Goal: Information Seeking & Learning: Learn about a topic

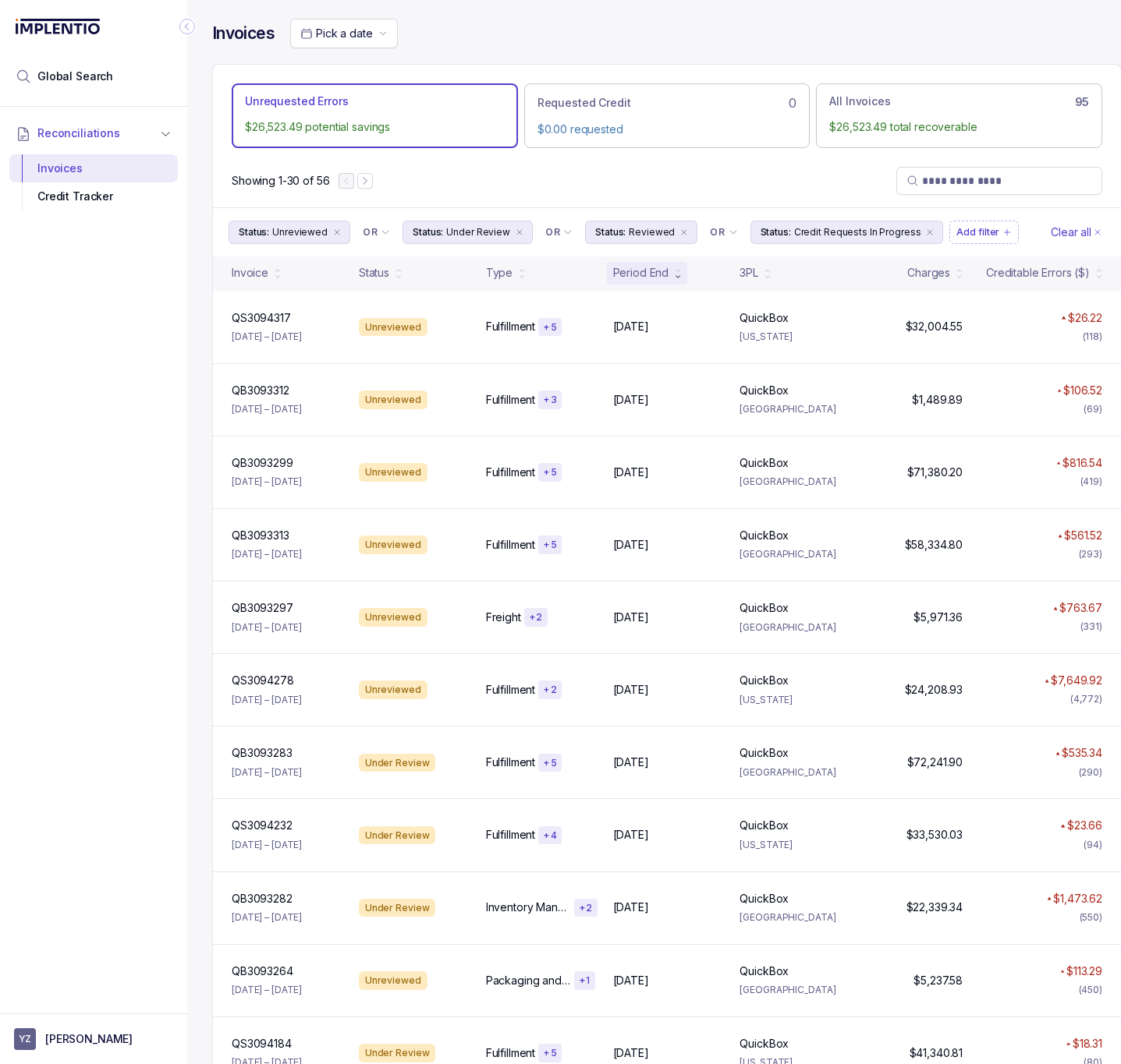
click at [183, 28] on icon "Collapse Icon" at bounding box center [187, 26] width 16 height 16
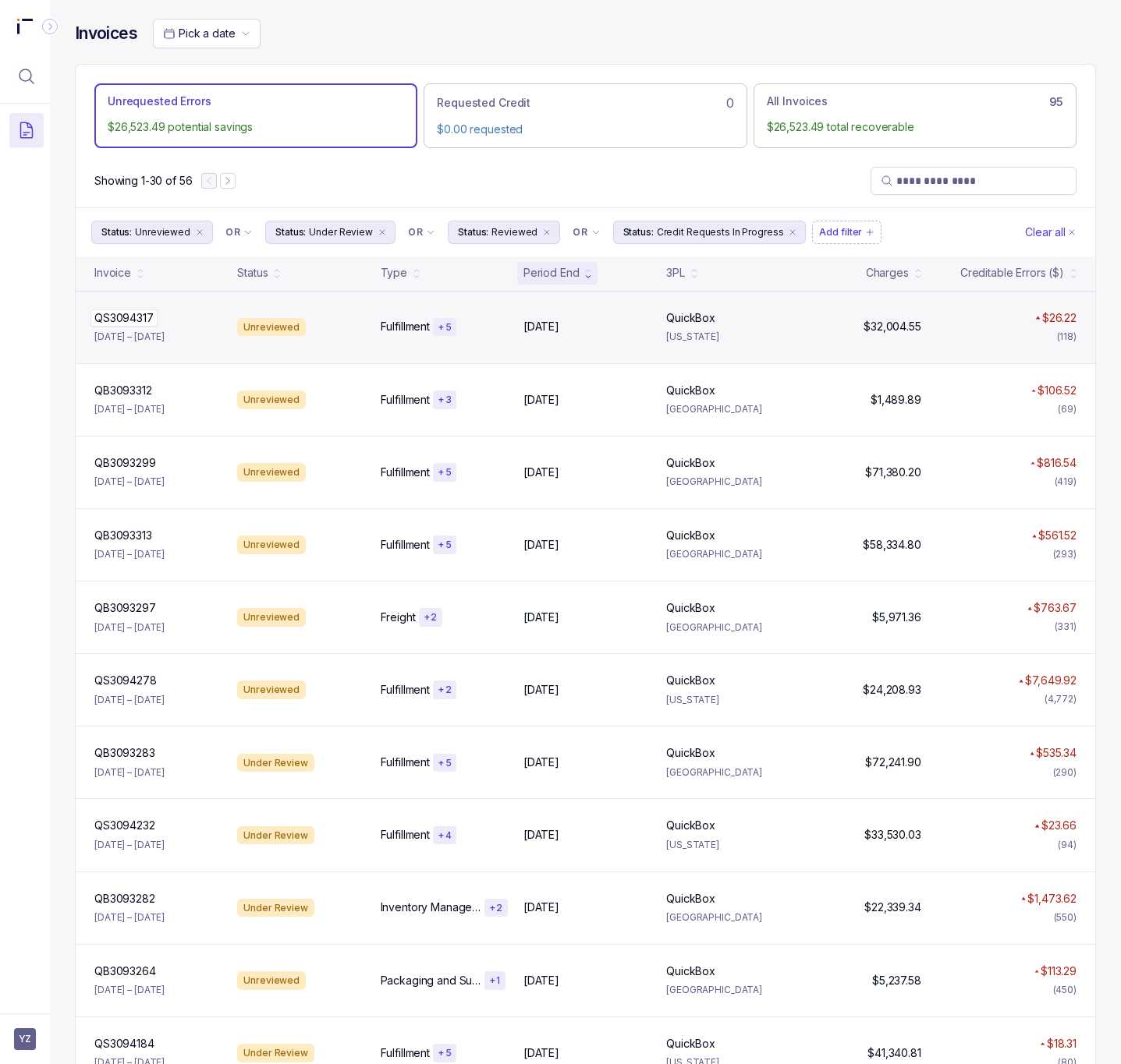
click at [145, 320] on p "QS3094317" at bounding box center [124, 318] width 67 height 17
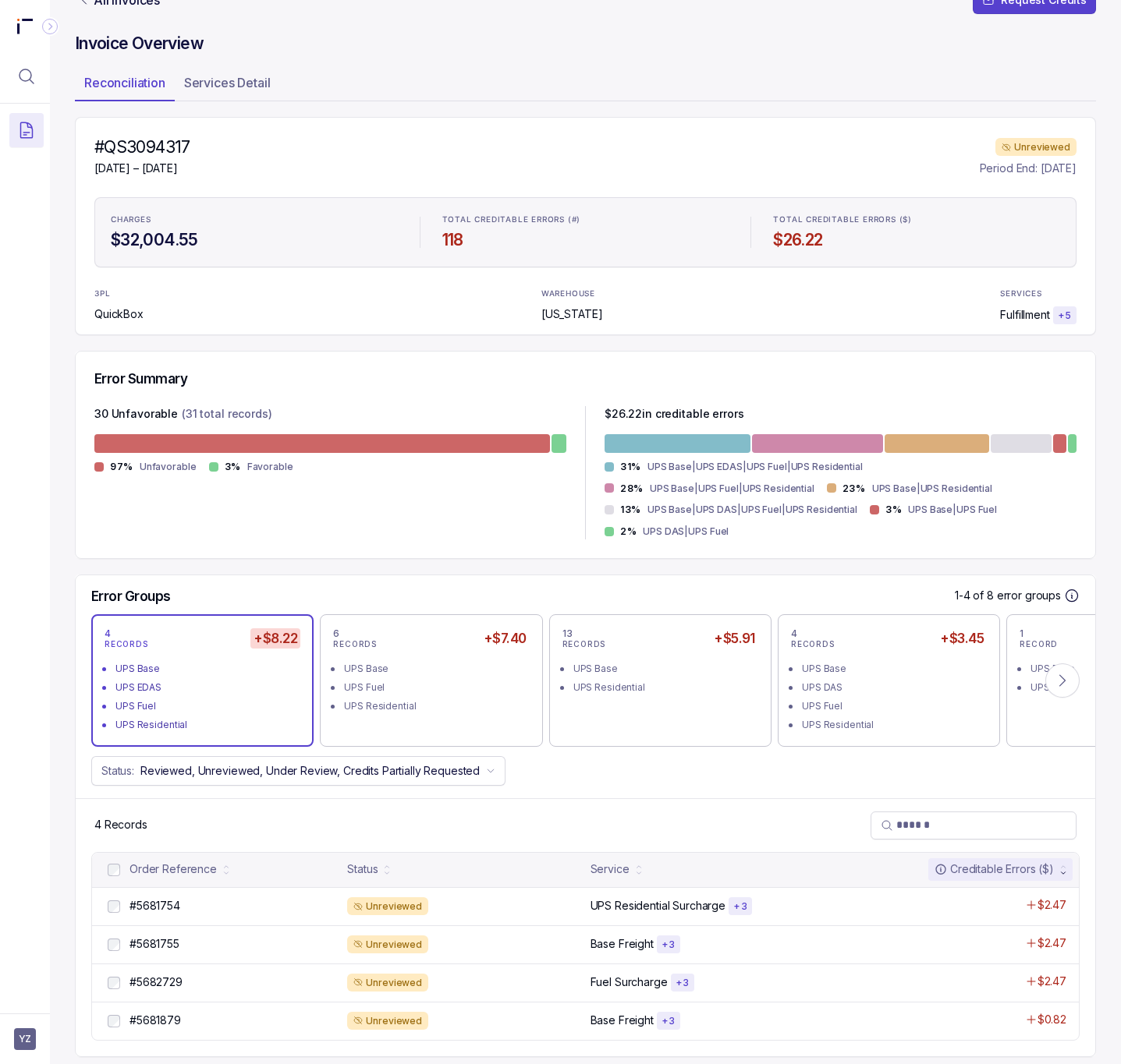
scroll to position [50, 0]
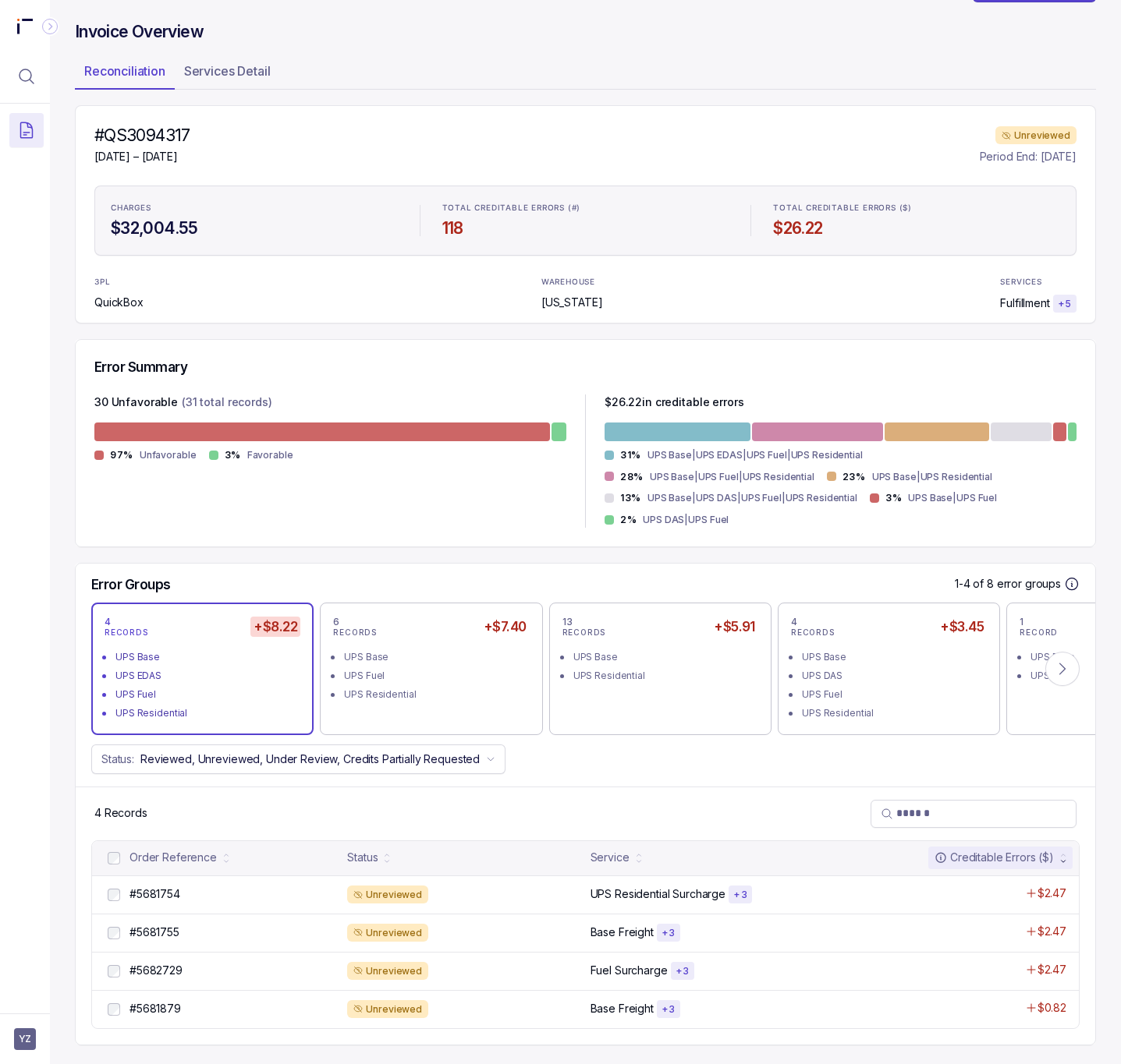
click at [143, 124] on h4 "#QS3094317" at bounding box center [142, 136] width 96 height 22
copy h4 "QS3094317"
click at [162, 899] on p "#5681754" at bounding box center [154, 894] width 59 height 17
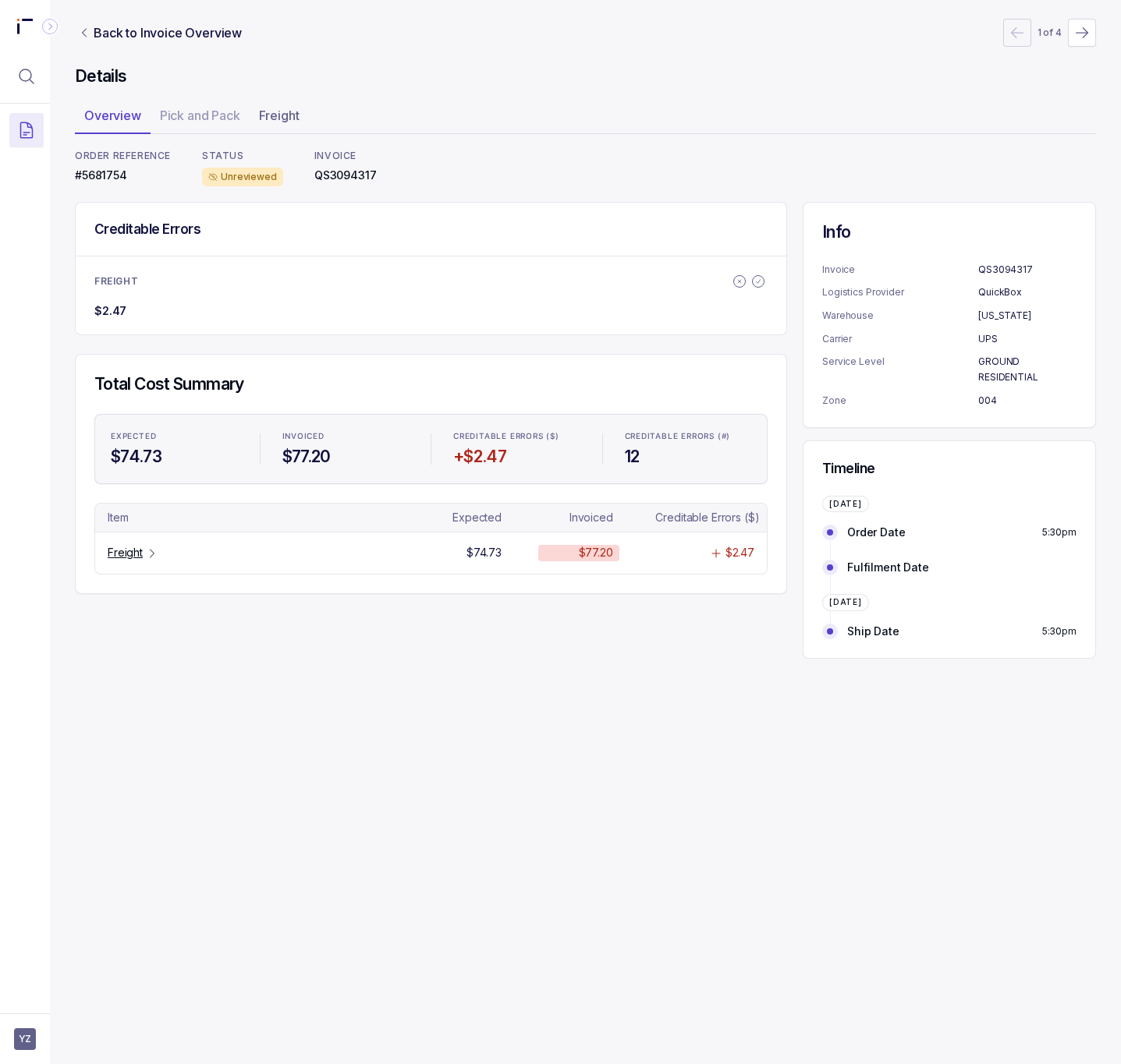
click at [109, 176] on p "#5681754" at bounding box center [123, 175] width 96 height 16
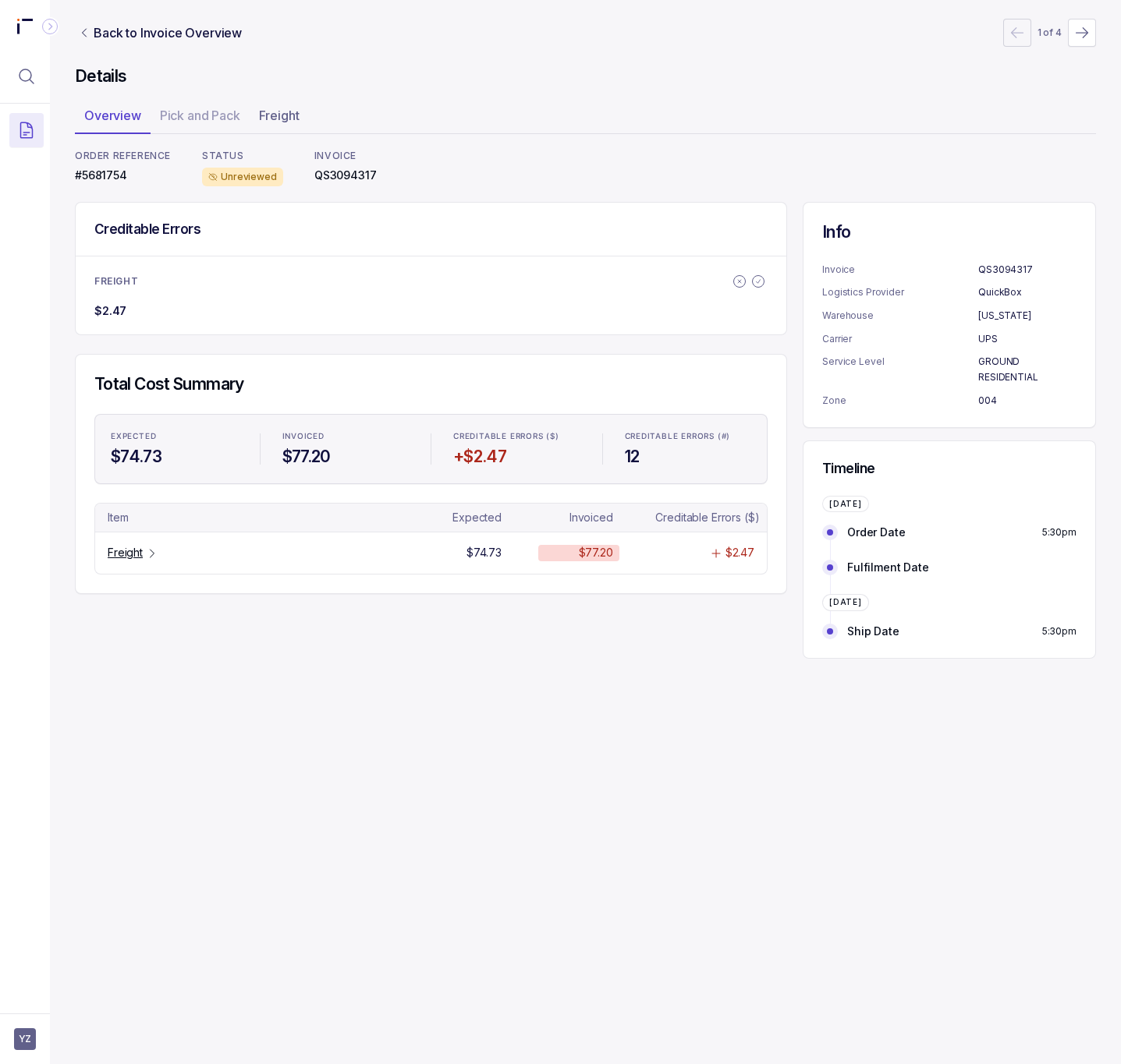
click at [337, 175] on p "QS3094317" at bounding box center [345, 175] width 62 height 16
copy p "QS3094317"
click at [138, 555] on p "Freight" at bounding box center [125, 552] width 35 height 16
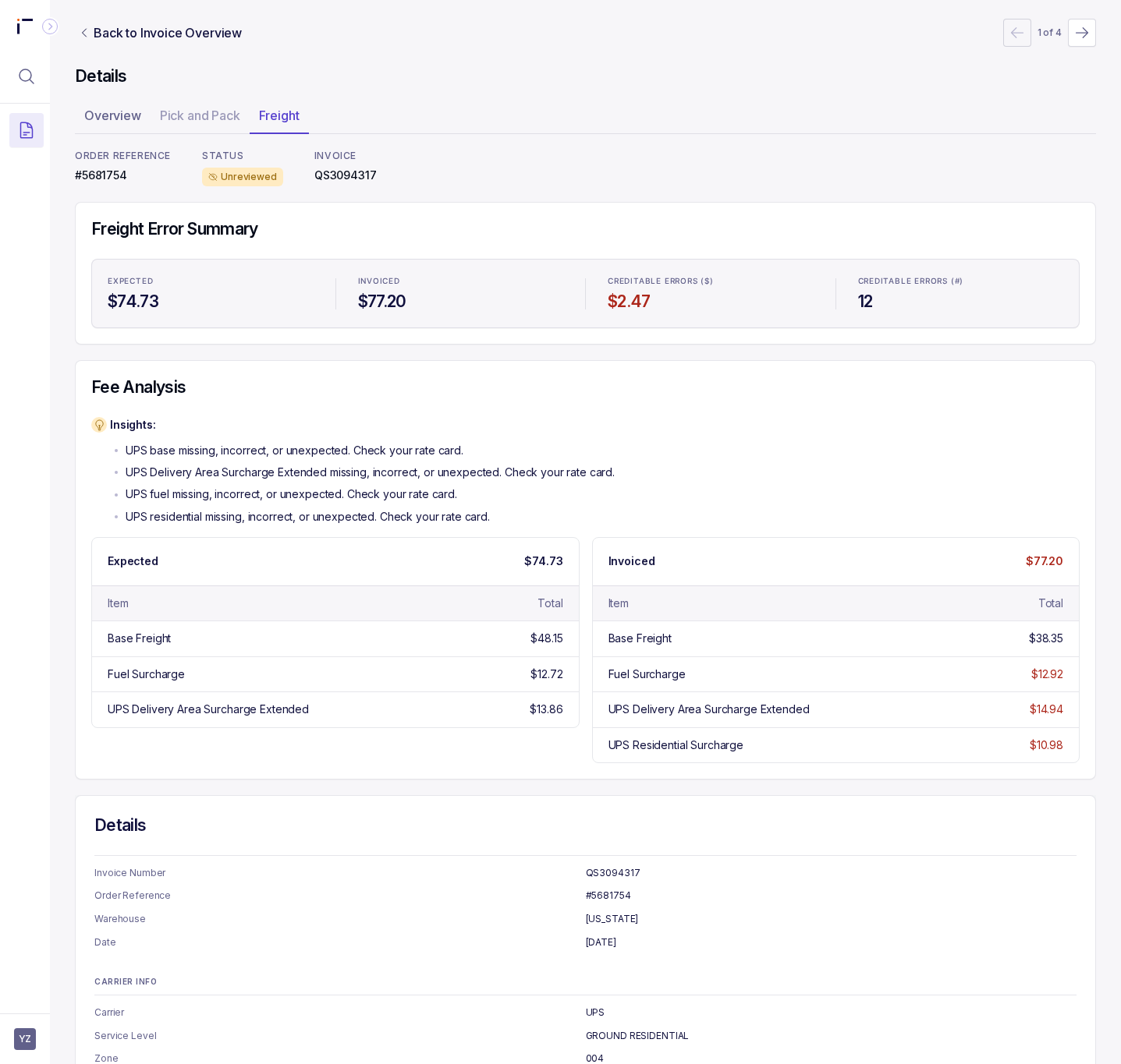
click at [330, 180] on p "QS3094317" at bounding box center [345, 175] width 62 height 16
copy p "QS3094317"
click at [100, 176] on p "#5681754" at bounding box center [123, 175] width 96 height 16
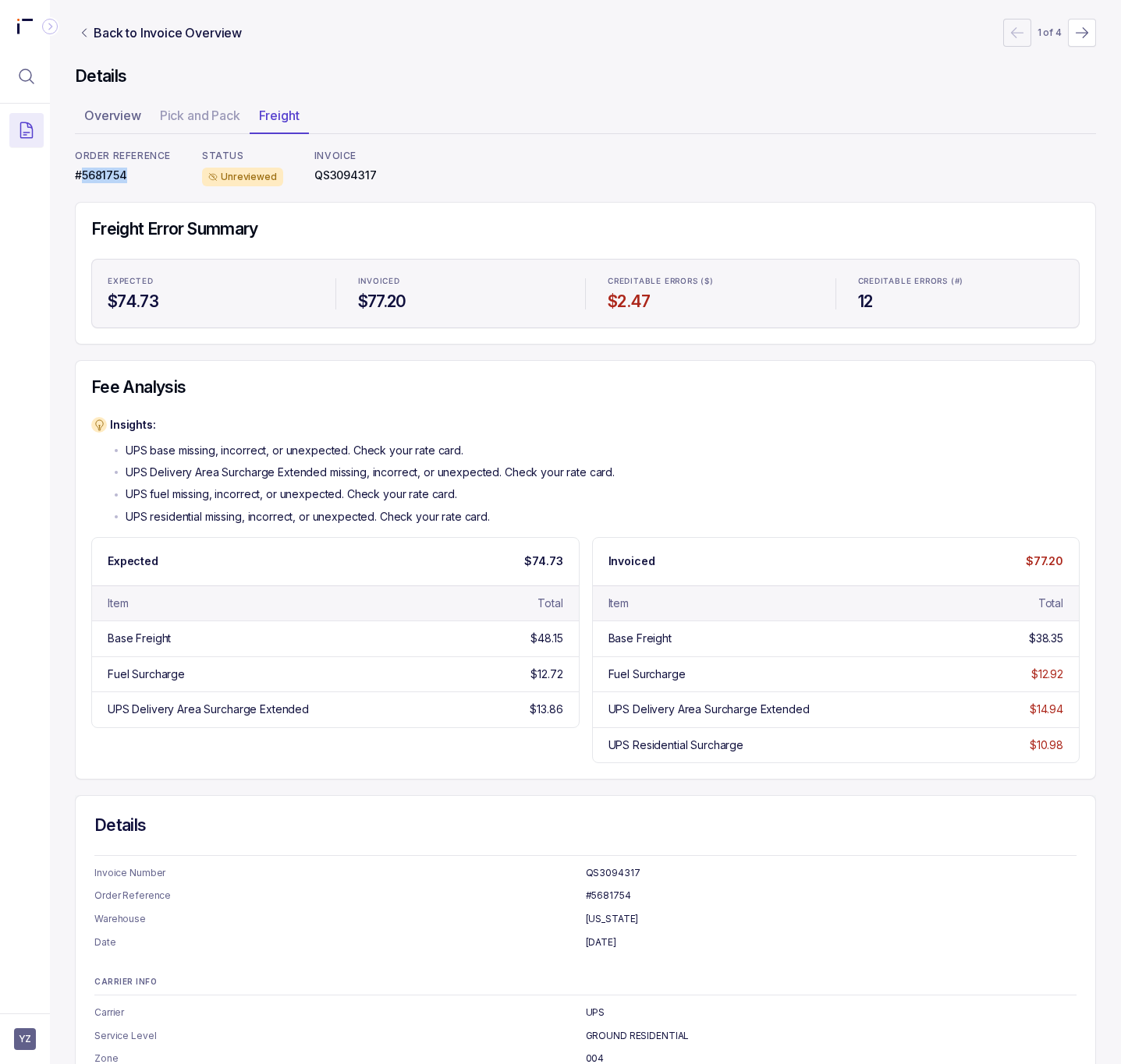
copy p "5681754"
click at [129, 40] on p "Back to Invoice Overview" at bounding box center [168, 32] width 149 height 19
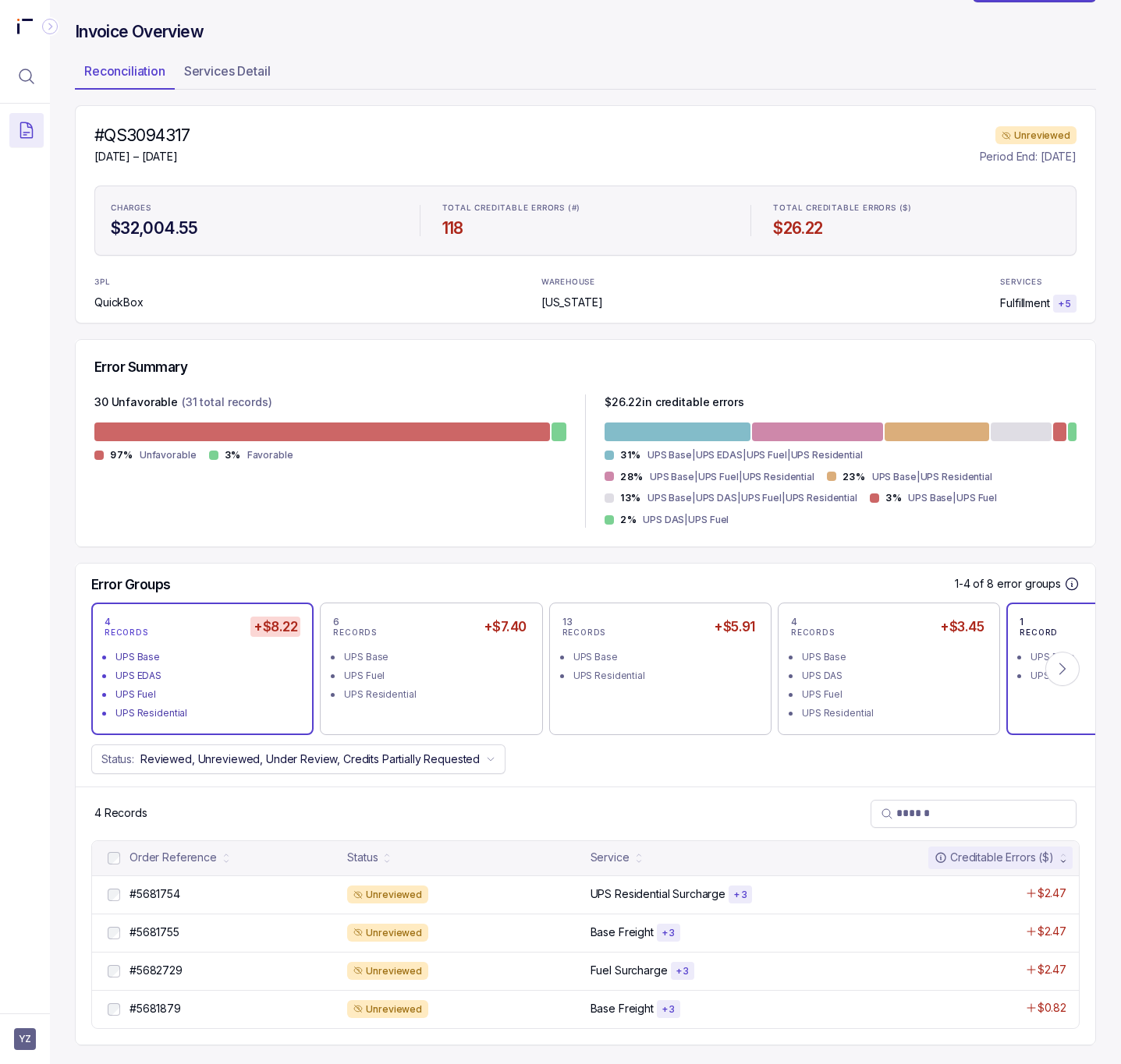
scroll to position [50, 0]
click at [1055, 669] on icon at bounding box center [1062, 668] width 16 height 16
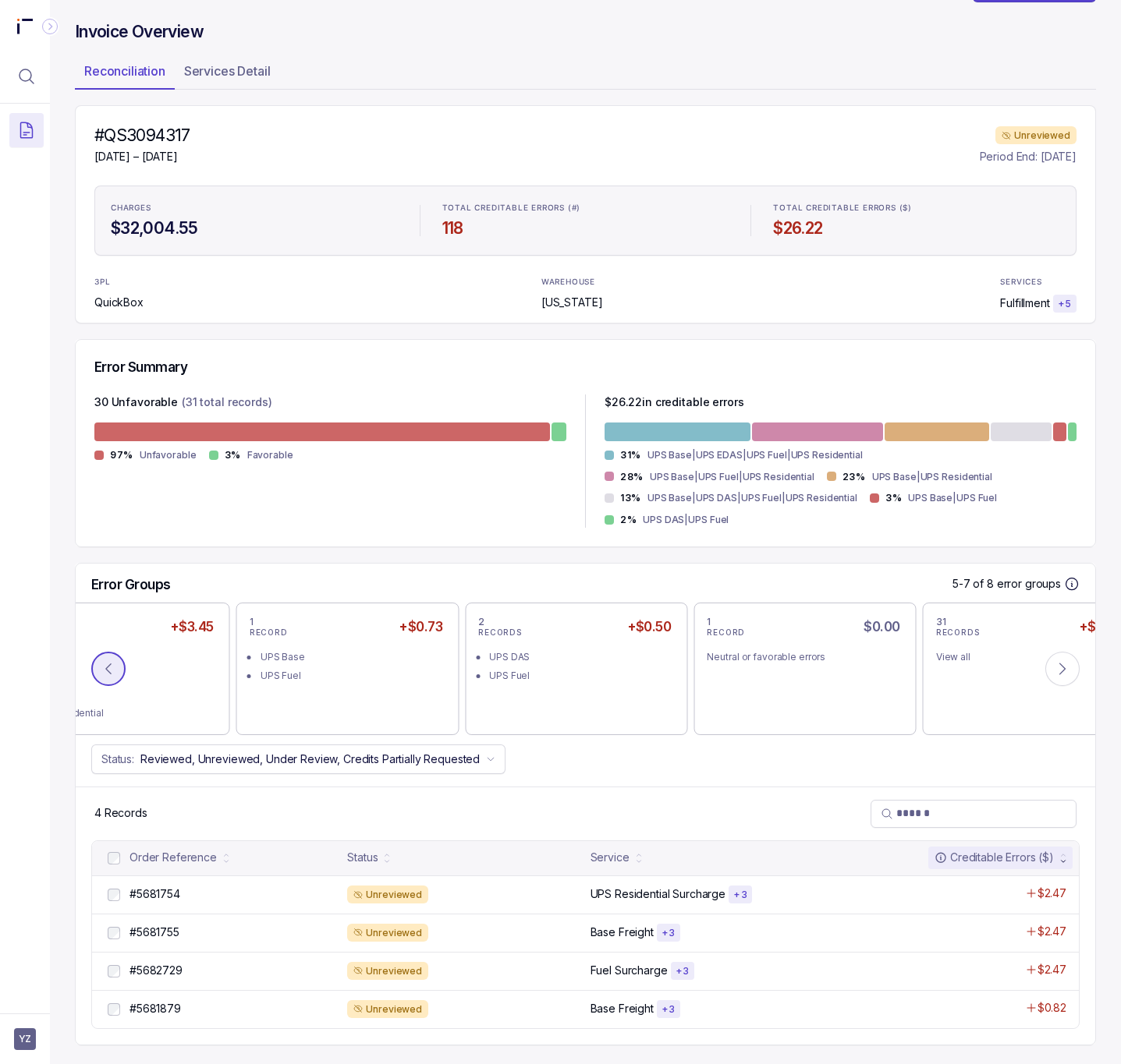
click at [111, 667] on icon at bounding box center [108, 668] width 16 height 16
click at [100, 665] on icon at bounding box center [108, 668] width 16 height 16
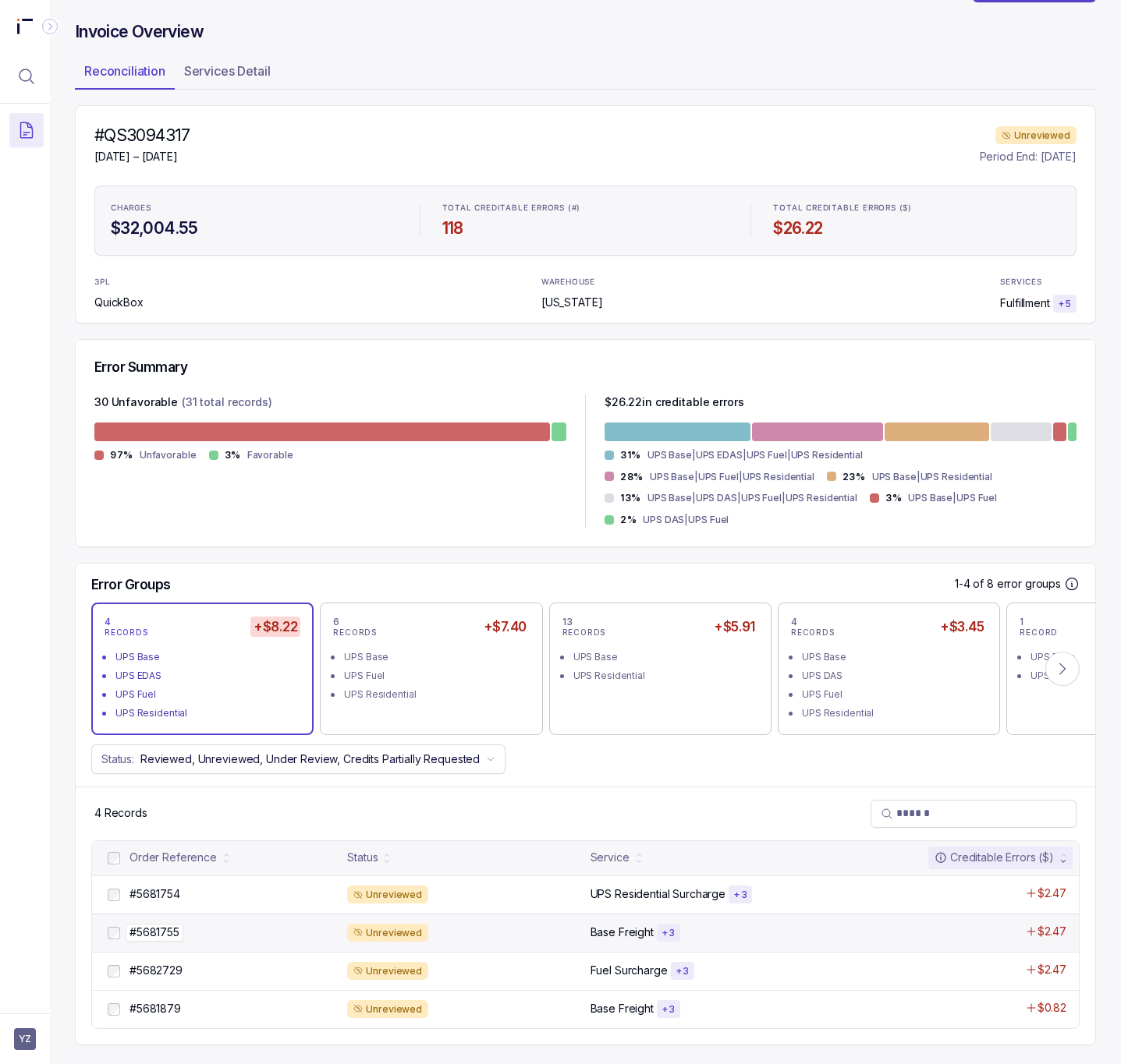
click at [167, 936] on p "#5681755" at bounding box center [154, 932] width 58 height 17
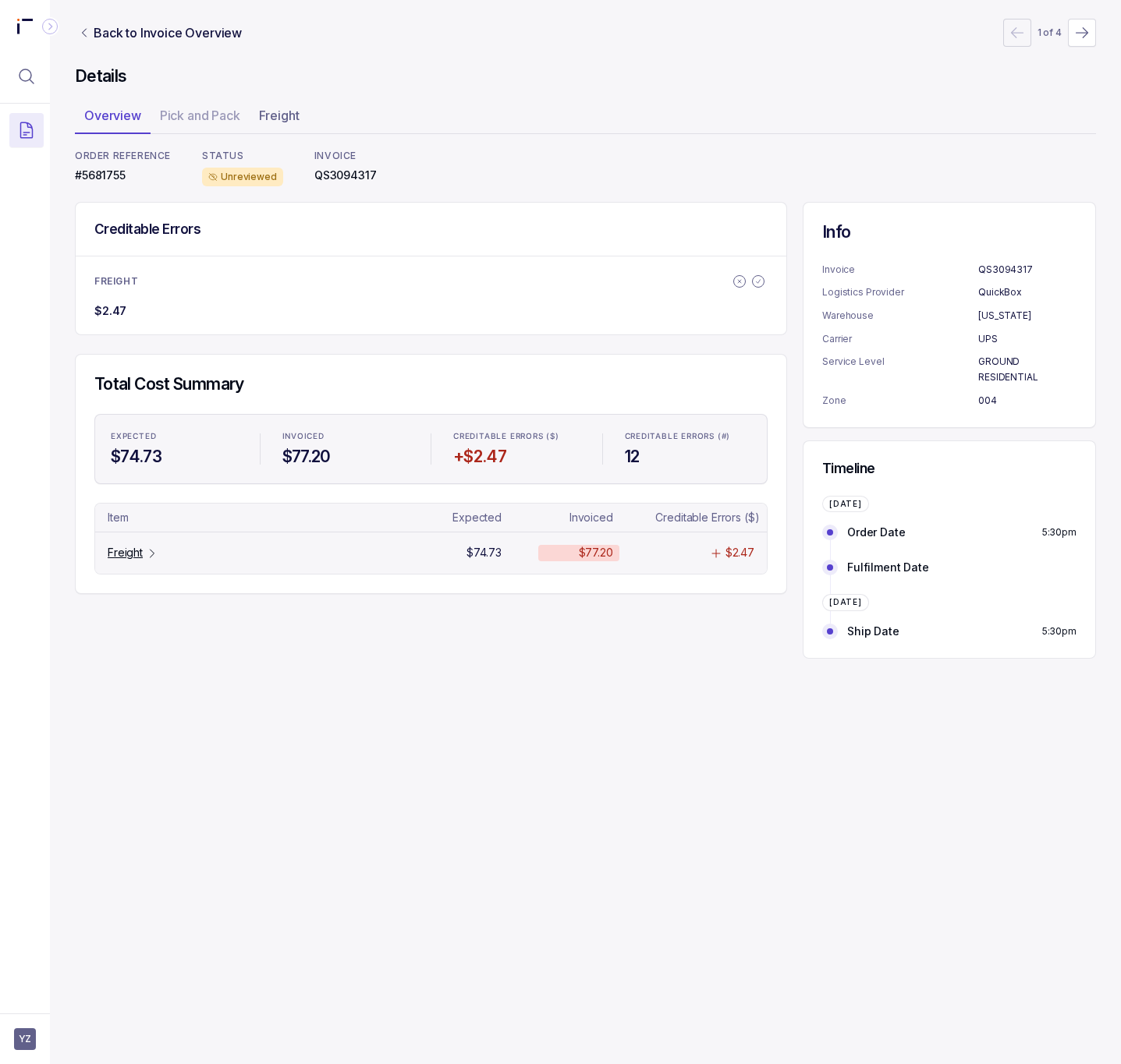
click at [124, 558] on p "Freight" at bounding box center [125, 552] width 35 height 16
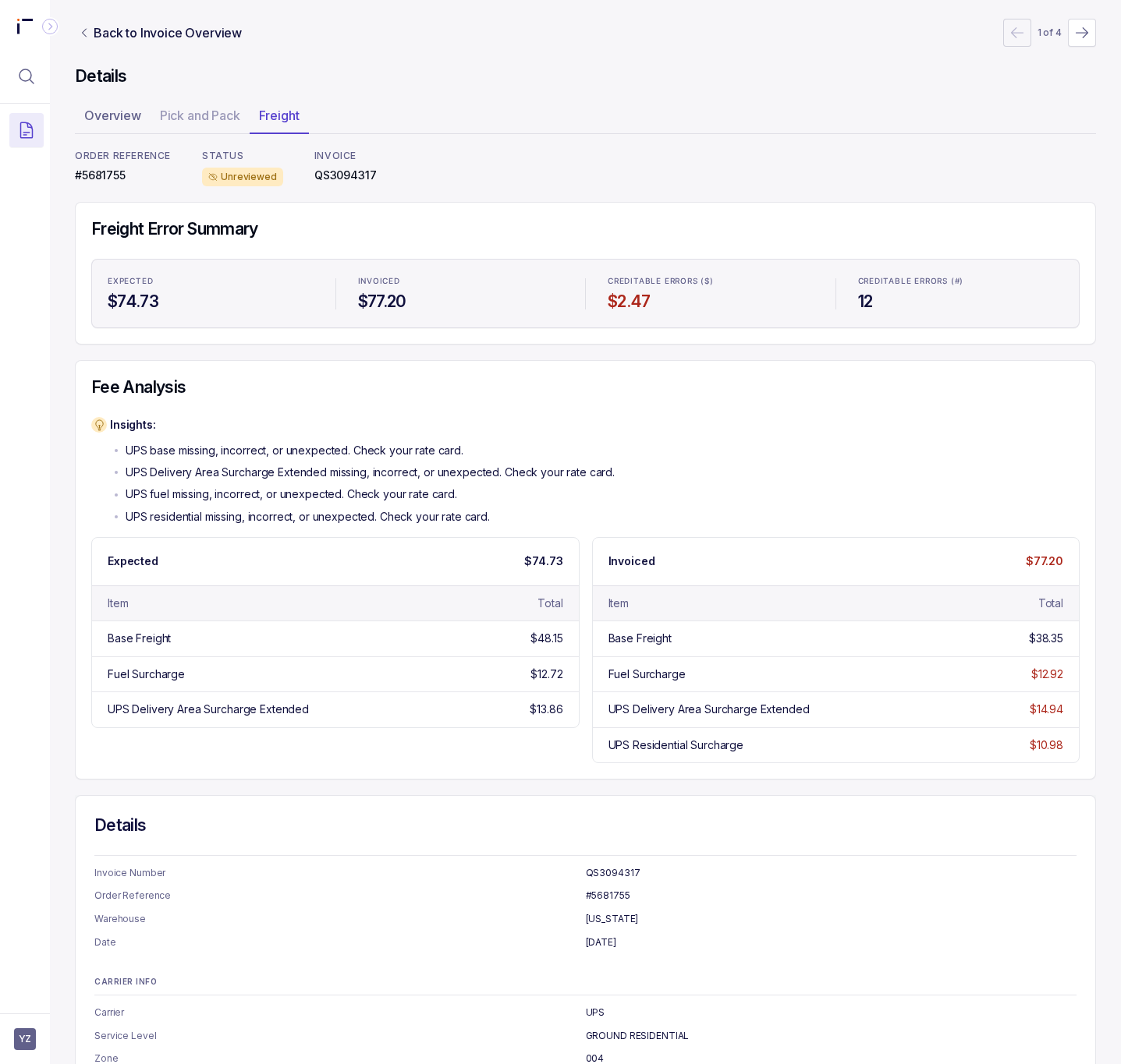
click at [94, 177] on p "#5681755" at bounding box center [123, 175] width 96 height 16
copy p "#5681755"
click at [136, 28] on p "Back to Invoice Overview" at bounding box center [168, 32] width 149 height 19
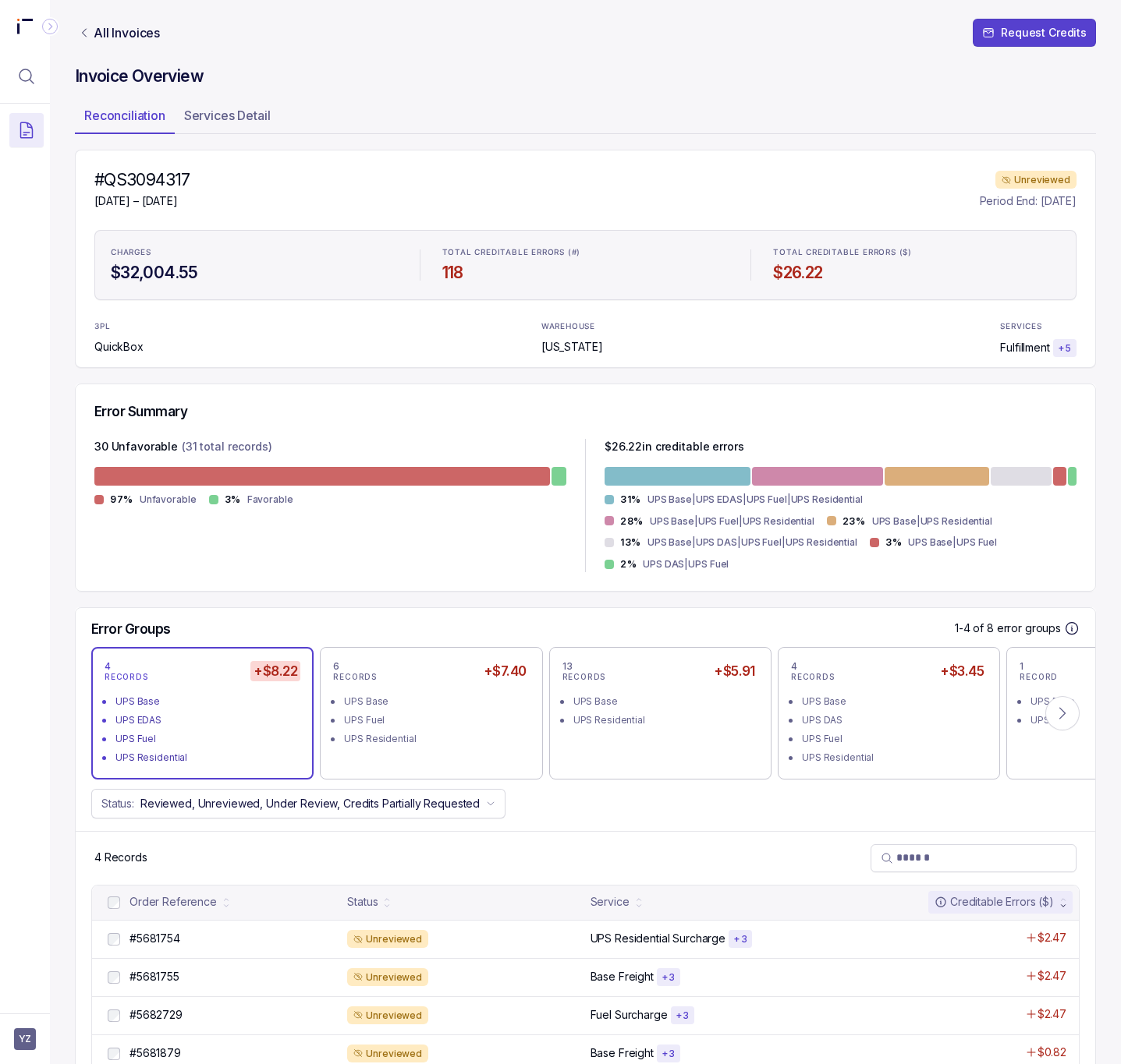
scroll to position [50, 0]
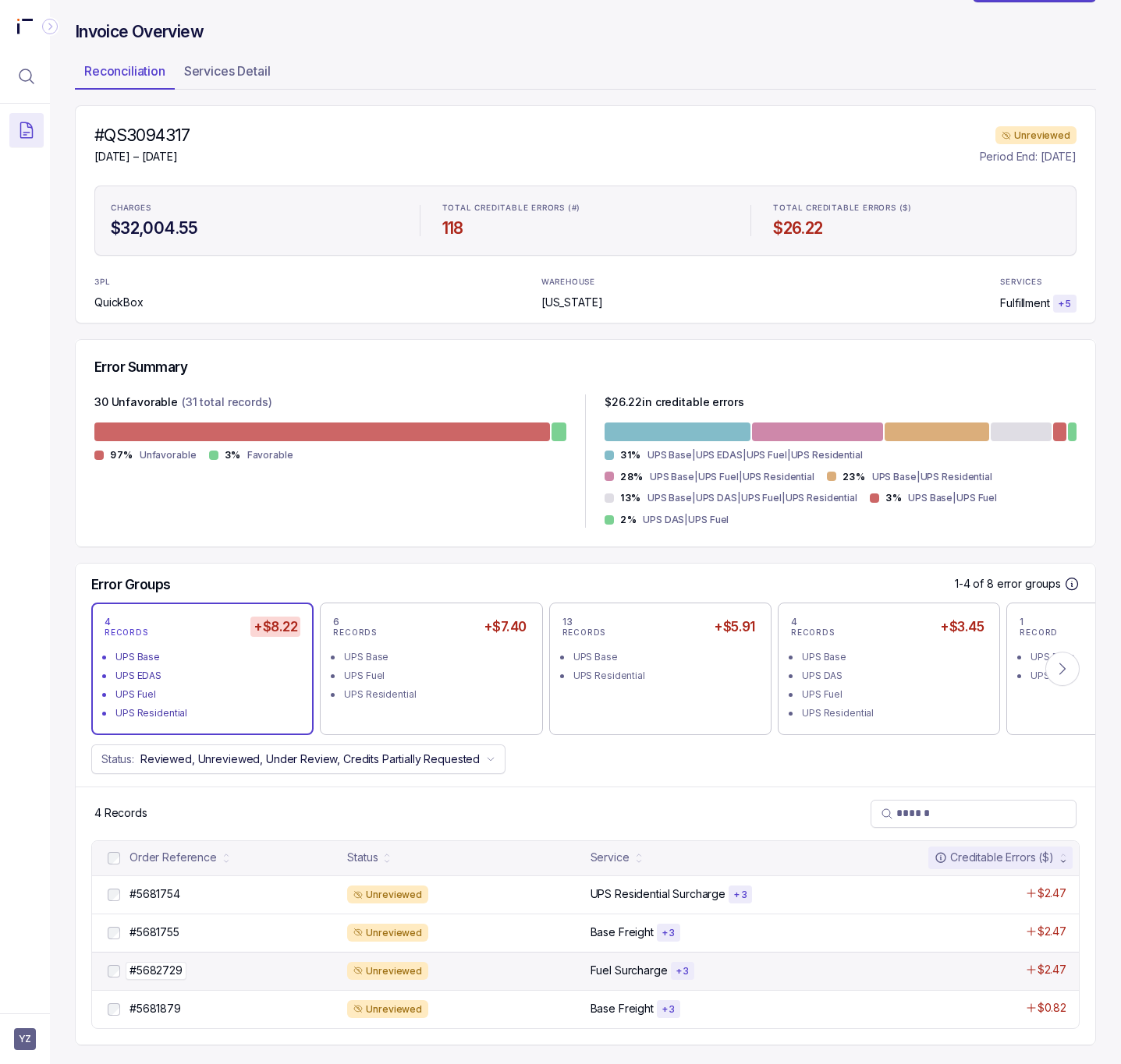
click at [173, 968] on p "#5682729" at bounding box center [156, 970] width 61 height 17
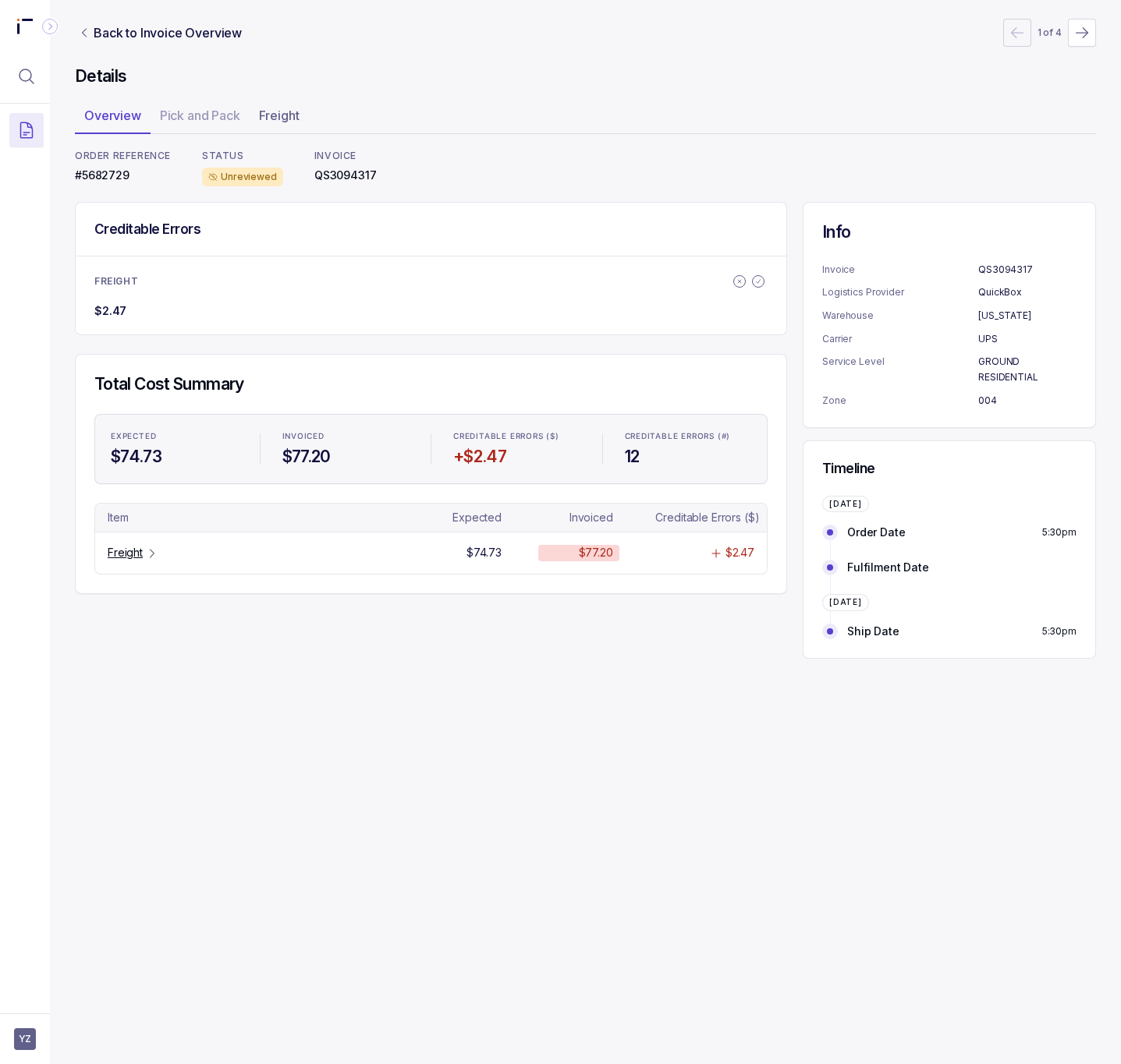
click at [114, 181] on p "#5682729" at bounding box center [123, 175] width 96 height 16
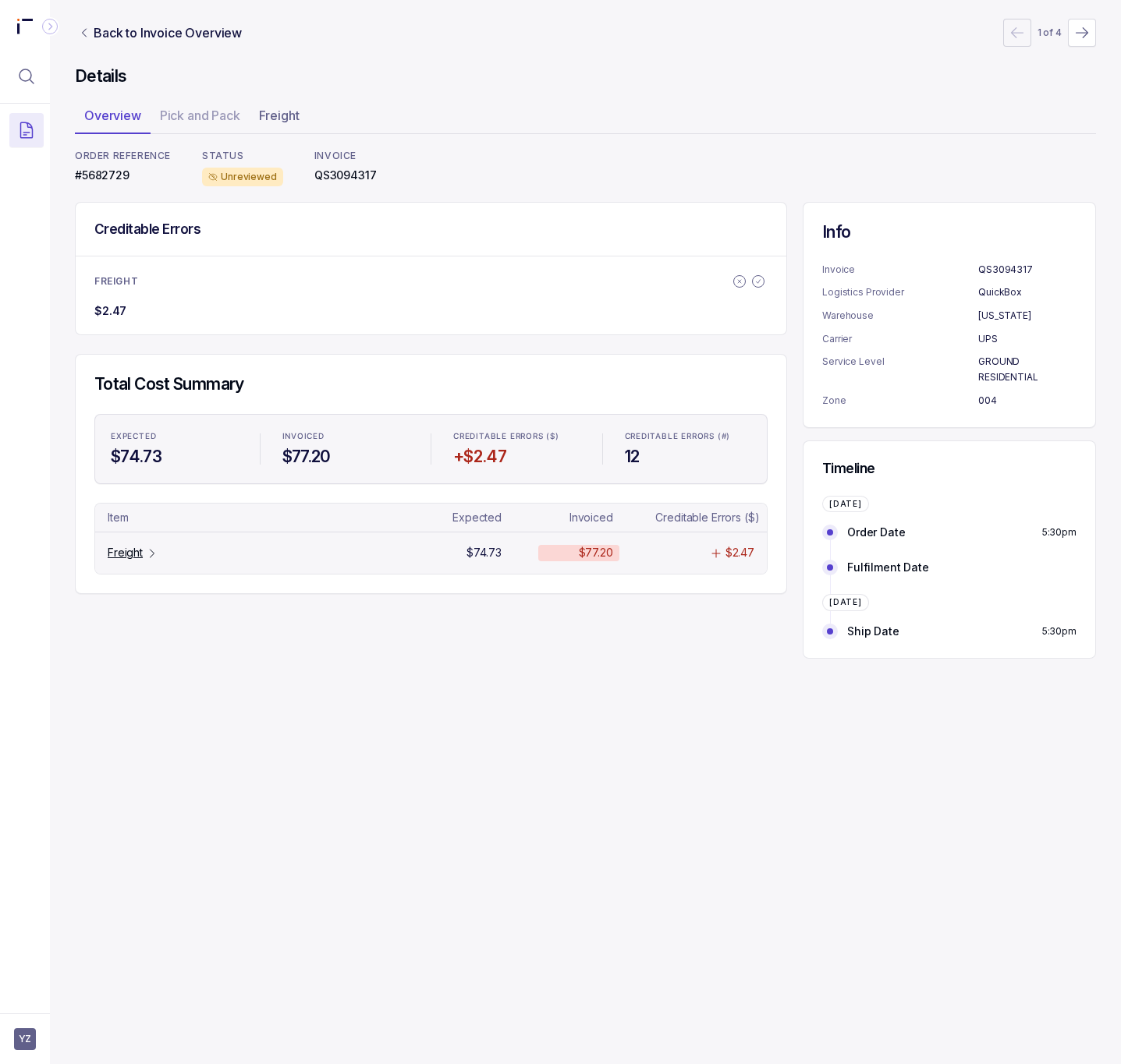
click at [143, 559] on p "Freight" at bounding box center [125, 552] width 35 height 16
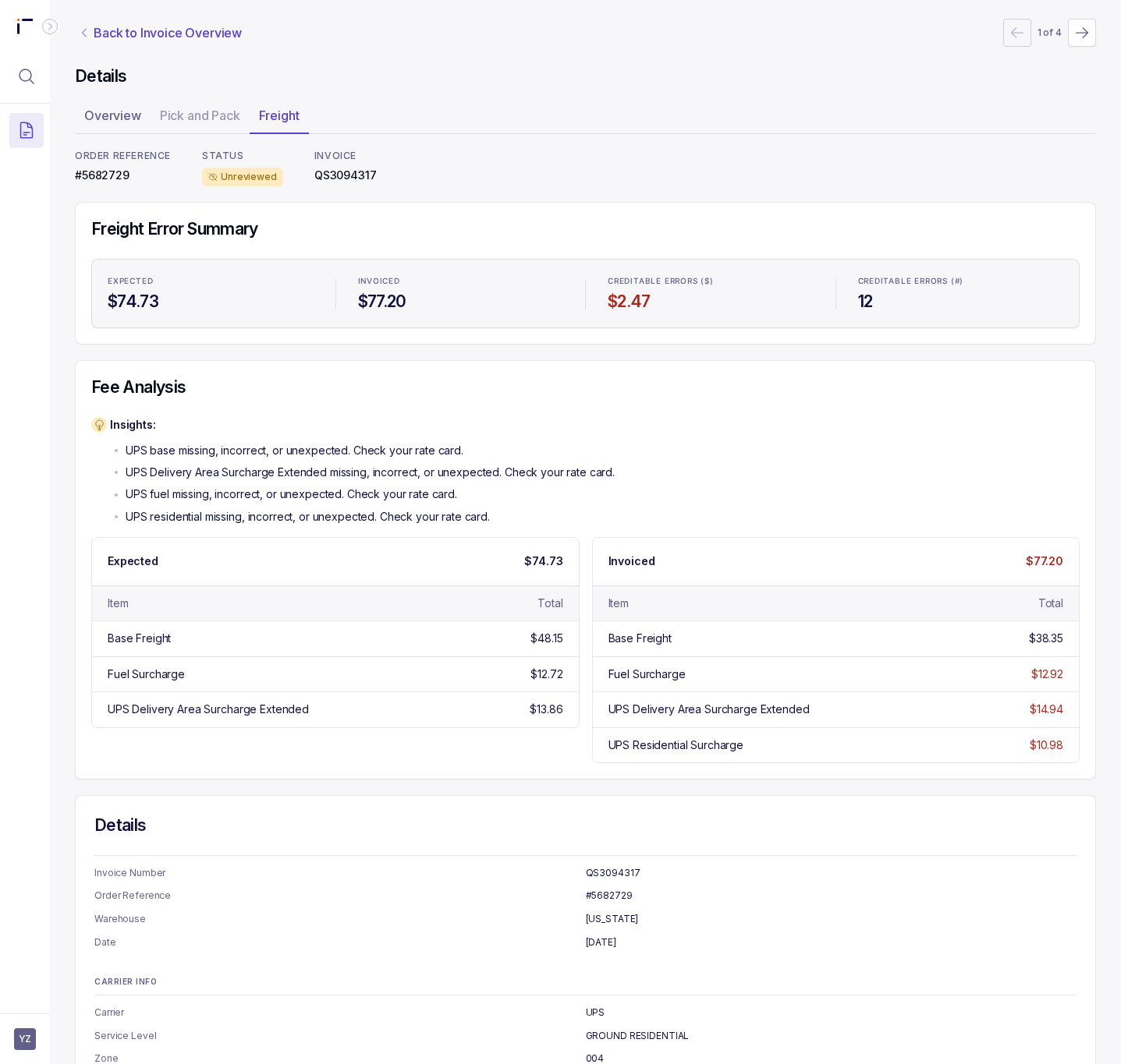
click at [122, 32] on p "Back to Invoice Overview" at bounding box center [168, 32] width 149 height 19
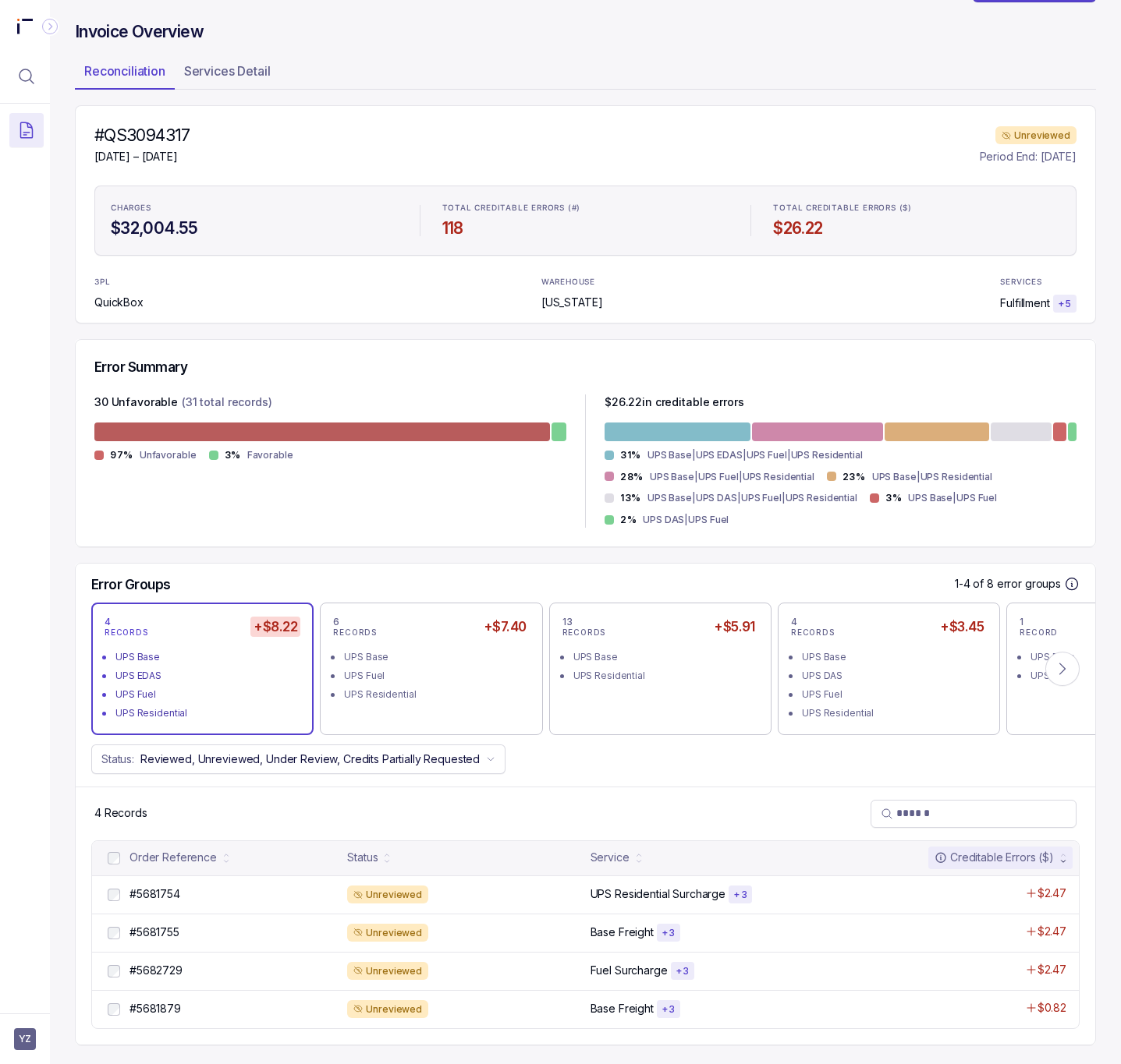
scroll to position [50, 0]
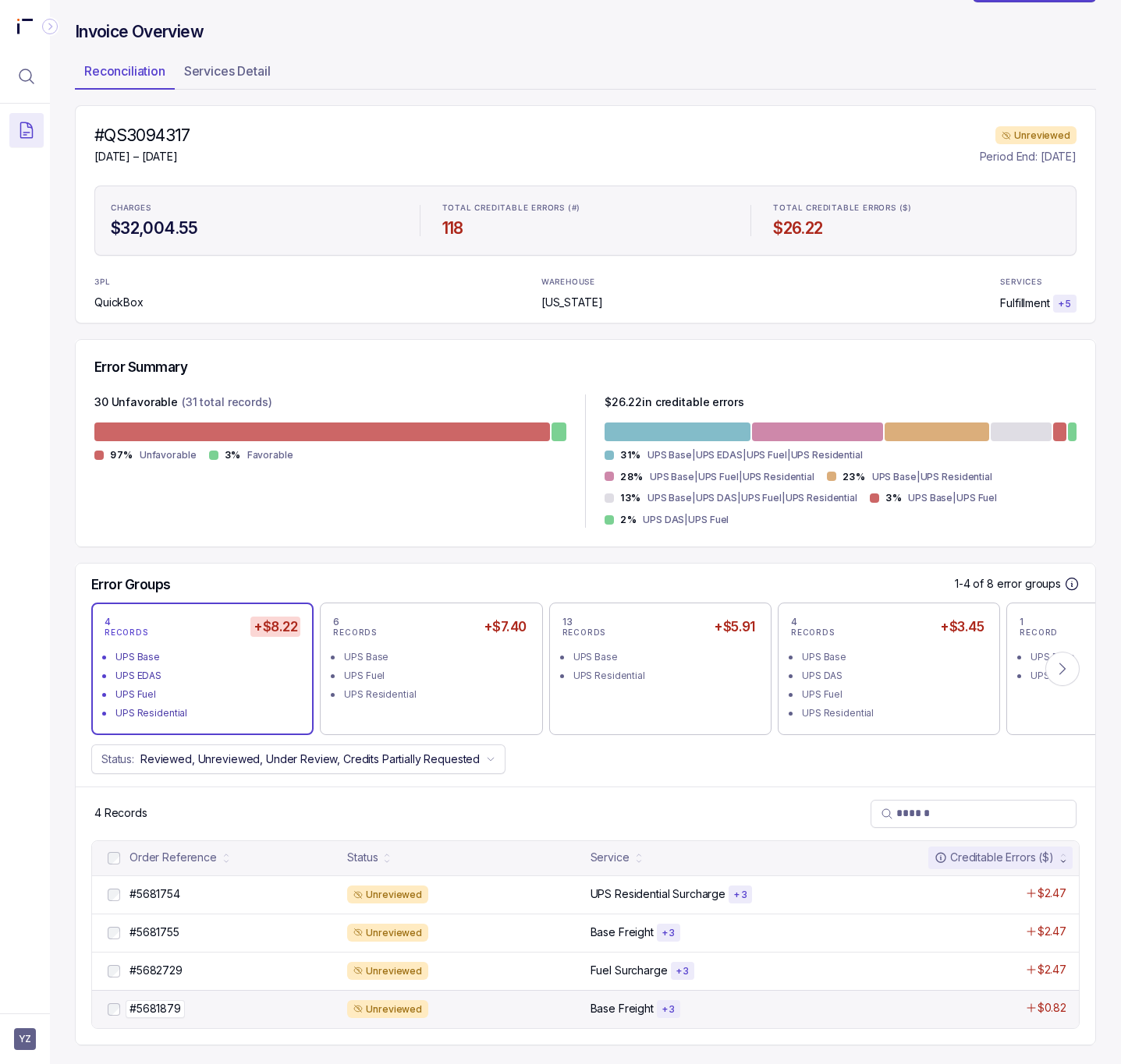
click at [150, 1016] on p "#5681879" at bounding box center [155, 1009] width 59 height 17
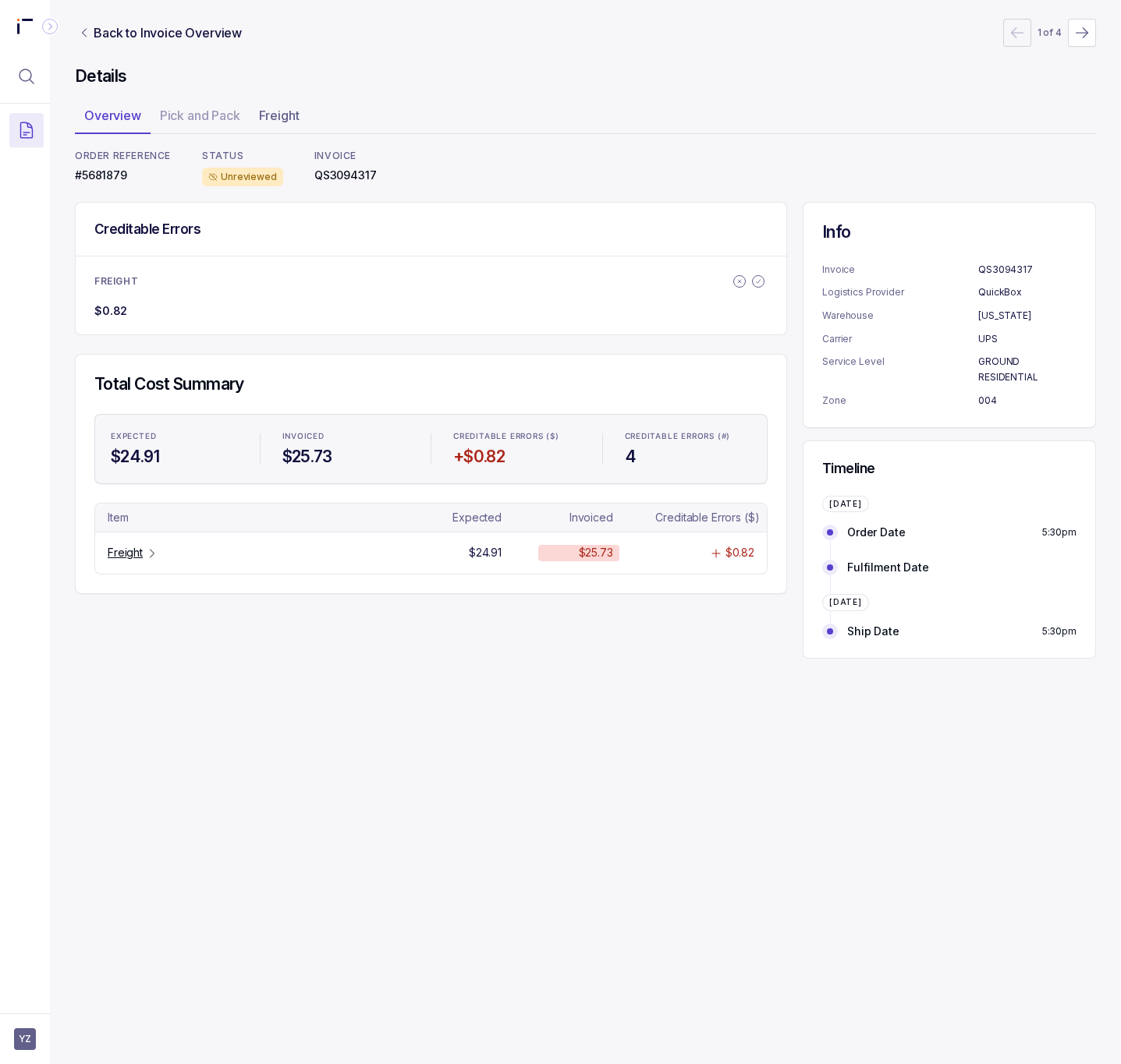
click at [115, 175] on p "#5681879" at bounding box center [123, 175] width 96 height 16
copy p "#5681879"
click at [113, 555] on p "Freight" at bounding box center [125, 552] width 35 height 16
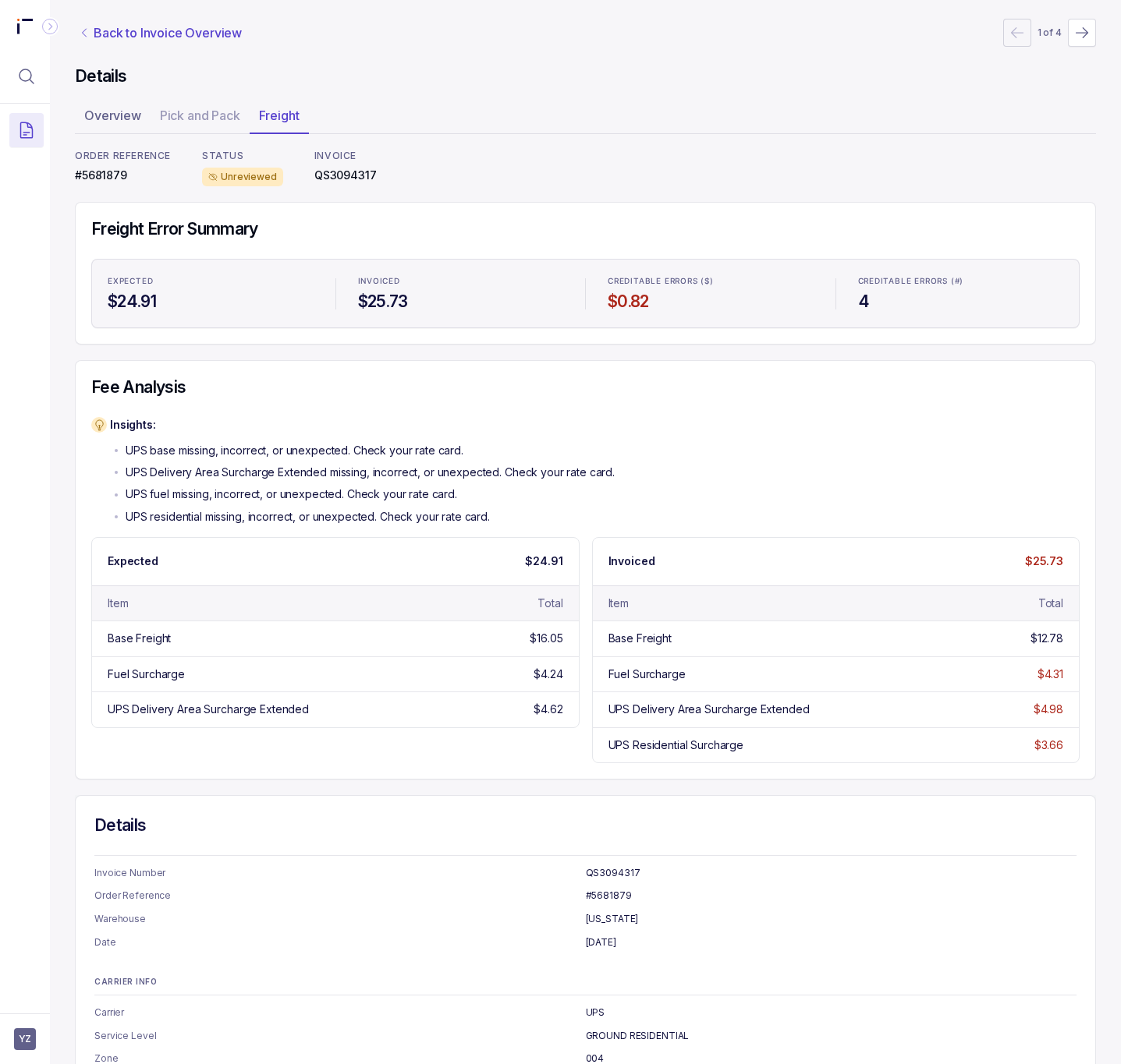
click at [177, 27] on p "Back to Invoice Overview" at bounding box center [168, 32] width 149 height 19
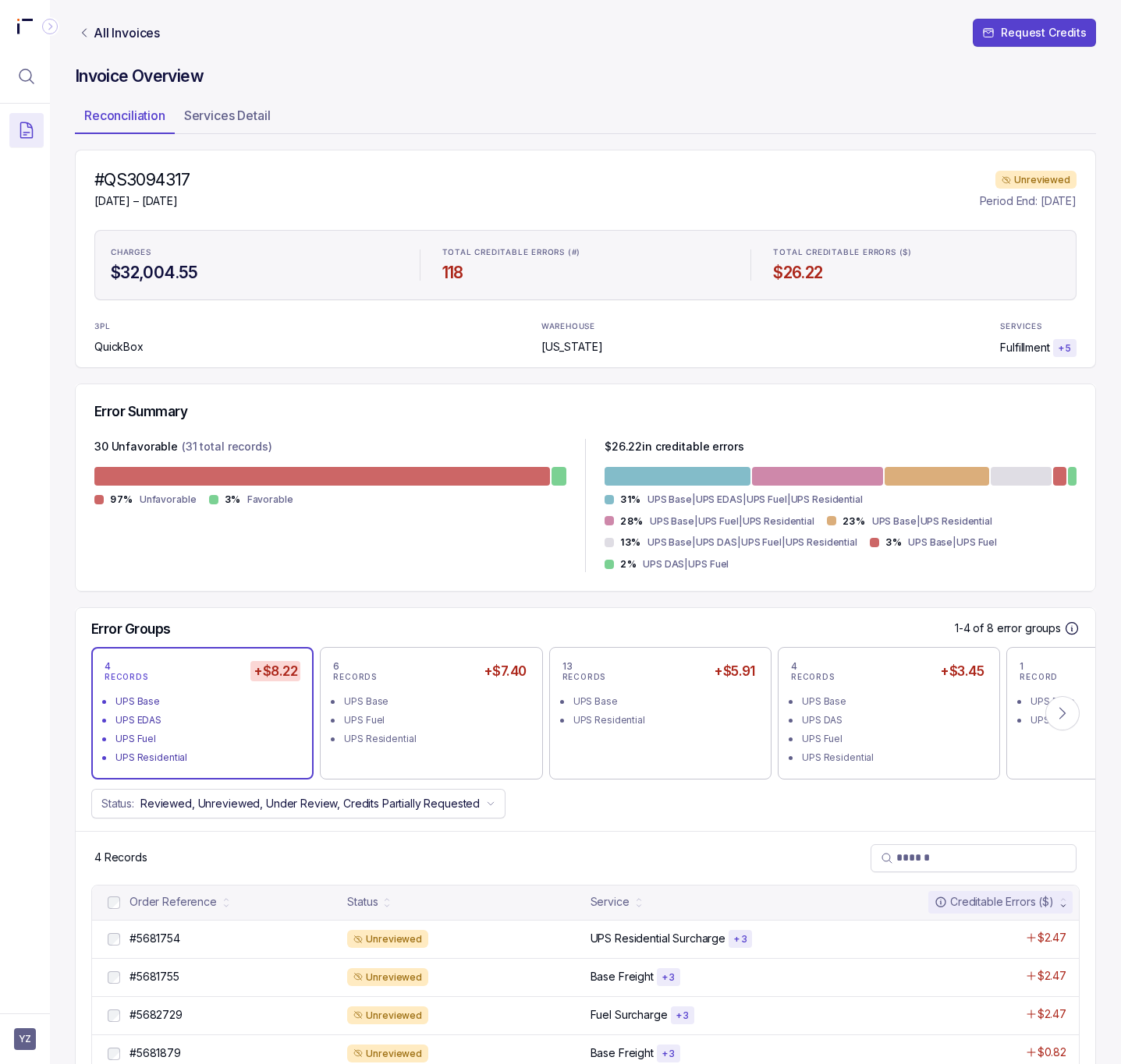
scroll to position [50, 0]
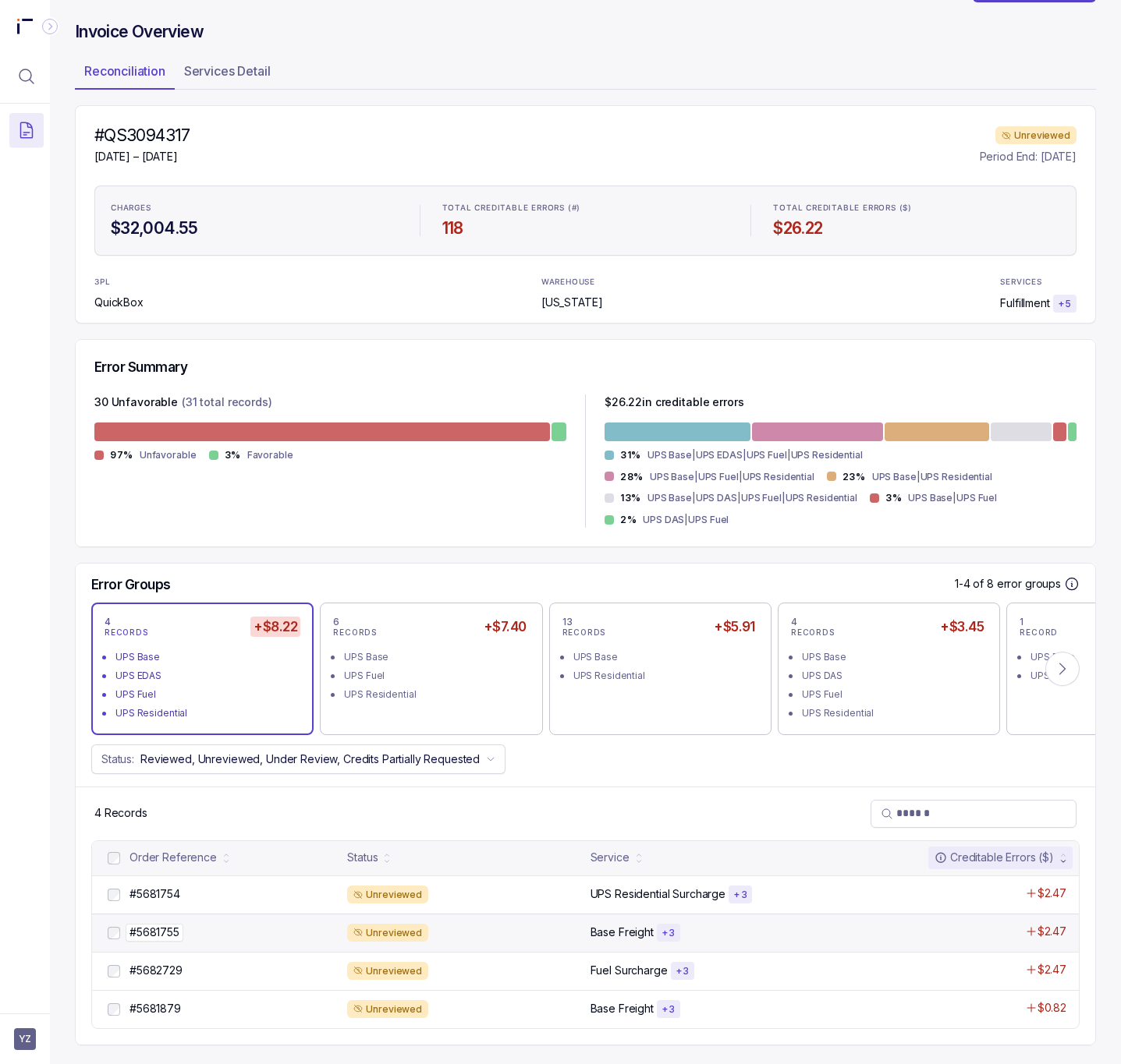
click at [141, 932] on p "#5681755" at bounding box center [154, 932] width 58 height 17
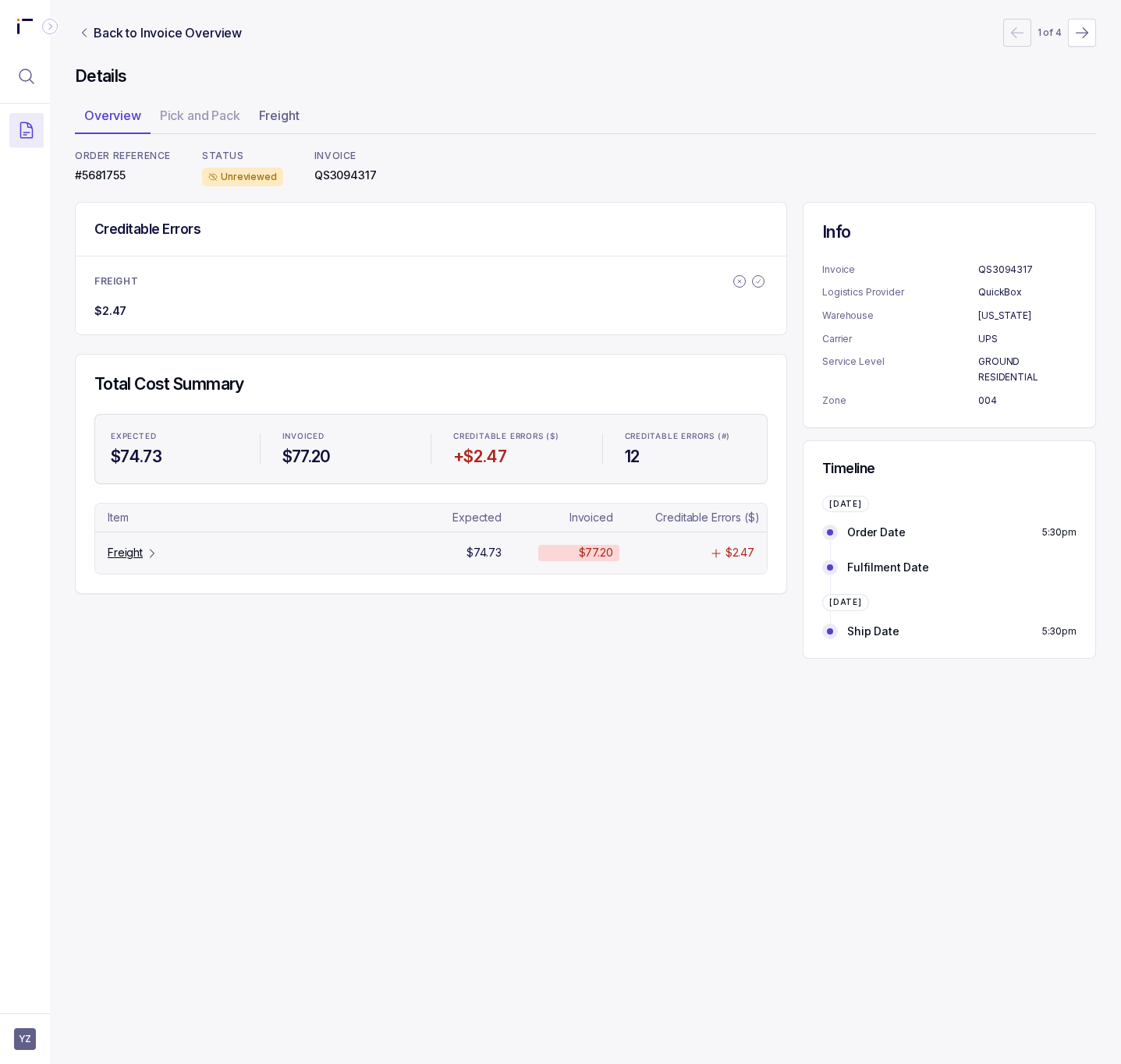
click at [120, 559] on p "Freight" at bounding box center [125, 552] width 35 height 16
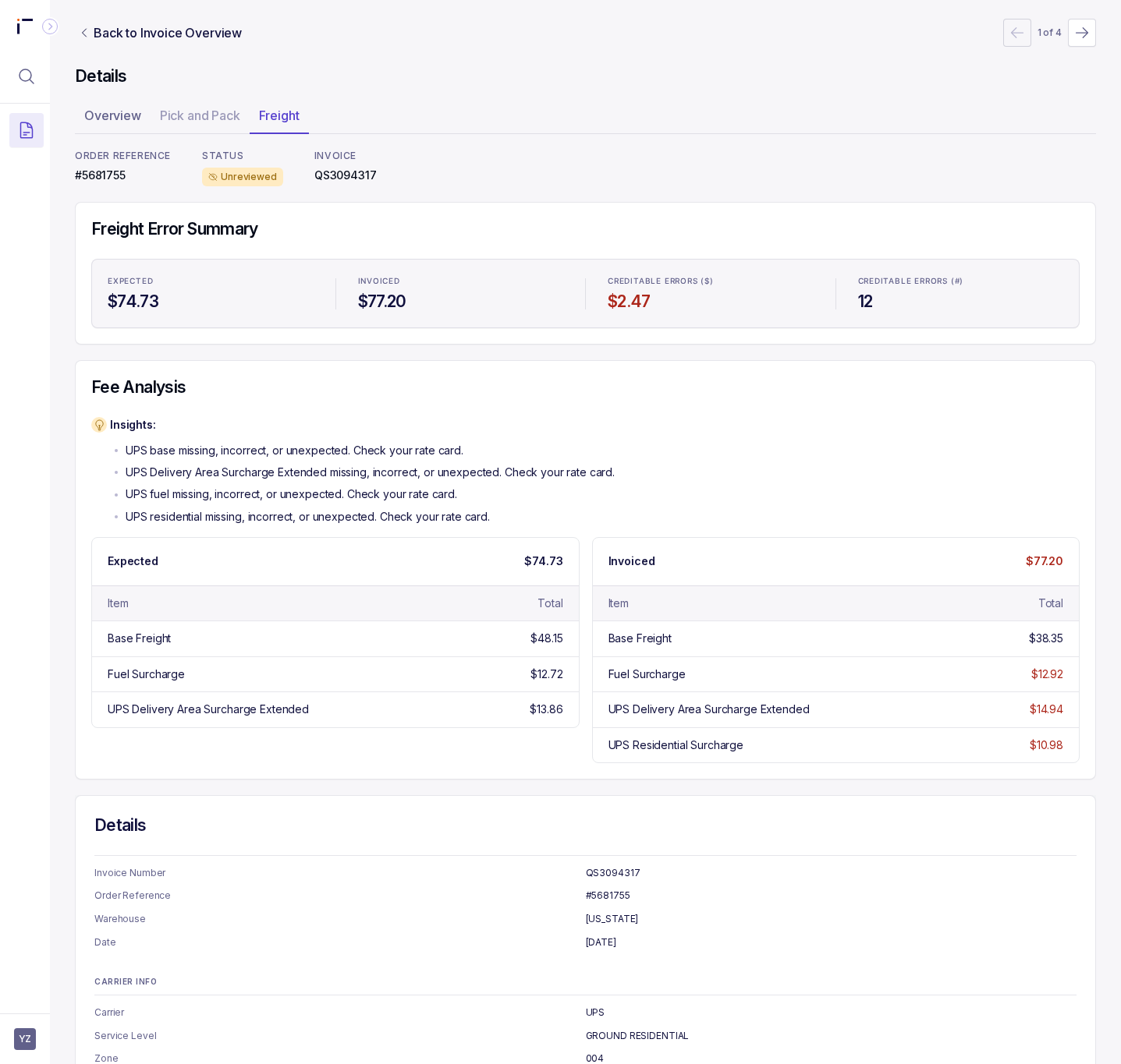
click at [98, 171] on p "#5681755" at bounding box center [123, 175] width 96 height 16
copy p "5681755"
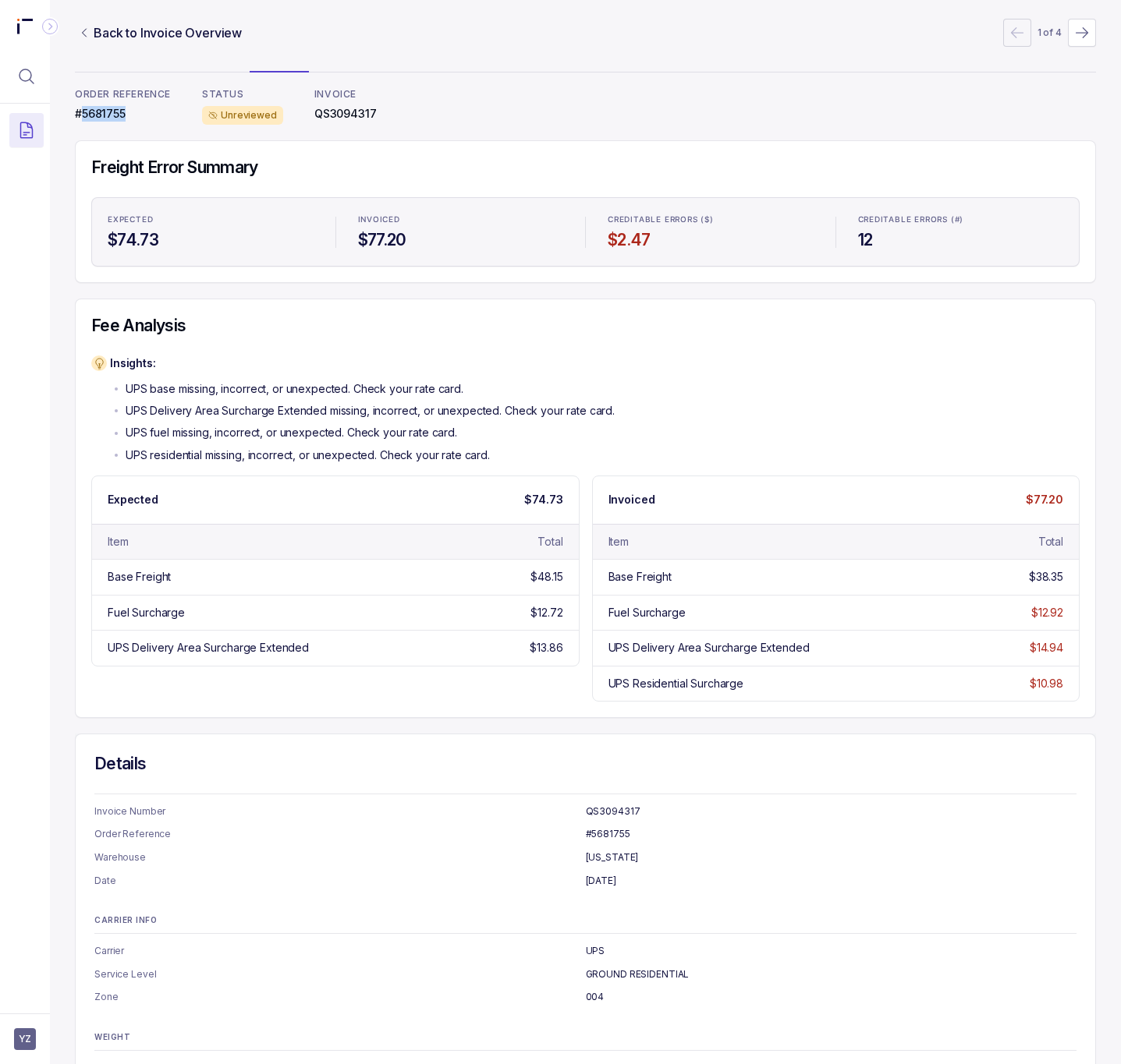
scroll to position [118, 0]
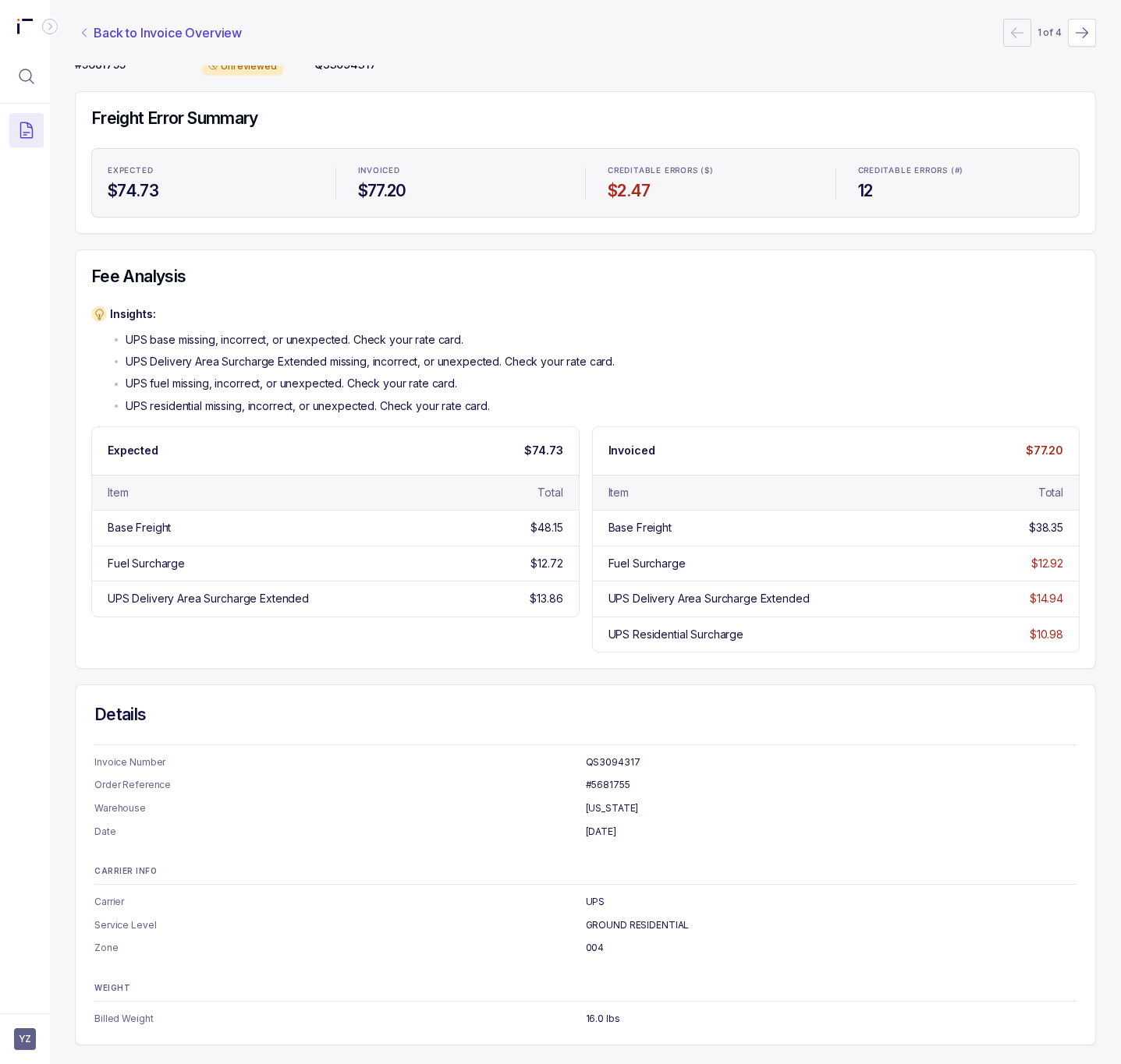
click at [115, 36] on p "Back to Invoice Overview" at bounding box center [168, 32] width 149 height 19
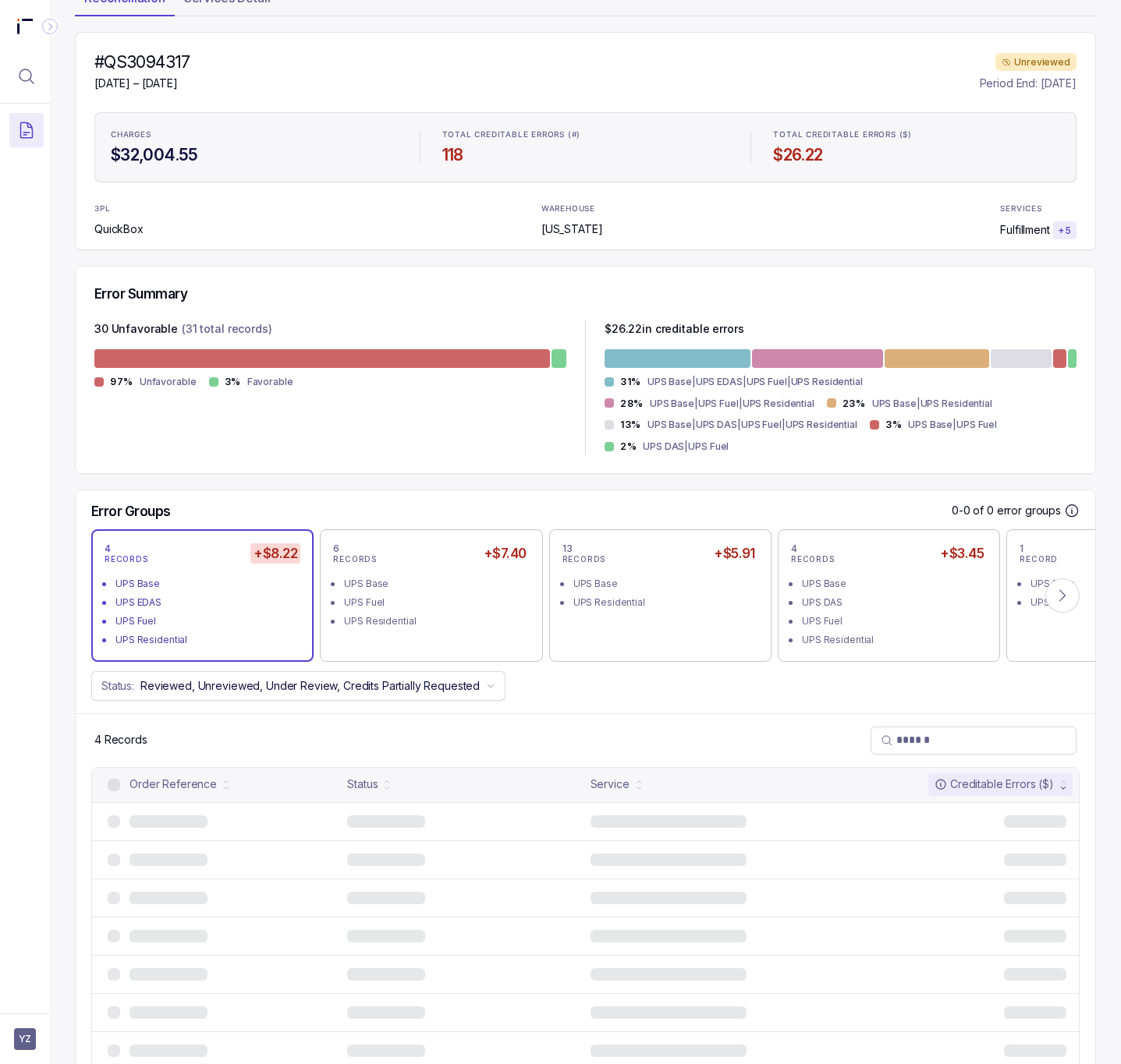
scroll to position [50, 0]
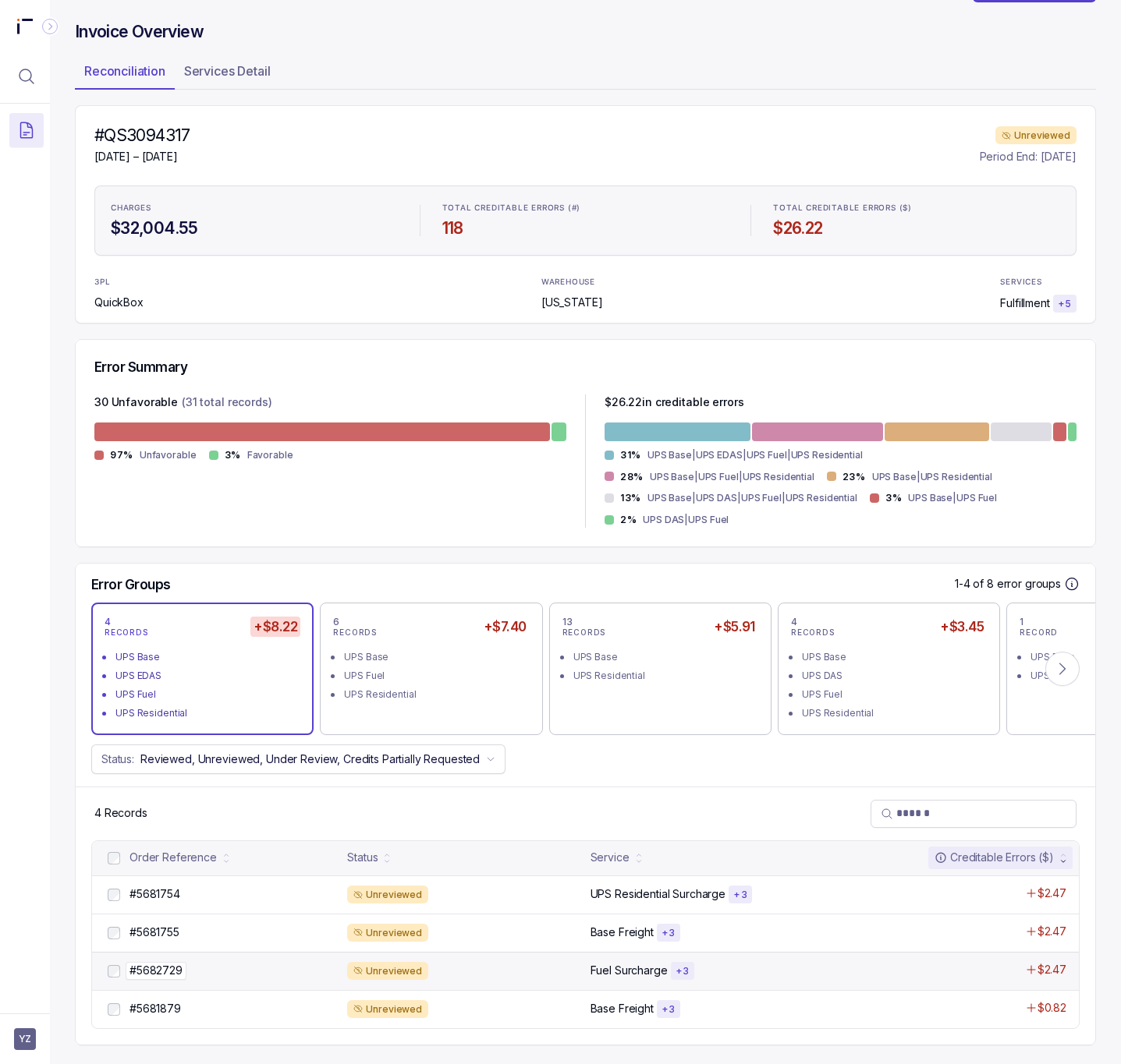
click at [180, 971] on p "#5682729" at bounding box center [156, 970] width 61 height 17
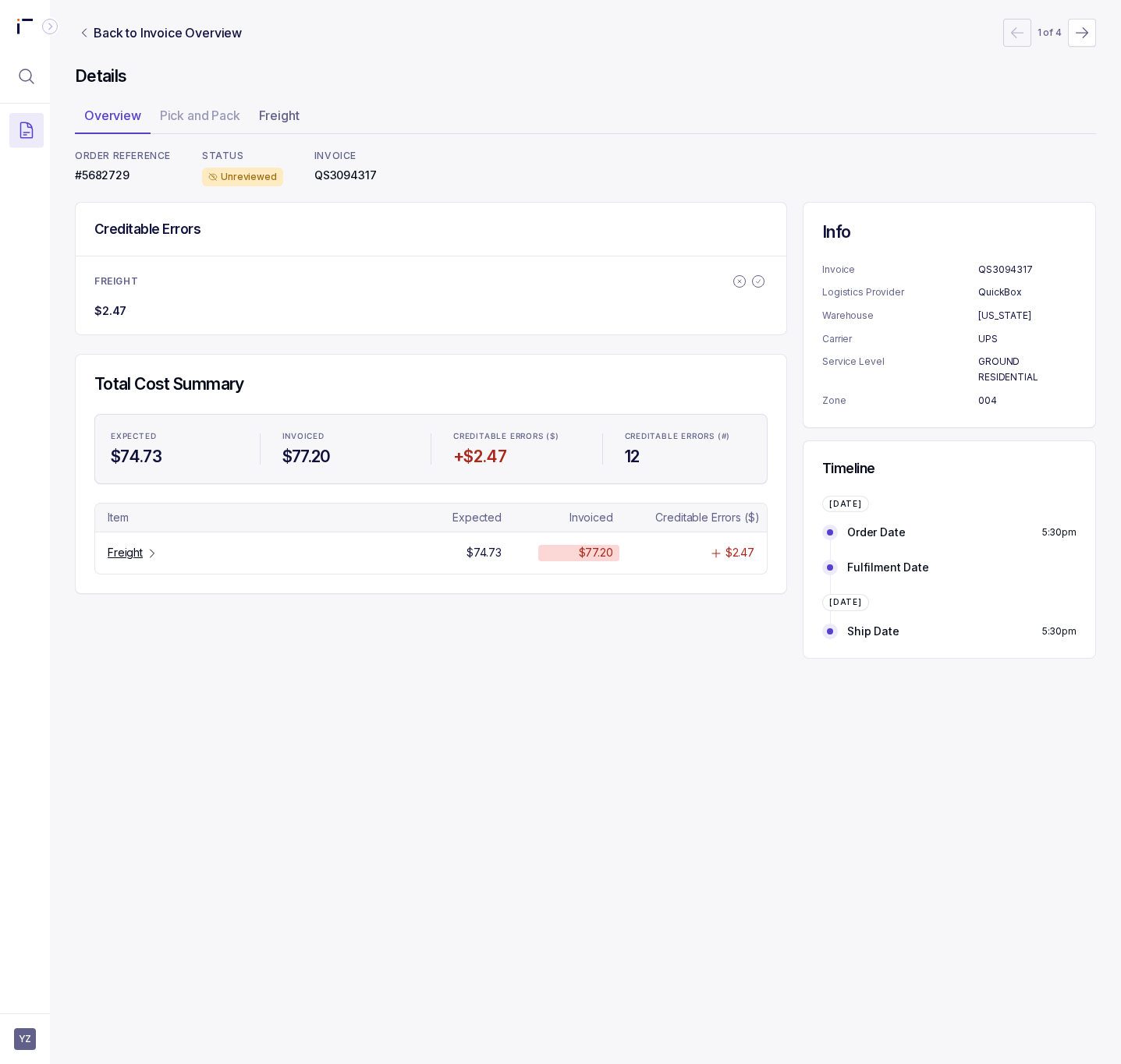
click at [103, 180] on p "#5682729" at bounding box center [123, 175] width 96 height 16
copy p "5682729"
click at [145, 29] on p "Back to Invoice Overview" at bounding box center [168, 32] width 149 height 19
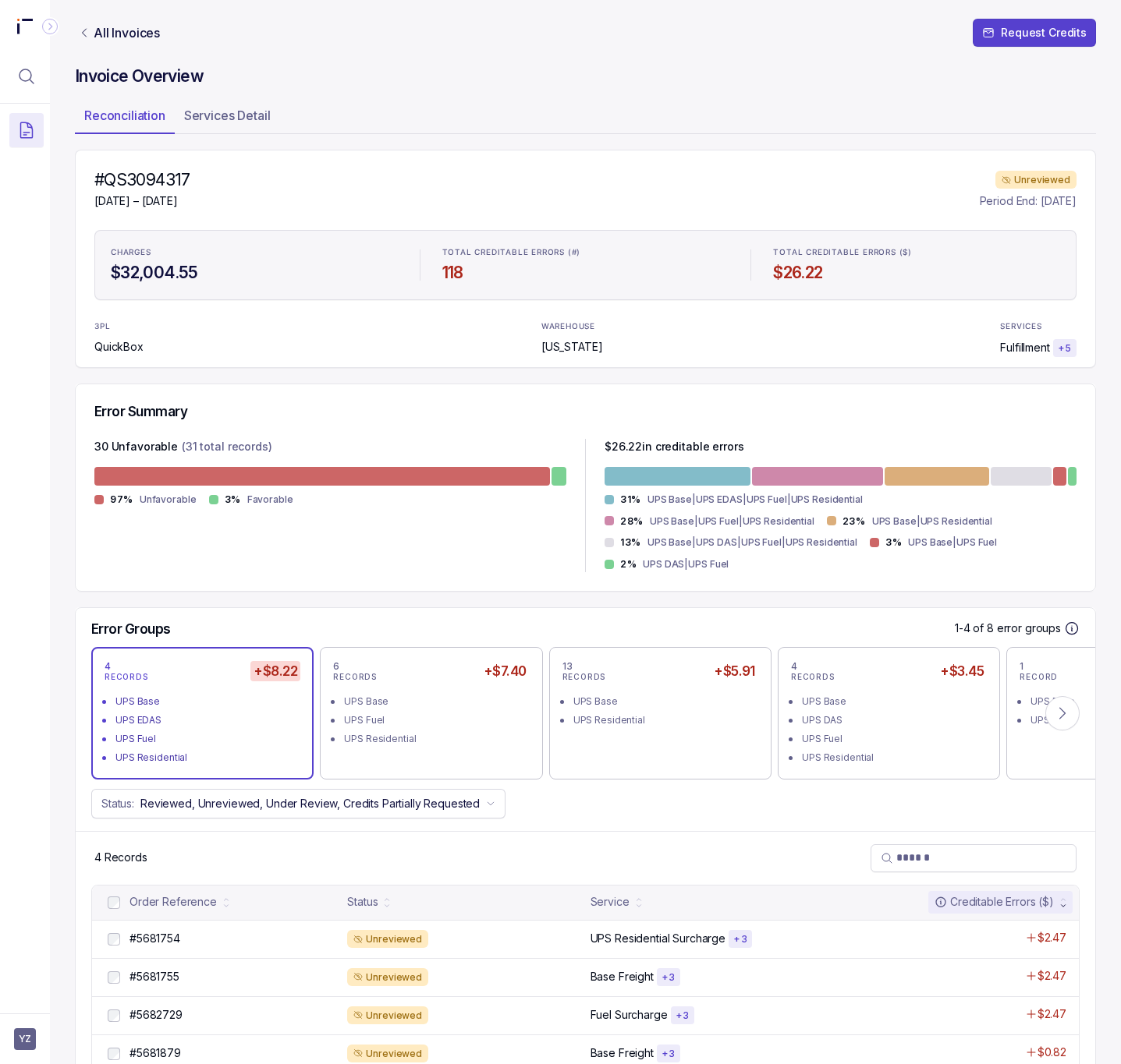
scroll to position [50, 0]
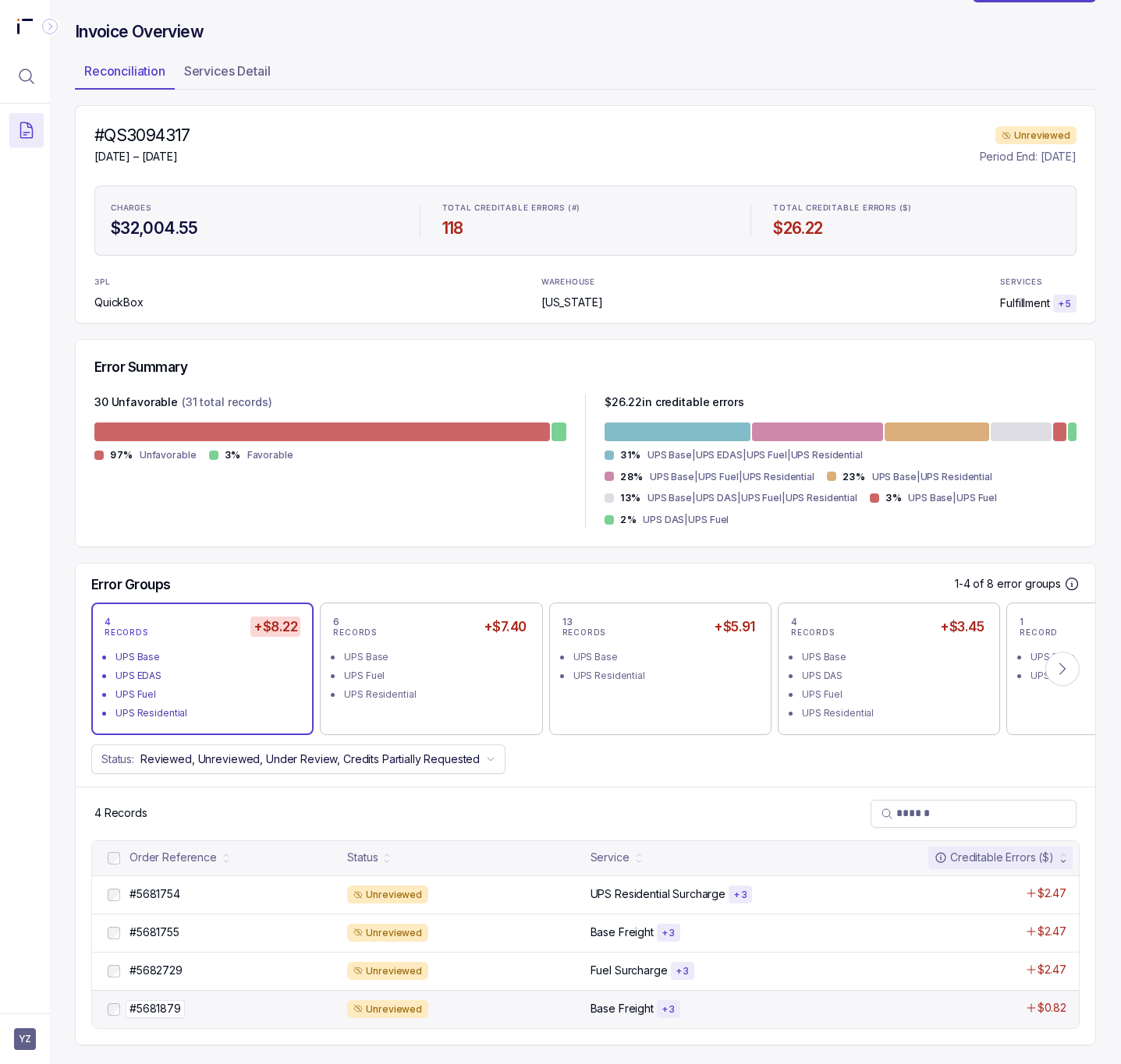
click at [162, 1006] on p "#5681879" at bounding box center [155, 1009] width 59 height 17
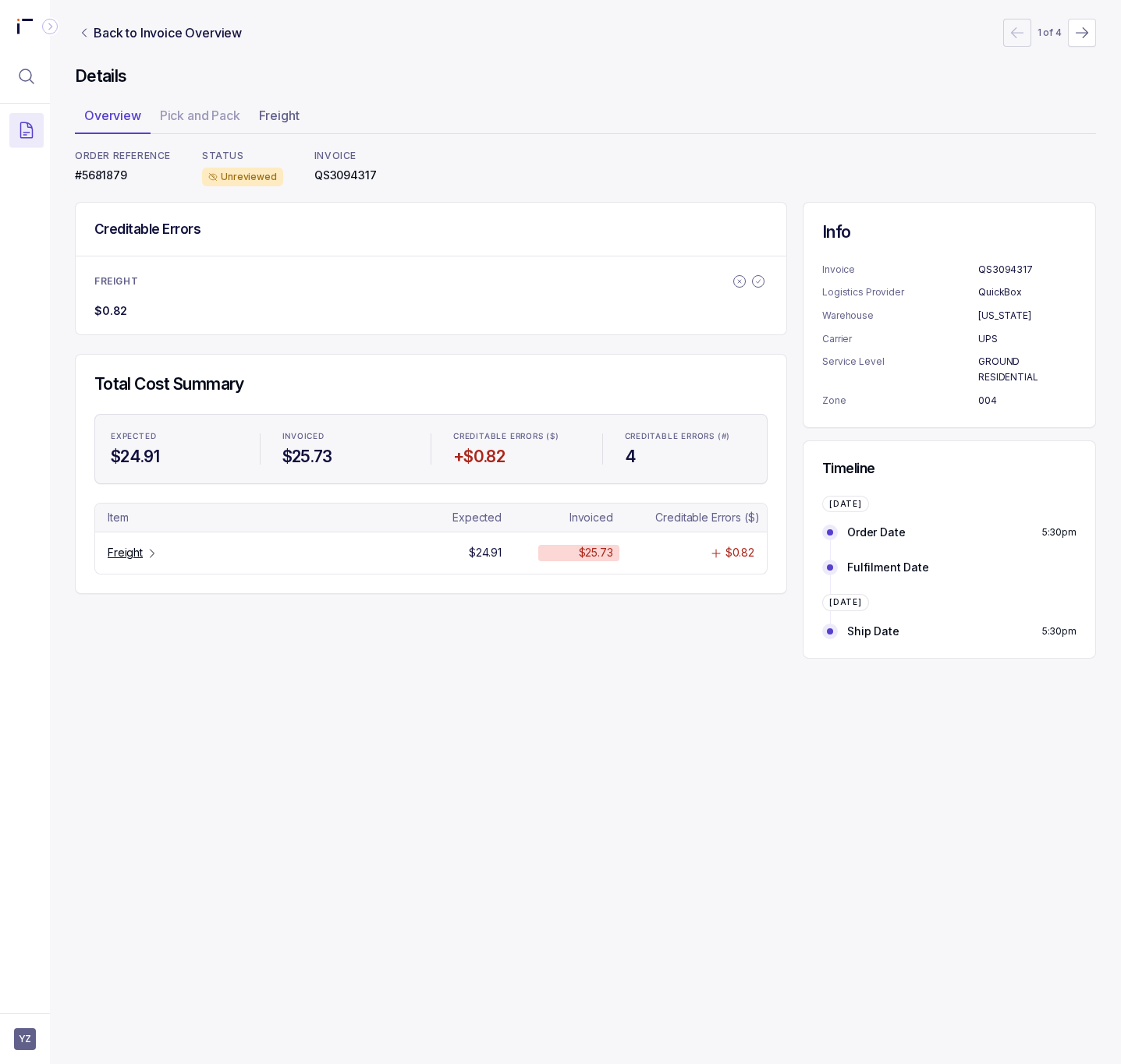
click at [91, 174] on p "#5681879" at bounding box center [123, 175] width 96 height 16
copy p "5681879"
click at [145, 558] on div "Freight" at bounding box center [133, 552] width 51 height 16
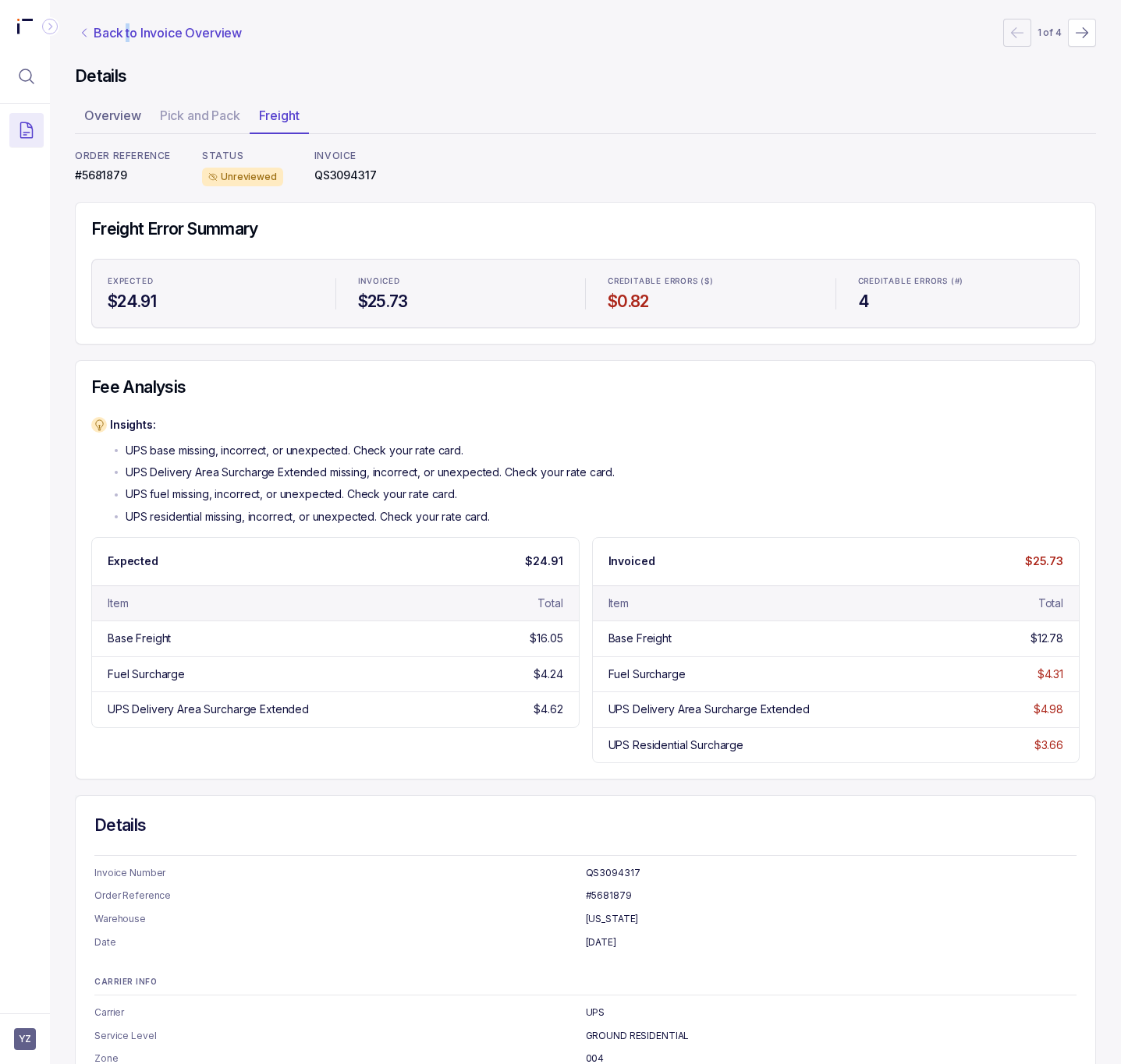
click at [129, 35] on p "Back to Invoice Overview" at bounding box center [168, 32] width 149 height 19
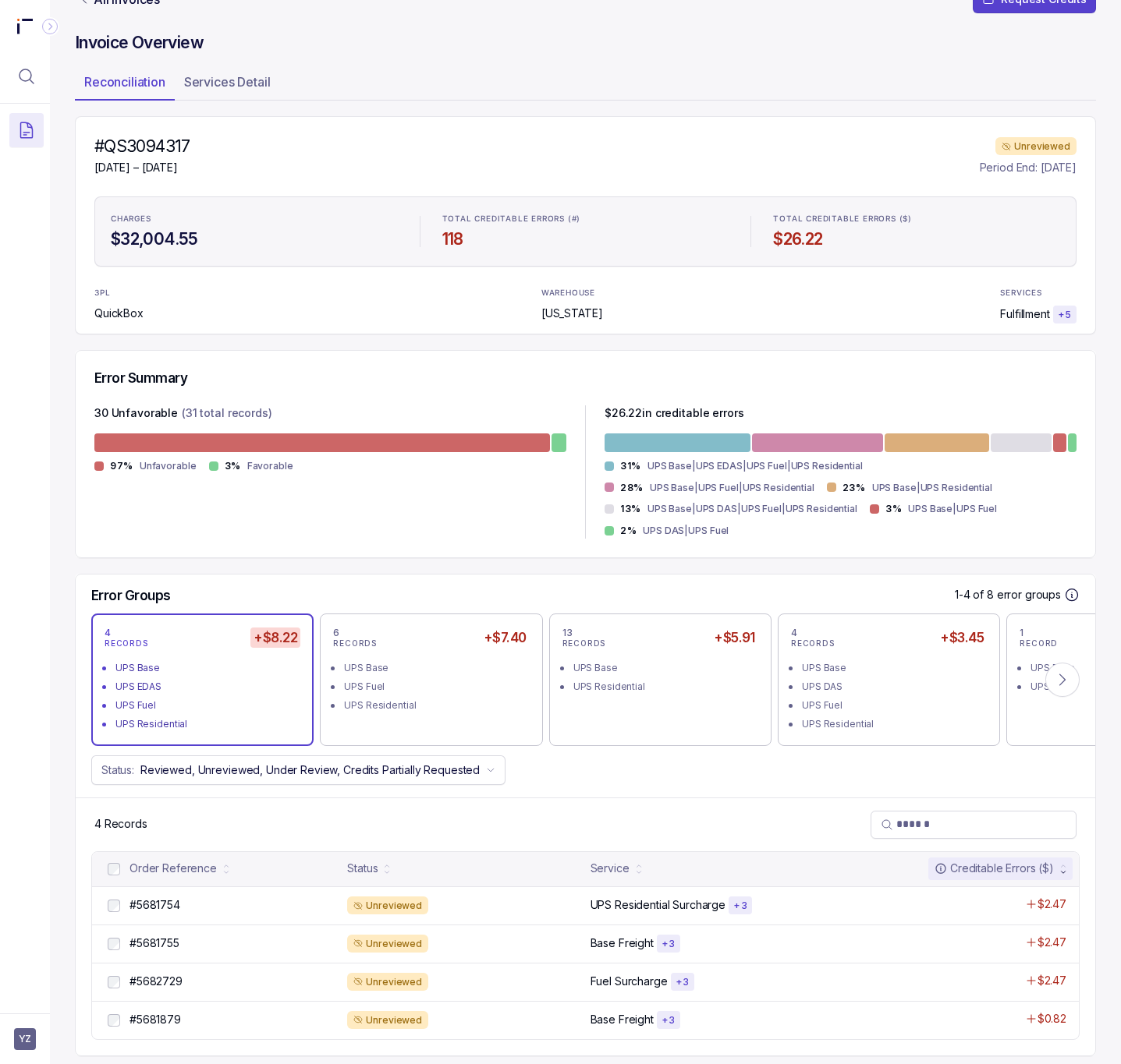
scroll to position [50, 0]
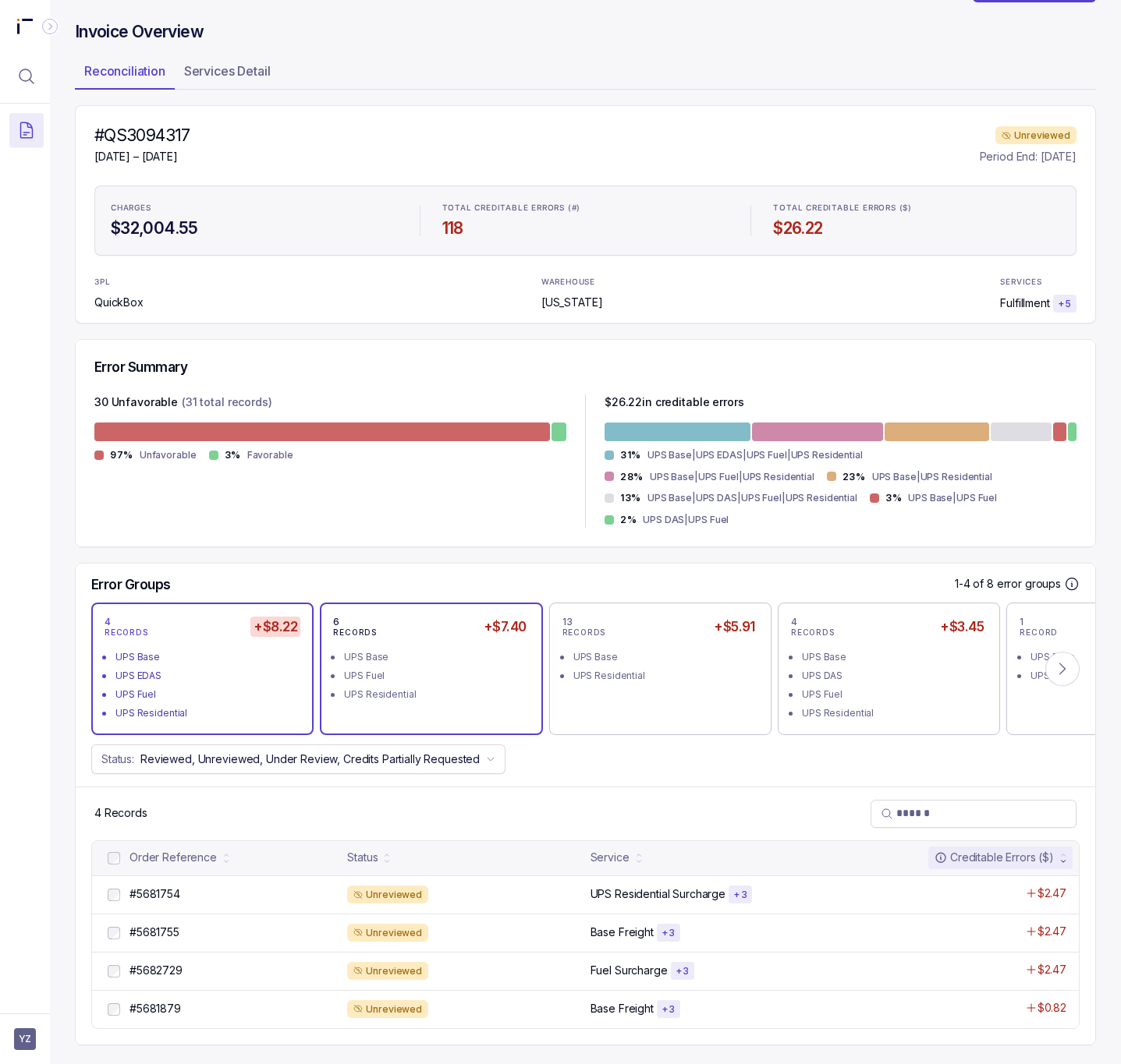
click at [370, 669] on div "UPS Fuel" at bounding box center [435, 676] width 183 height 16
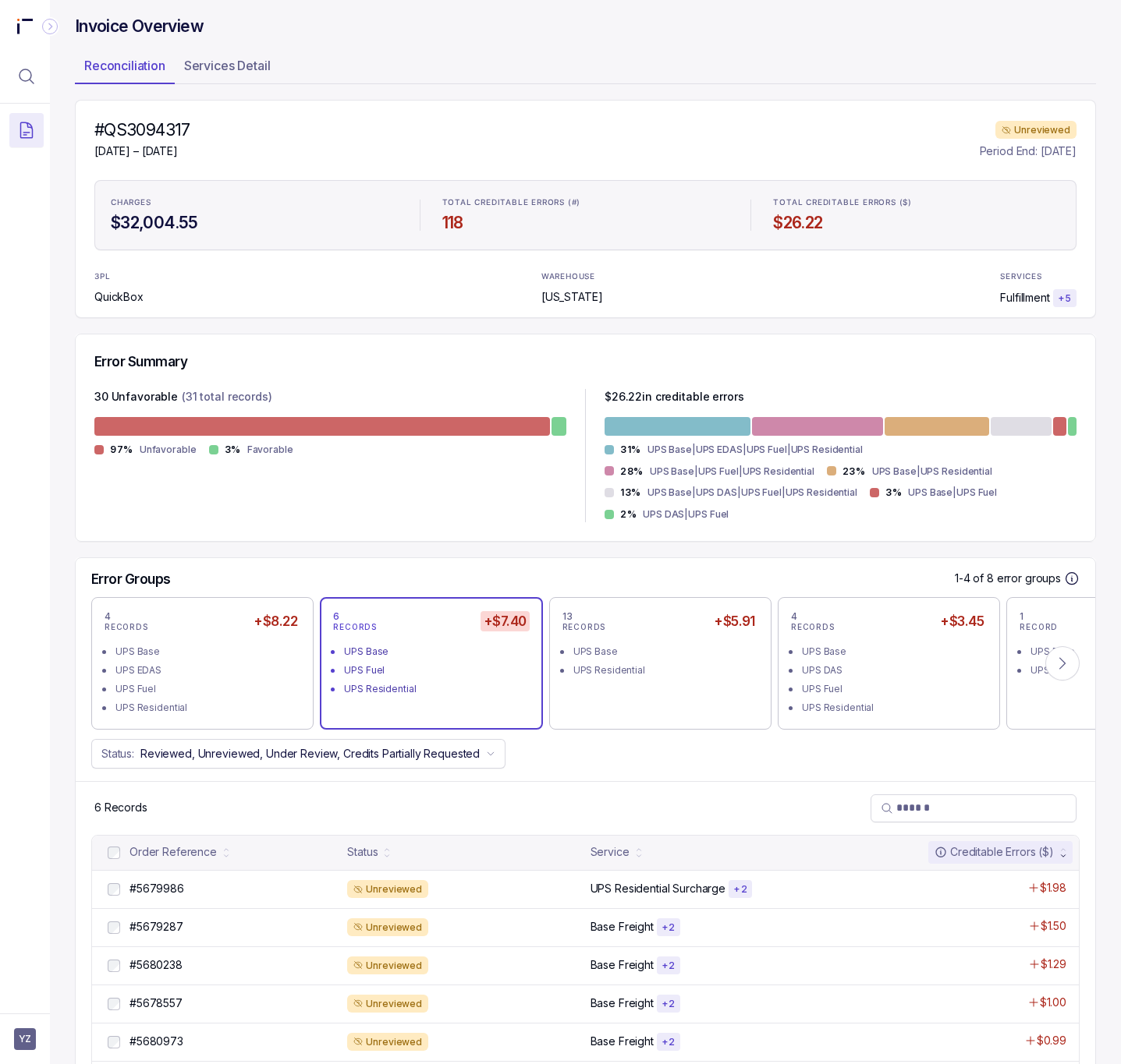
scroll to position [127, 0]
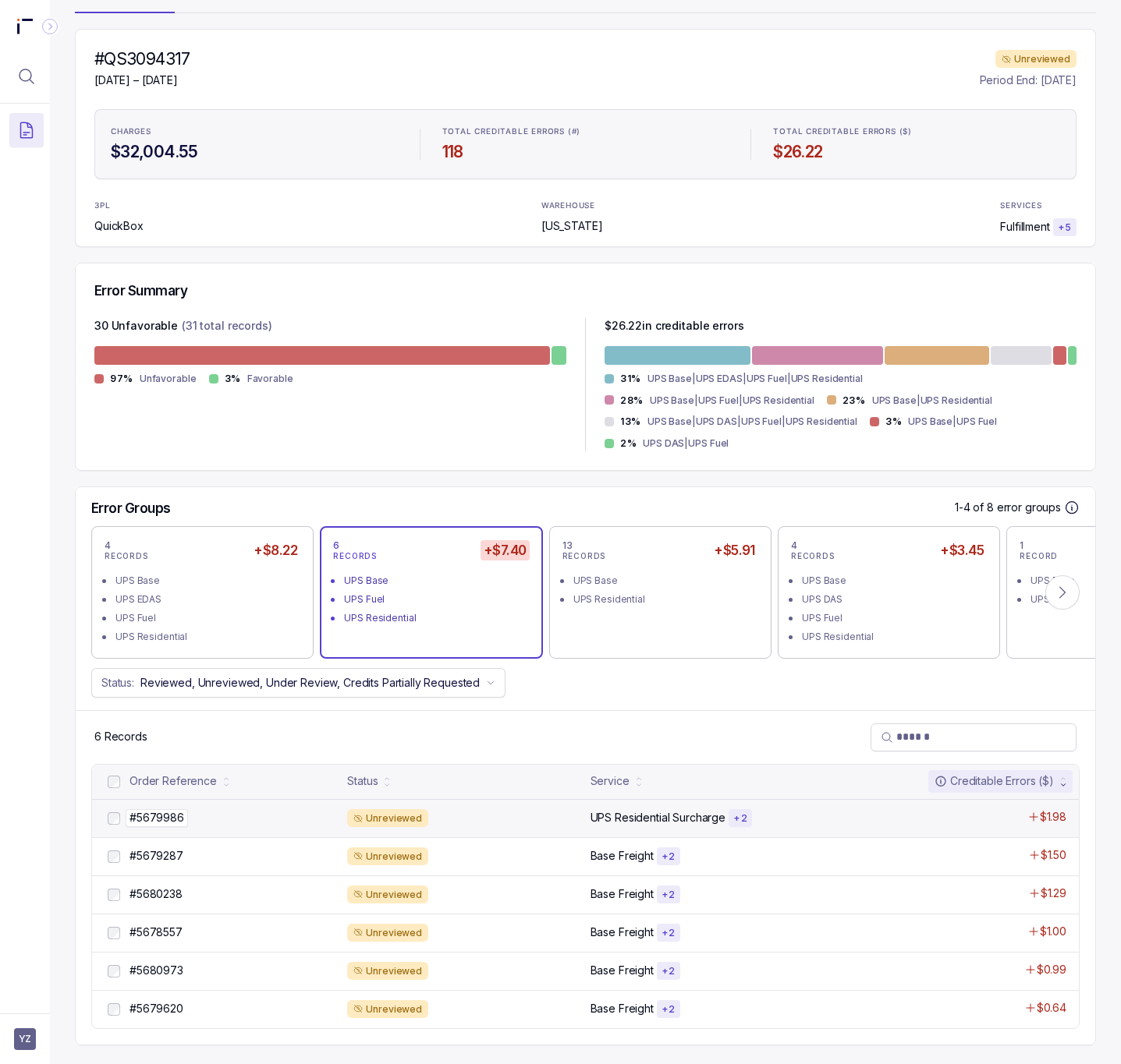
click at [163, 811] on p "#5679986" at bounding box center [156, 818] width 62 height 17
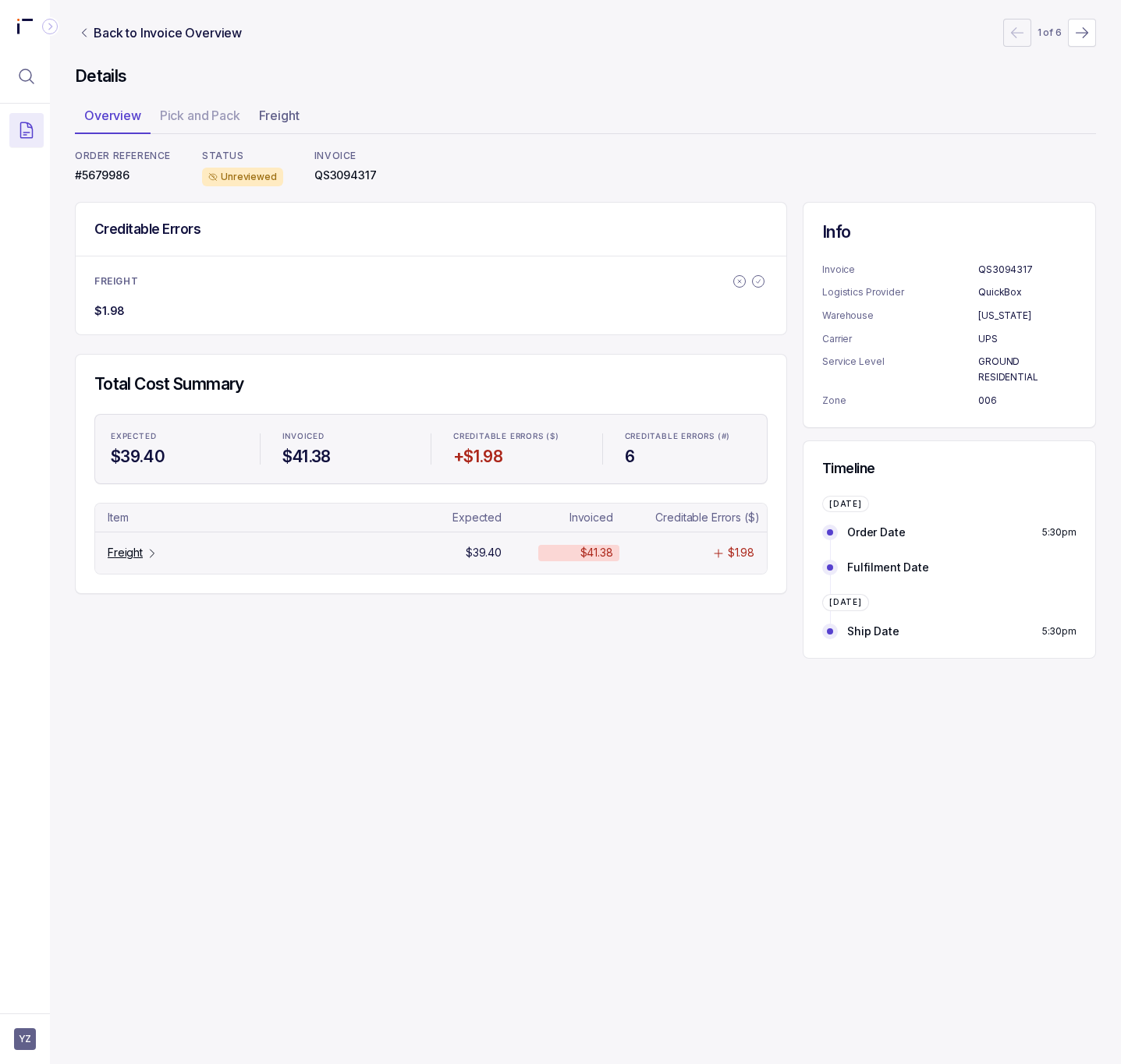
click at [134, 558] on p "Freight" at bounding box center [125, 552] width 35 height 16
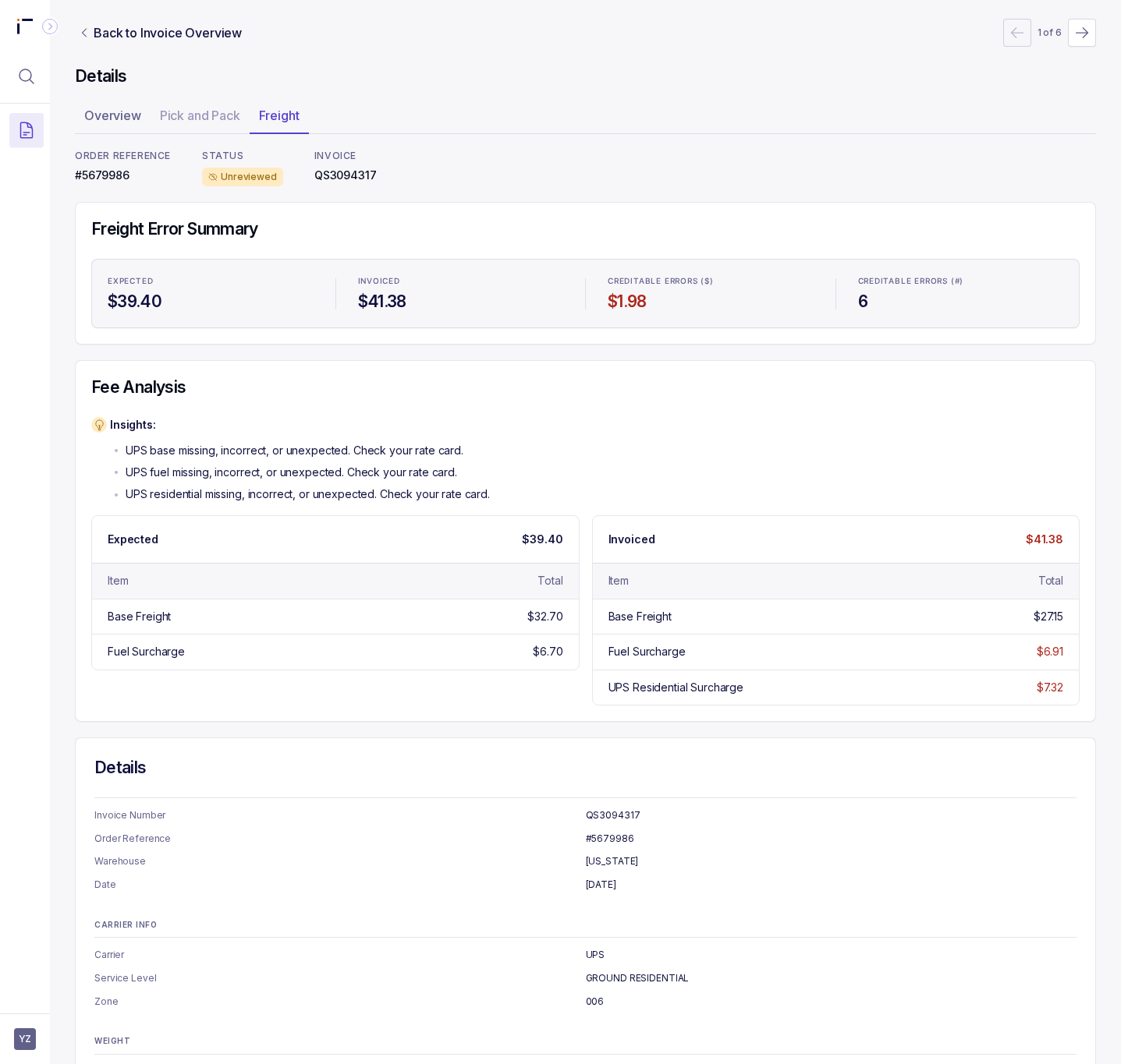
click at [105, 176] on p "#5679986" at bounding box center [123, 175] width 96 height 16
click at [195, 28] on p "Back to Invoice Overview" at bounding box center [168, 32] width 149 height 19
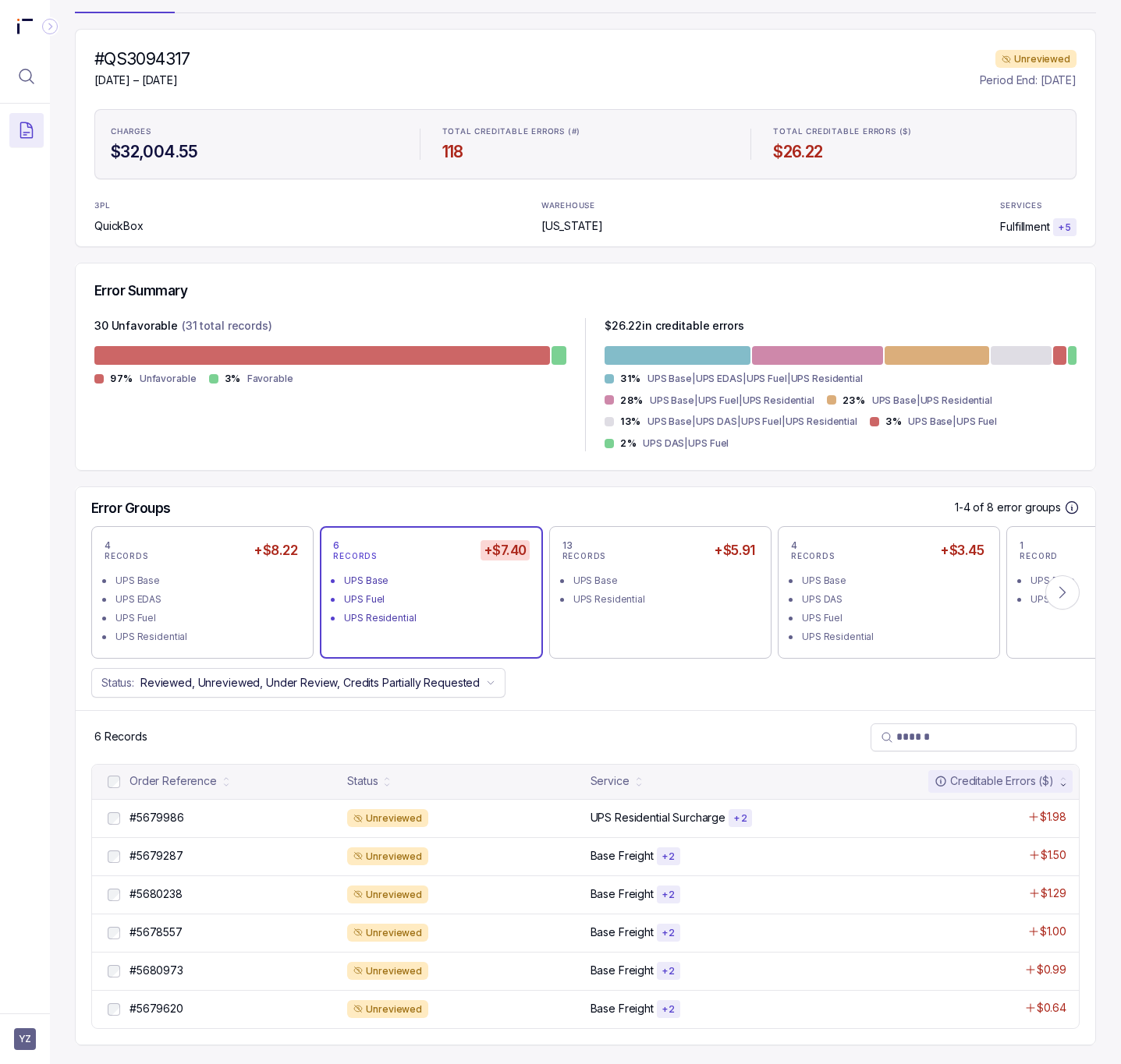
scroll to position [127, 0]
click at [158, 856] on p "#5679287" at bounding box center [156, 856] width 61 height 17
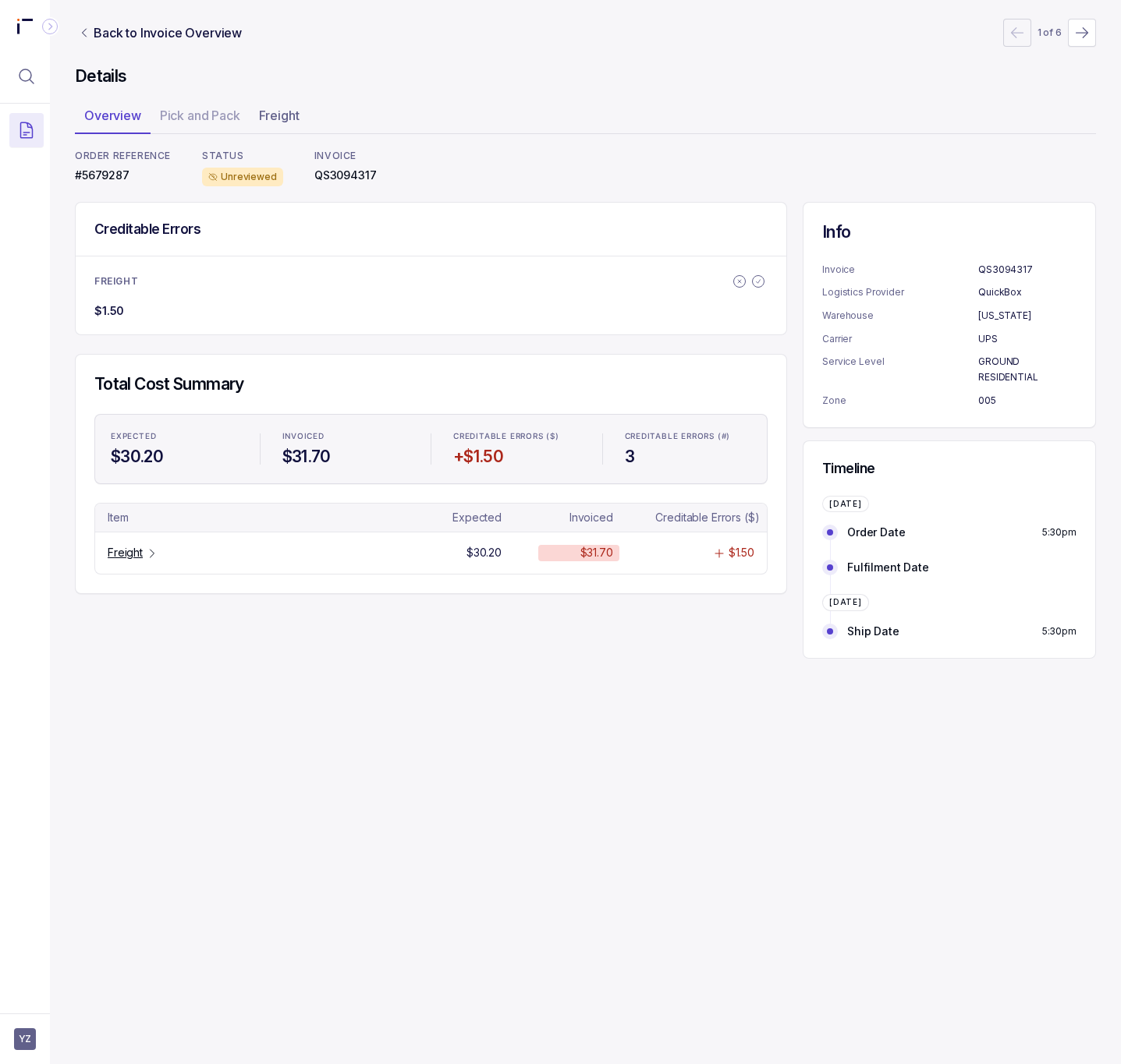
click at [118, 174] on p "#5679287" at bounding box center [123, 175] width 96 height 16
click at [146, 551] on icon "Table Cell-link 0" at bounding box center [151, 553] width 12 height 12
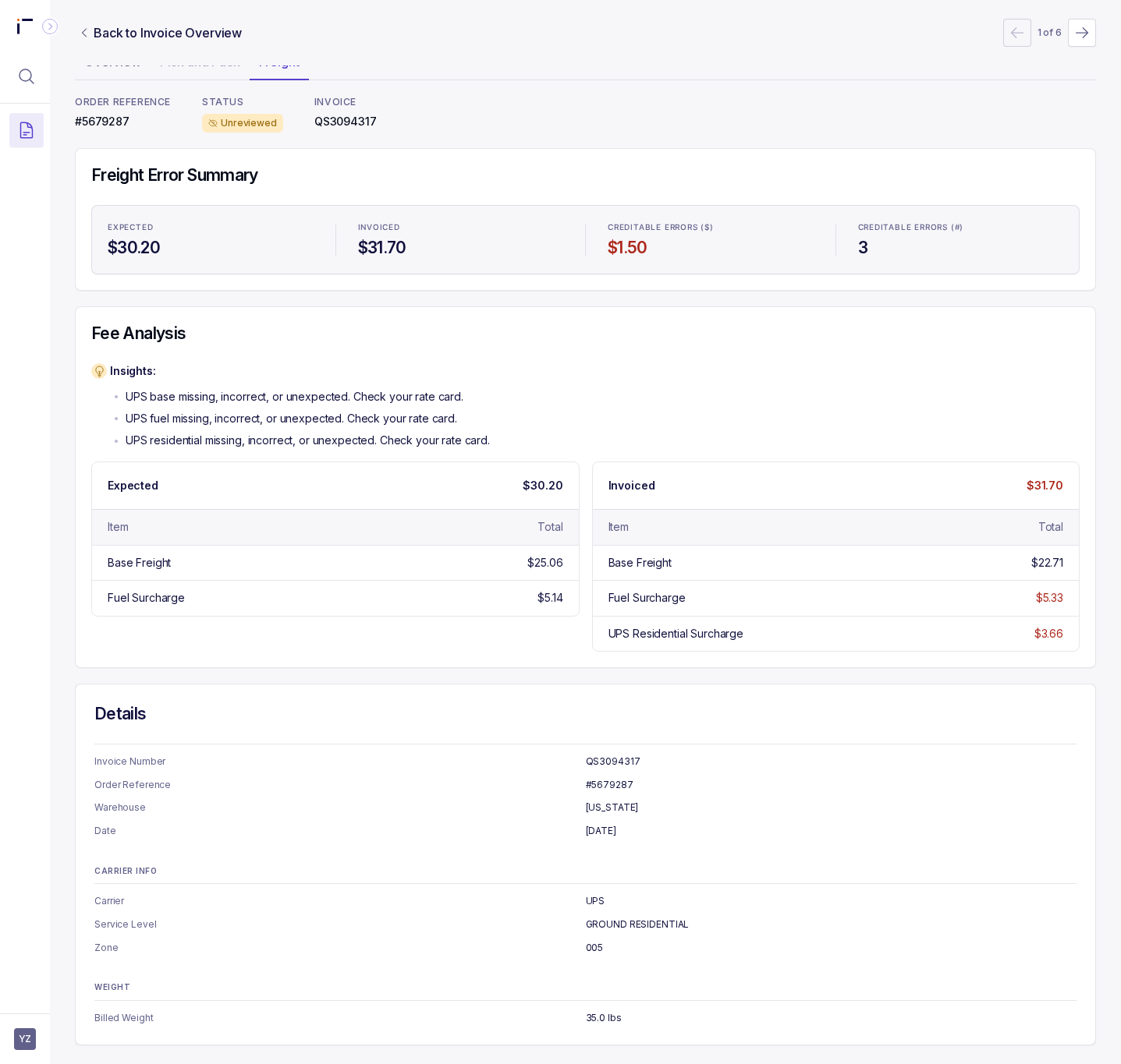
scroll to position [61, 0]
click at [586, 1020] on p "35.0 lbs" at bounding box center [831, 1018] width 491 height 16
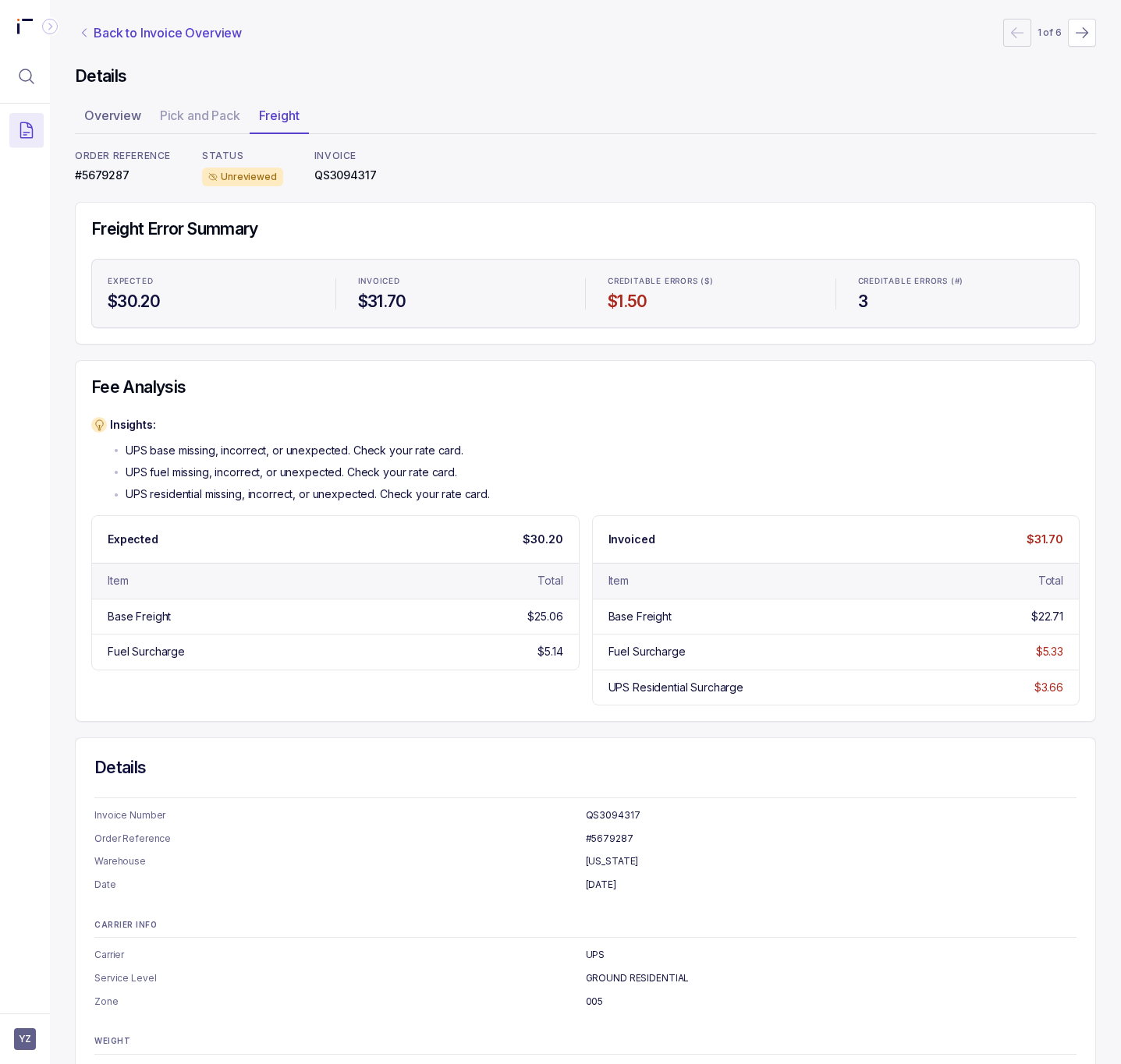
click at [113, 37] on p "Back to Invoice Overview" at bounding box center [168, 32] width 149 height 19
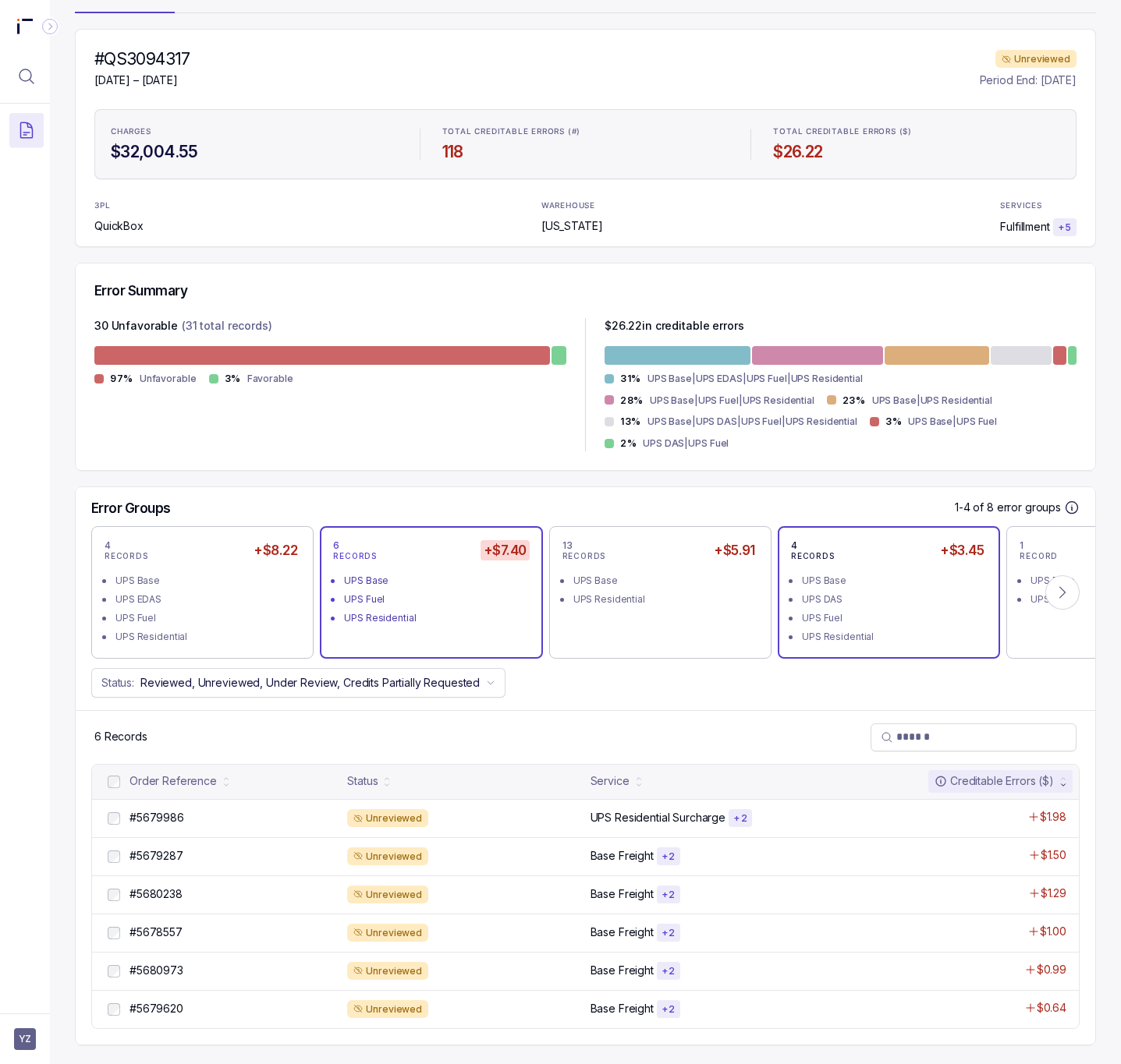
scroll to position [127, 0]
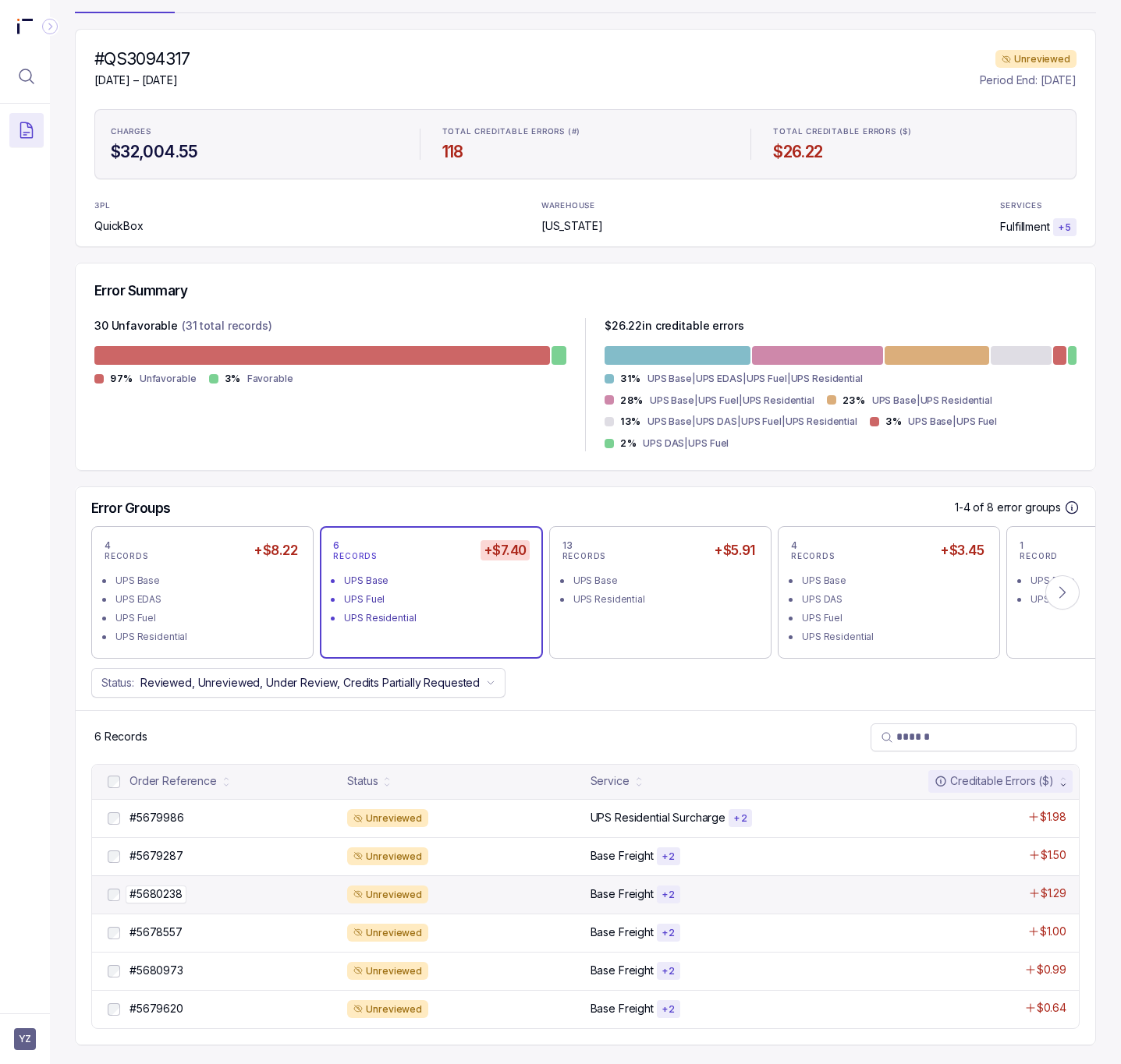
click at [169, 897] on p "#5680238" at bounding box center [156, 894] width 61 height 17
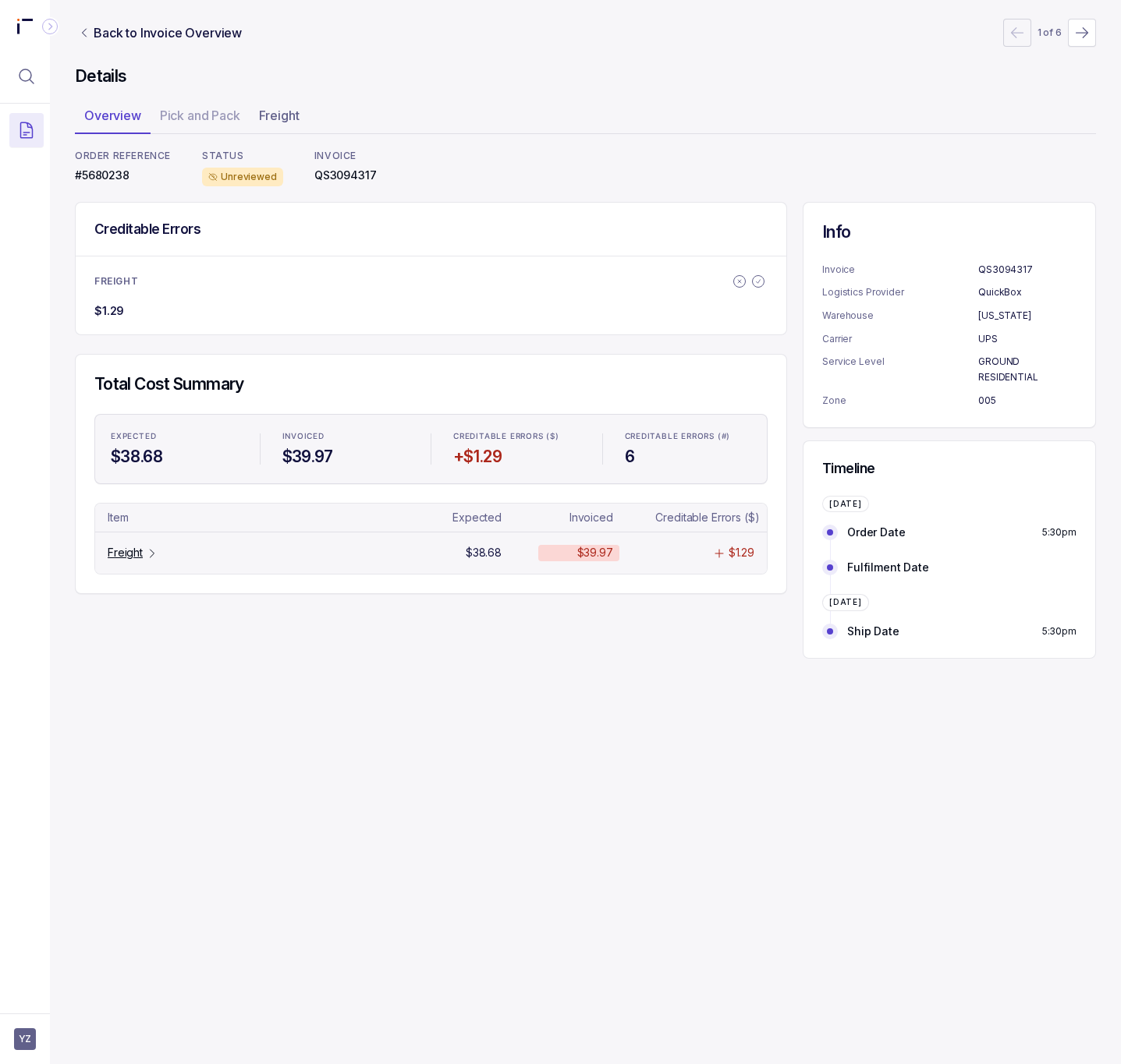
click at [137, 559] on p "Freight" at bounding box center [125, 552] width 35 height 16
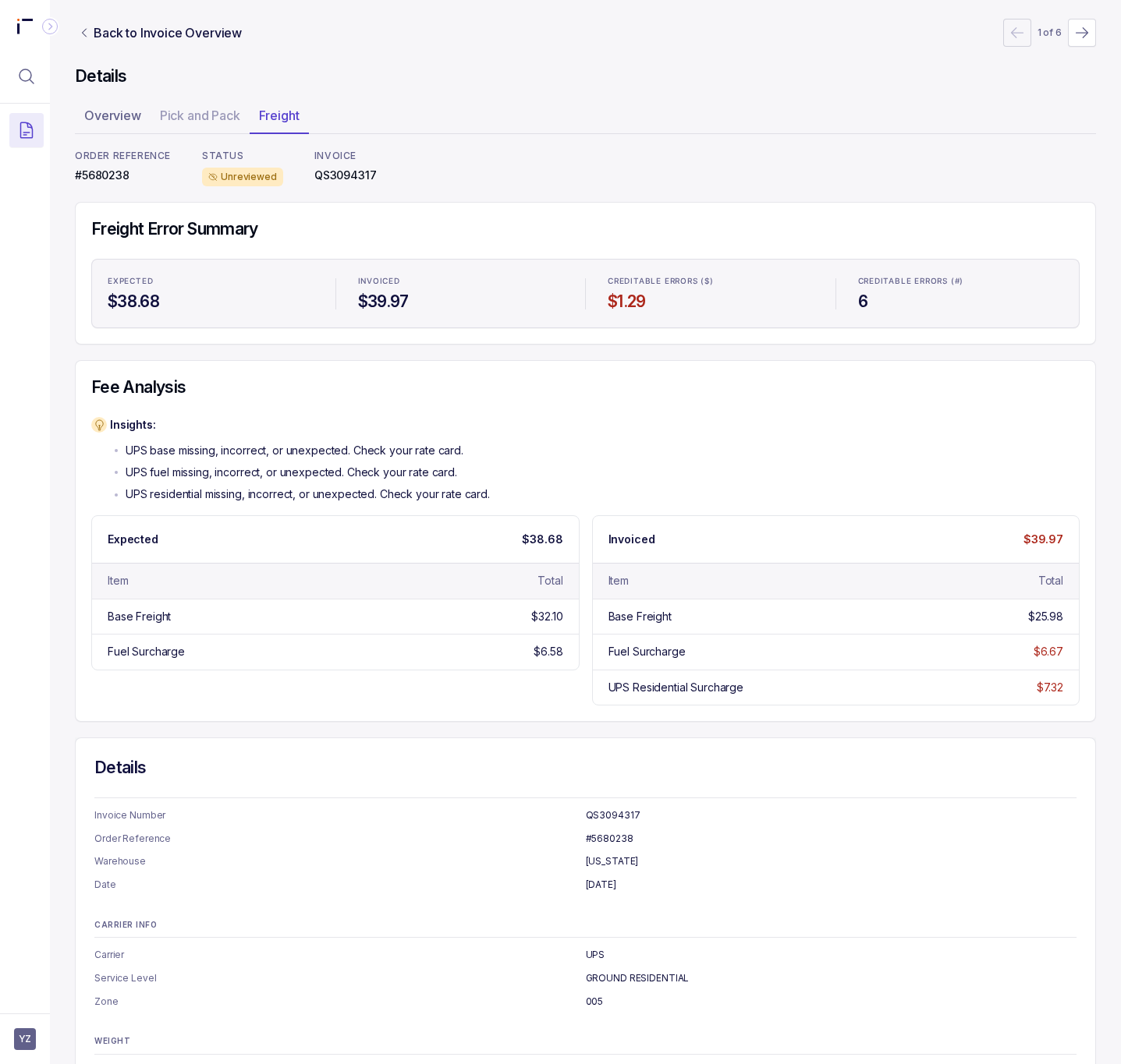
click at [106, 173] on p "#5680238" at bounding box center [123, 175] width 96 height 16
click at [105, 174] on p "#5680238" at bounding box center [123, 175] width 96 height 16
click at [178, 40] on p "Back to Invoice Overview" at bounding box center [168, 32] width 149 height 19
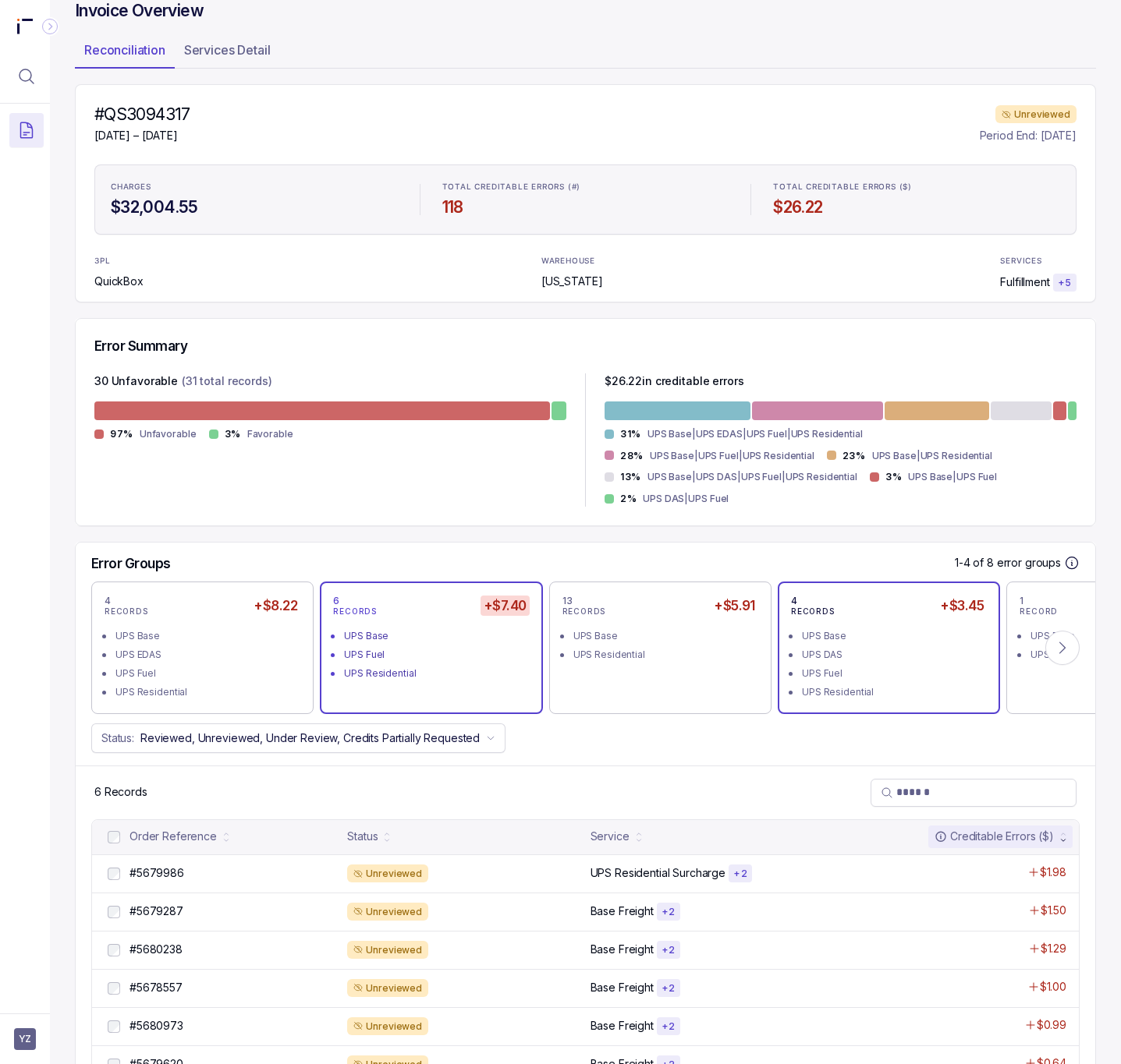
scroll to position [127, 0]
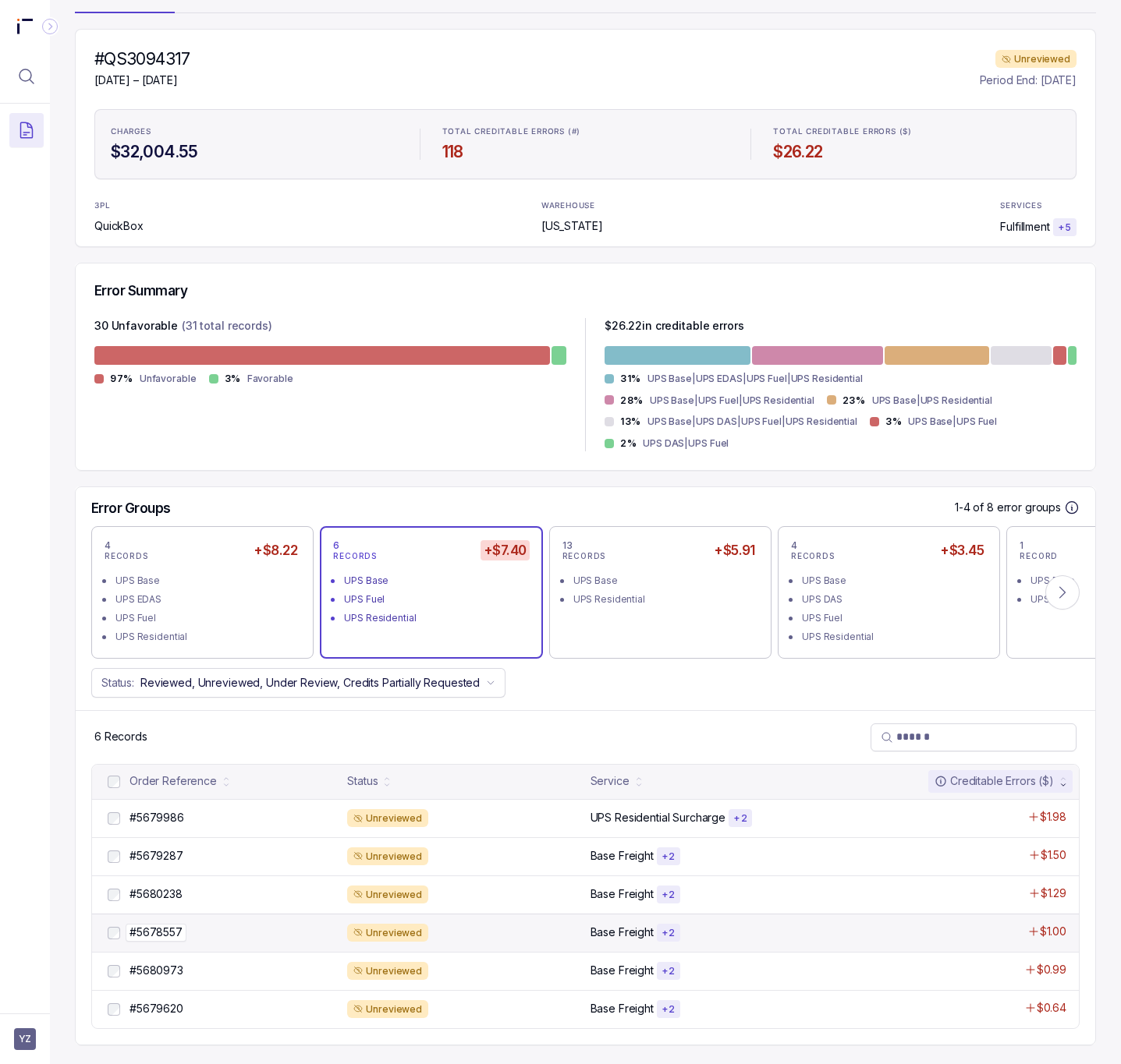
click at [180, 939] on p "#5678557" at bounding box center [156, 932] width 61 height 17
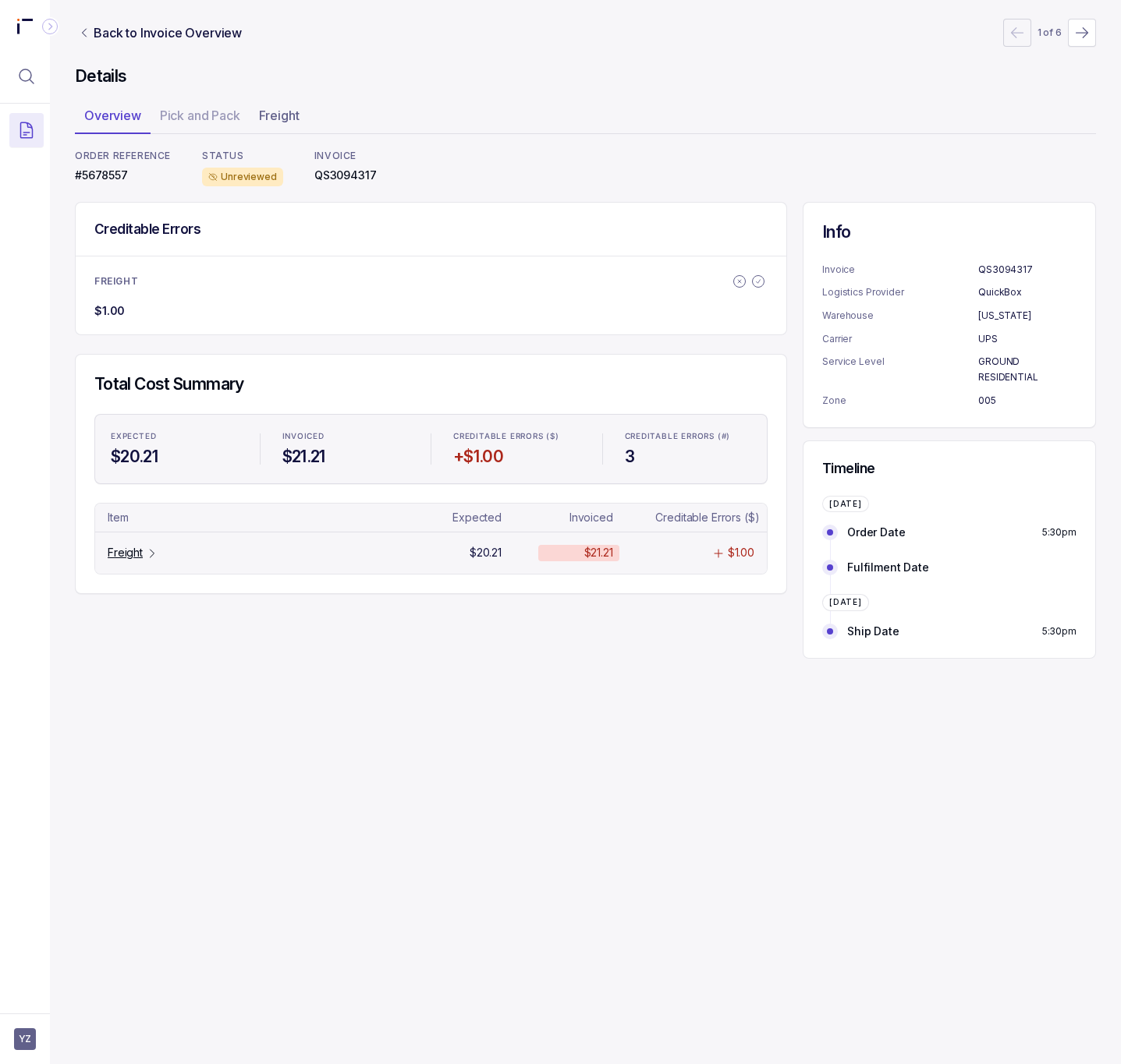
click at [141, 561] on p "Freight" at bounding box center [125, 552] width 35 height 16
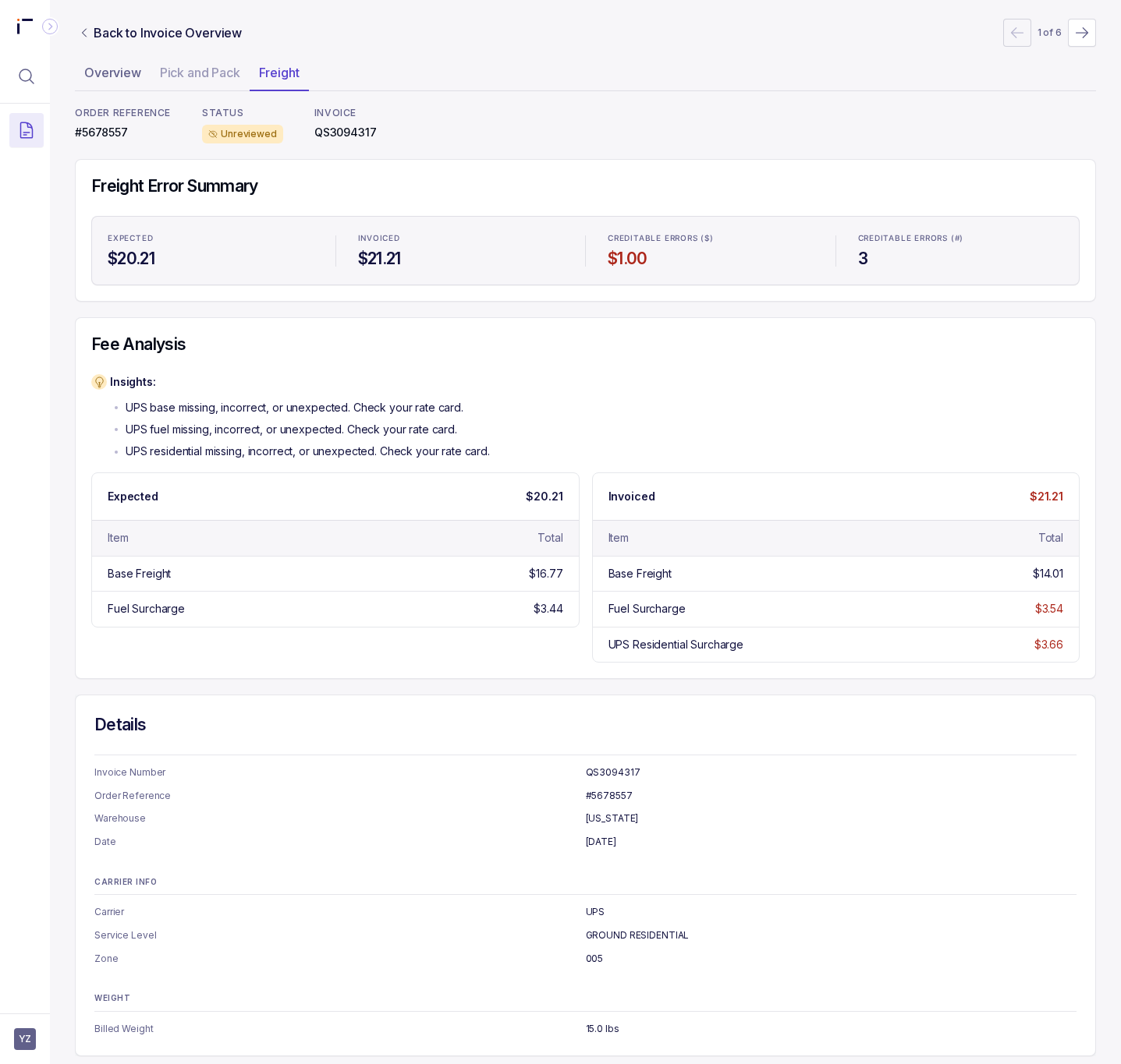
scroll to position [61, 0]
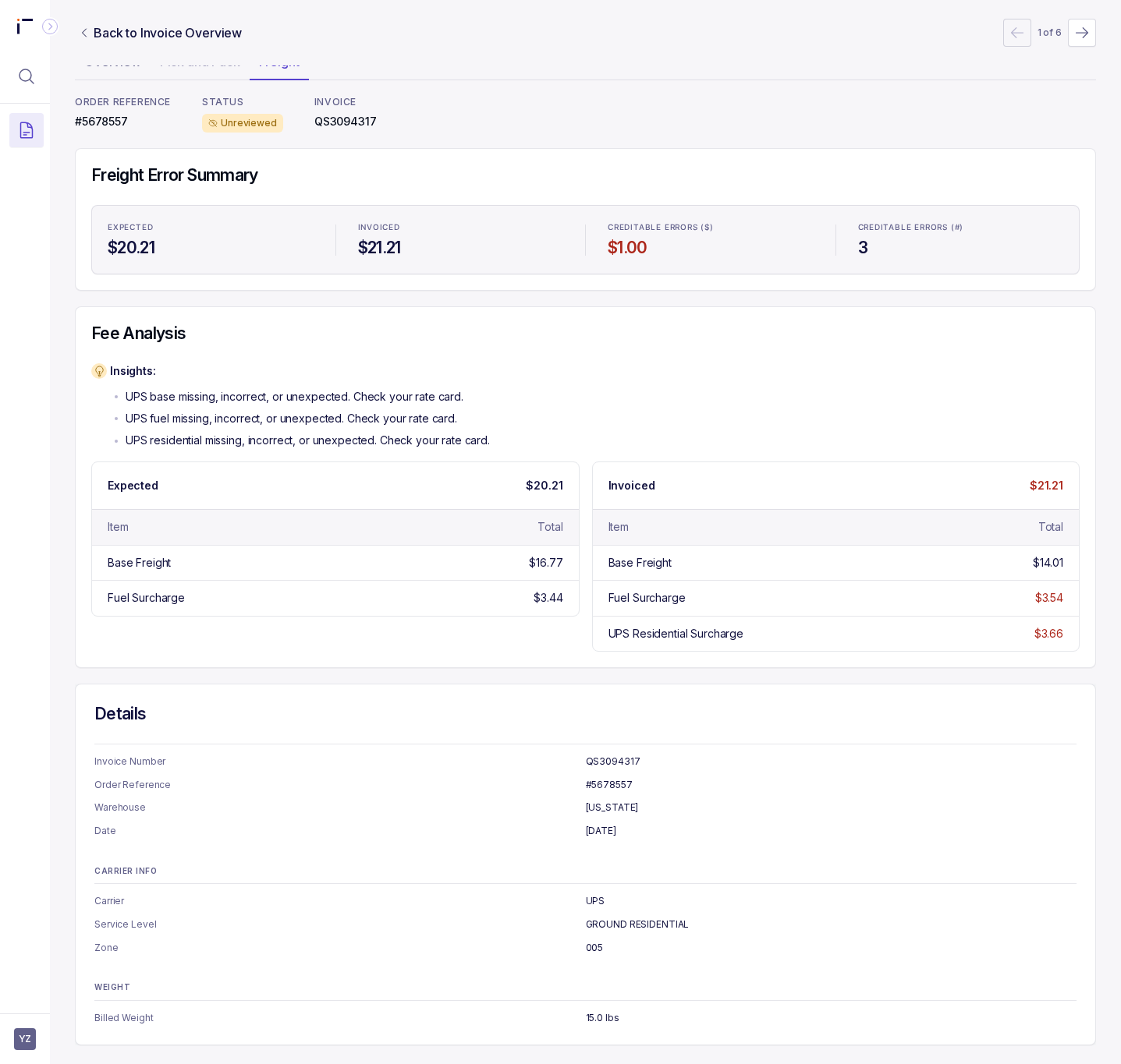
click at [103, 122] on p "#5678557" at bounding box center [123, 122] width 96 height 16
click at [104, 122] on p "#5678557" at bounding box center [123, 122] width 96 height 16
click at [104, 114] on p "#5678557" at bounding box center [123, 122] width 96 height 16
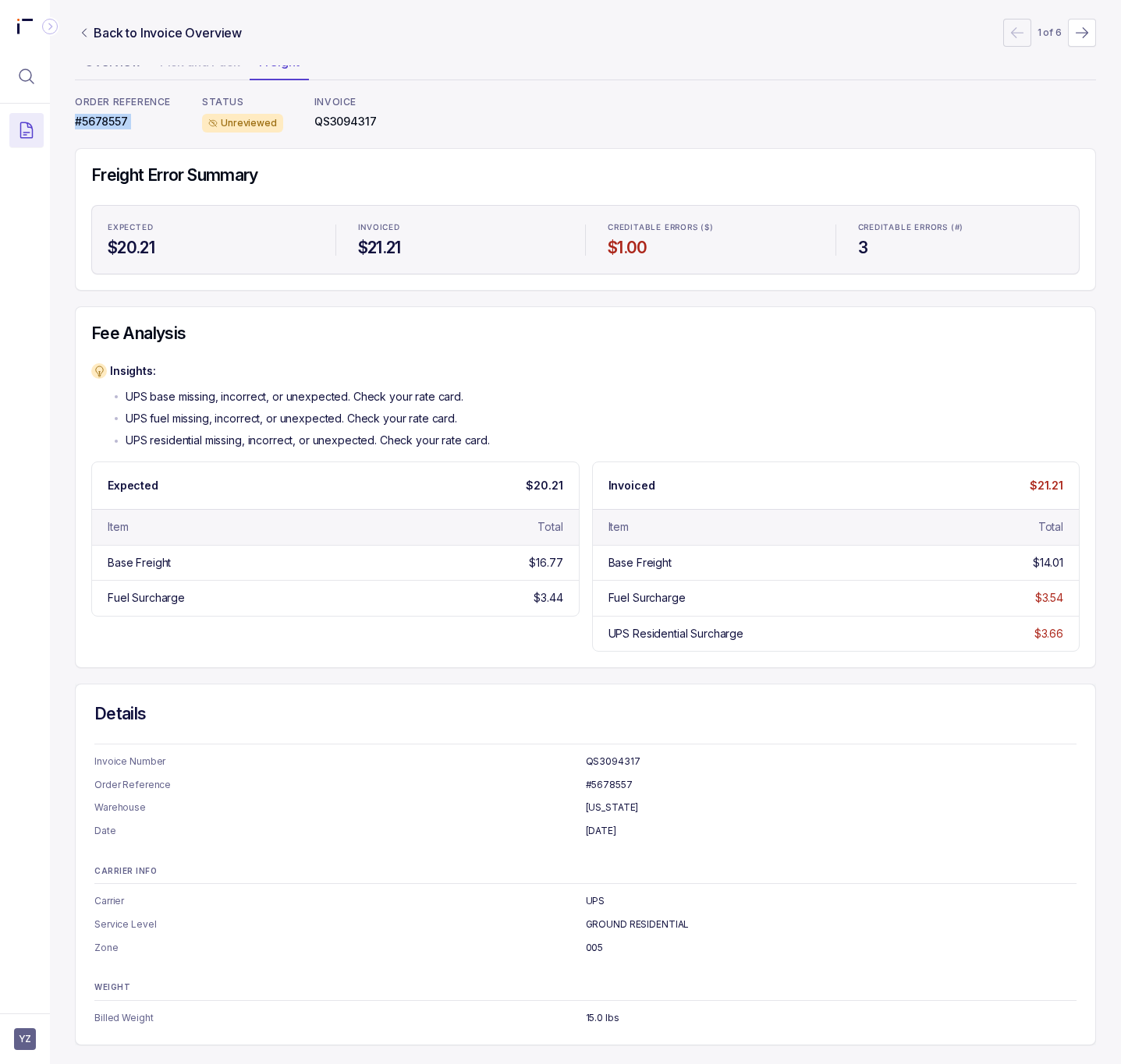
click at [104, 114] on p "#5678557" at bounding box center [123, 122] width 96 height 16
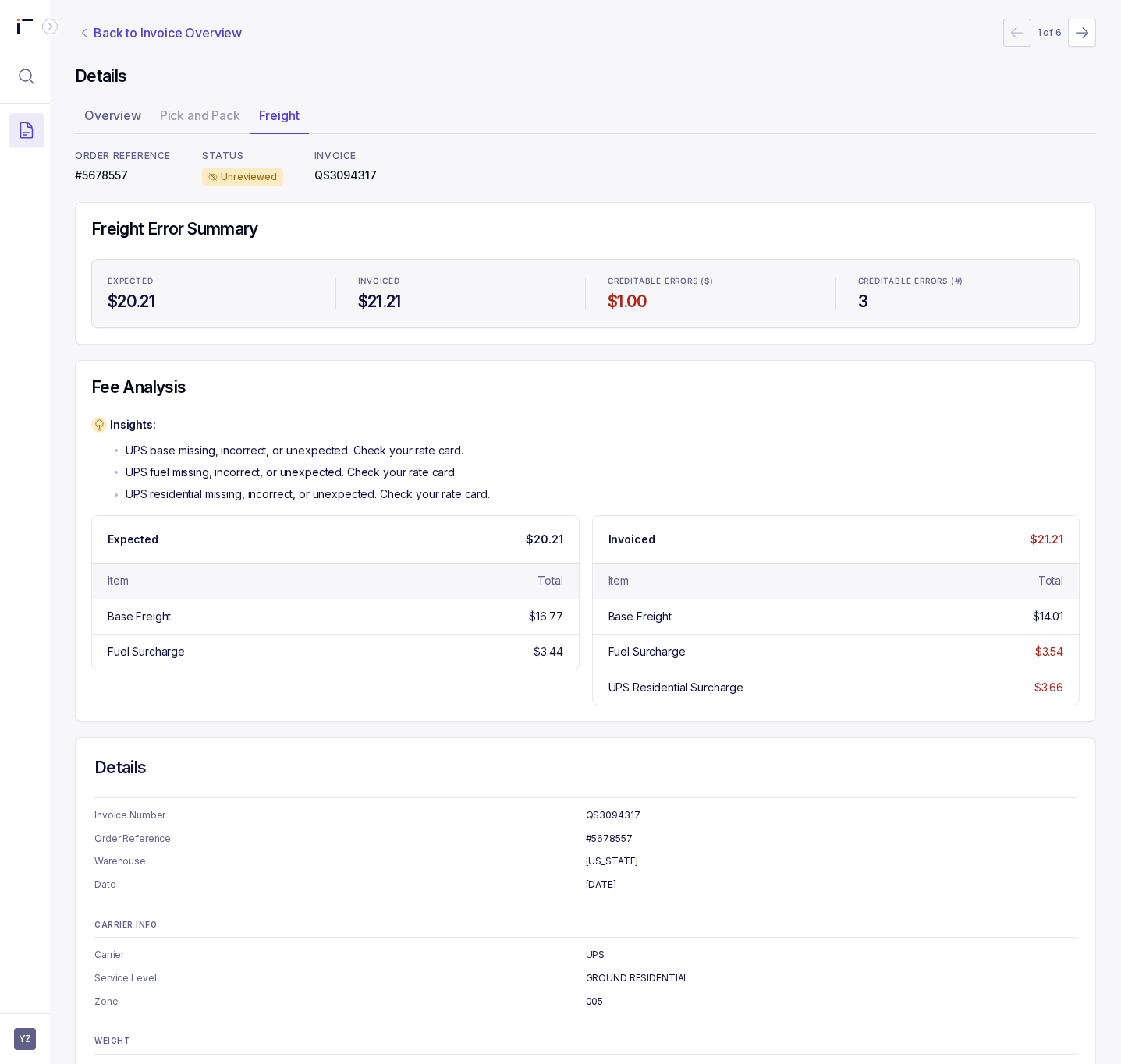
click at [127, 31] on p "Back to Invoice Overview" at bounding box center [168, 32] width 149 height 19
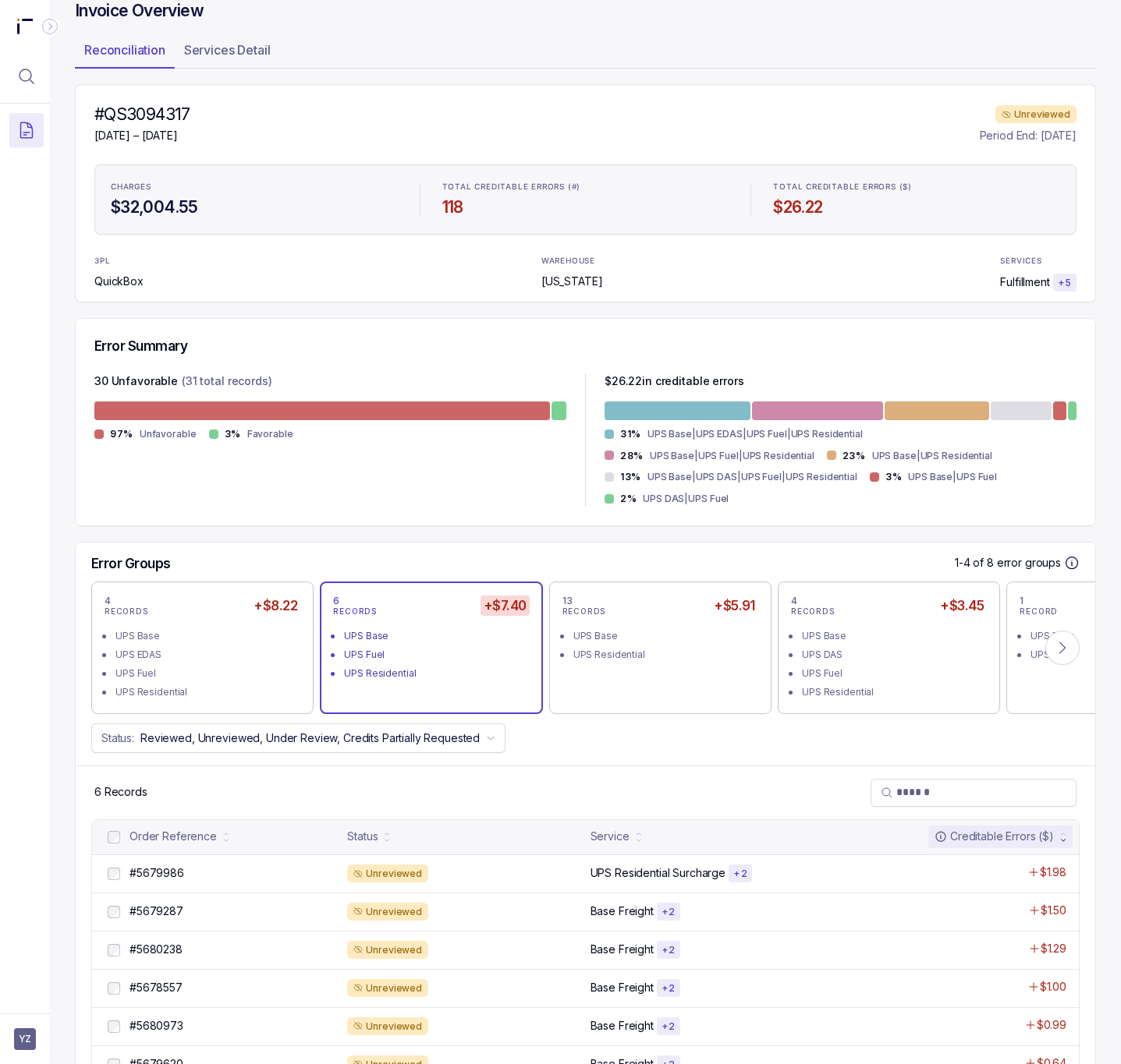
scroll to position [127, 0]
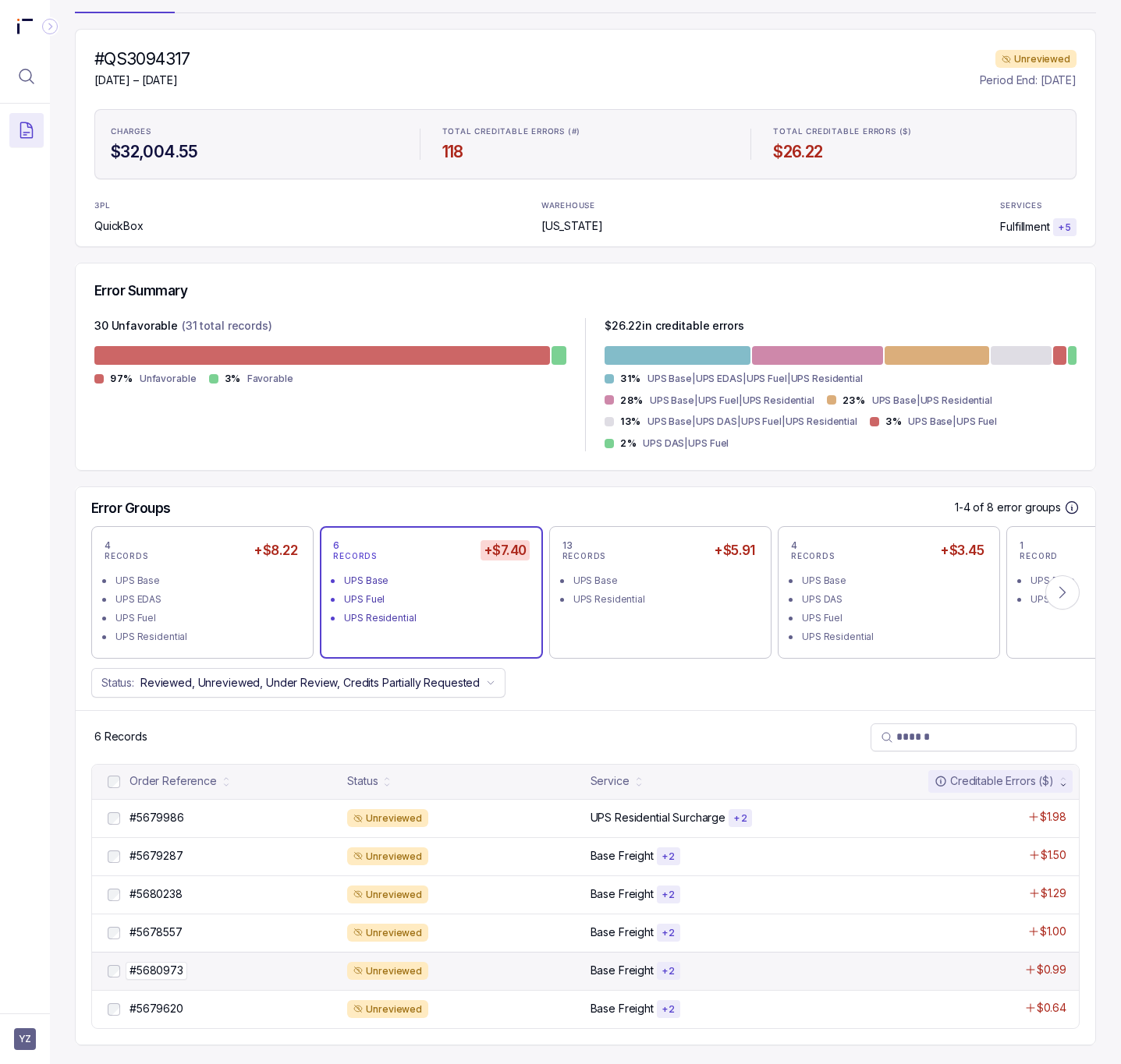
click at [172, 977] on p "#5680973" at bounding box center [156, 970] width 61 height 17
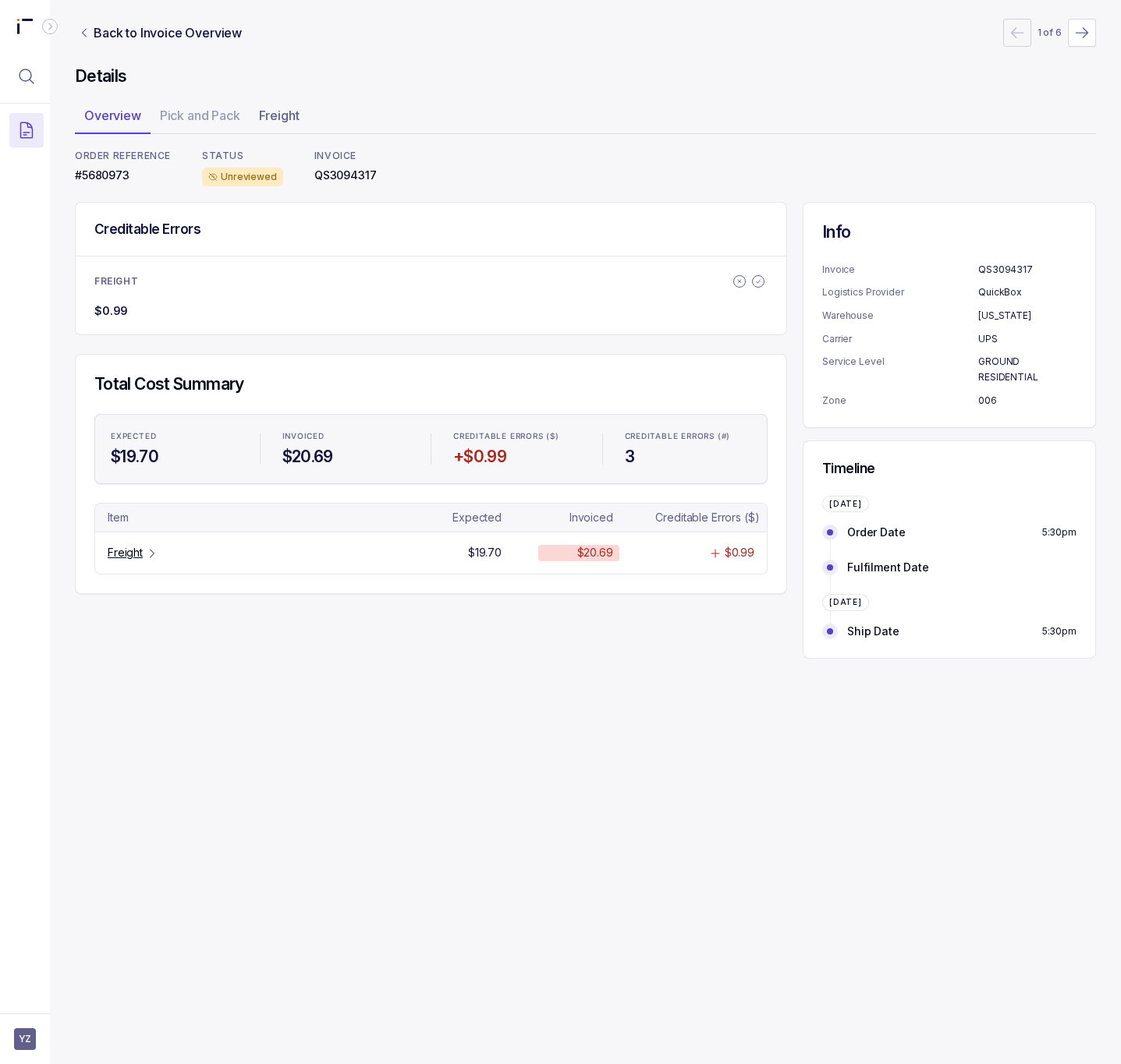
click at [92, 183] on p "#5680973" at bounding box center [123, 175] width 96 height 16
click at [92, 177] on p "#5680973" at bounding box center [123, 175] width 96 height 16
click at [126, 552] on p "Freight" at bounding box center [125, 552] width 35 height 16
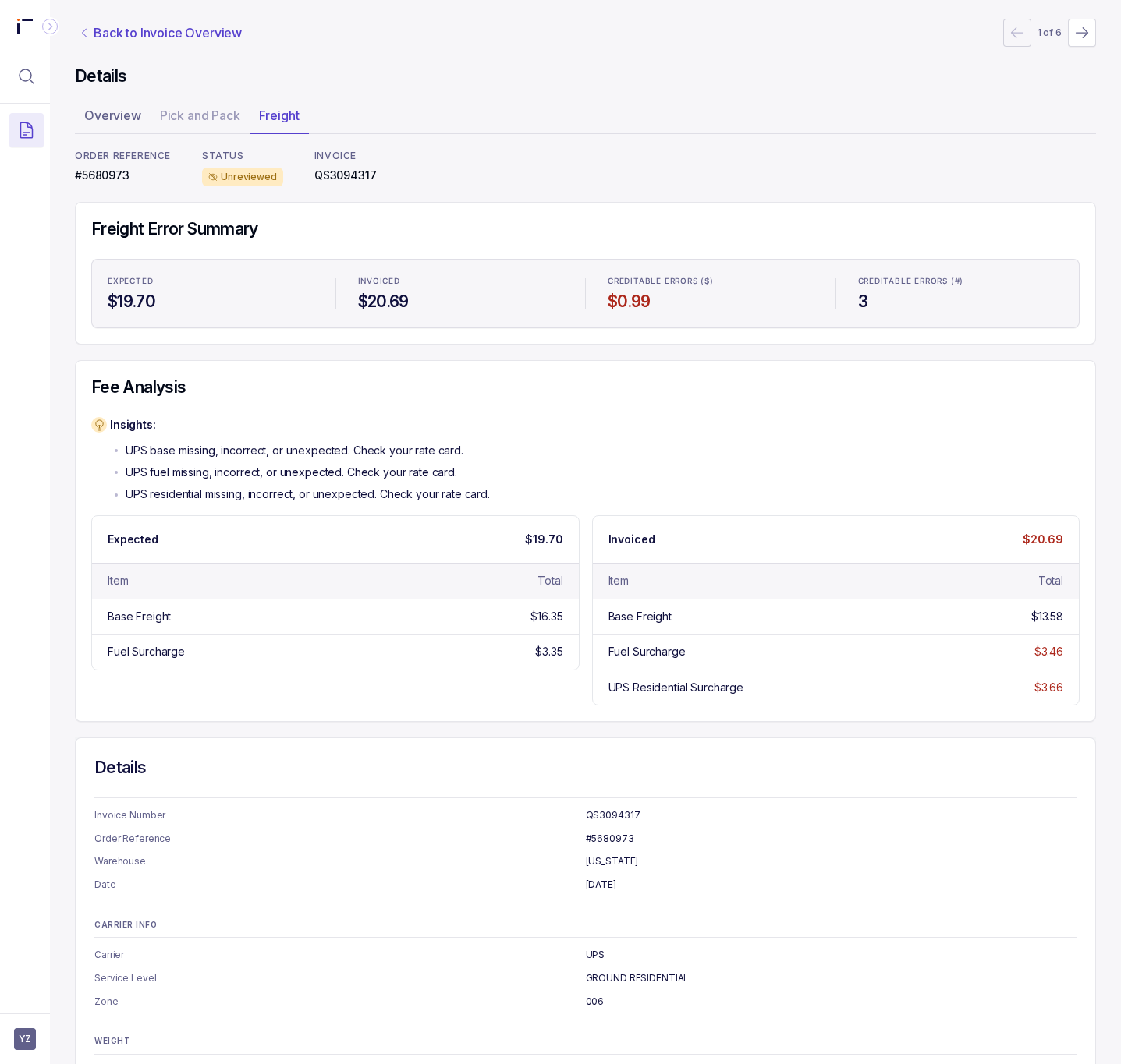
click at [157, 32] on p "Back to Invoice Overview" at bounding box center [168, 32] width 149 height 19
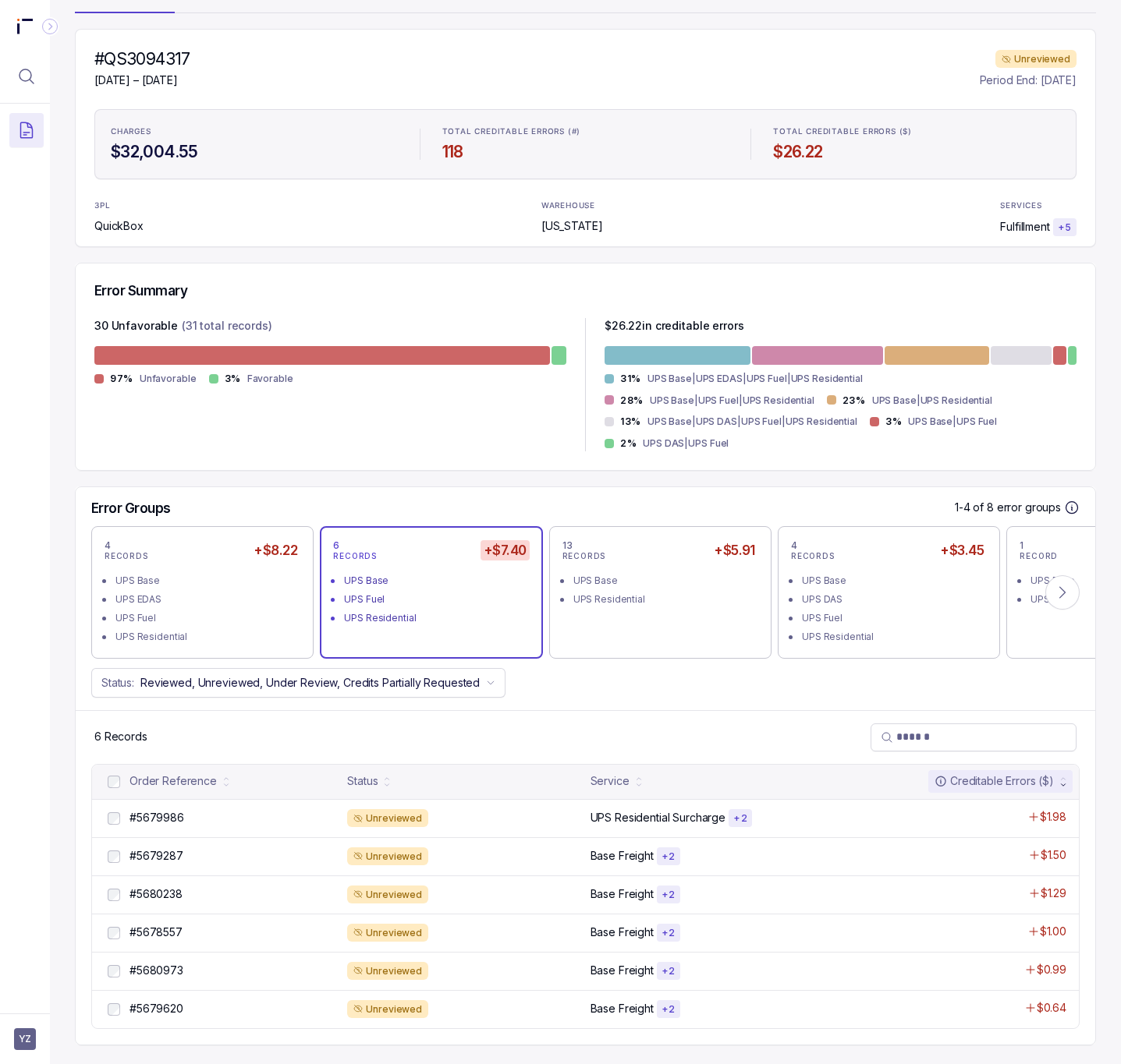
scroll to position [127, 0]
click at [154, 1004] on p "#5679620" at bounding box center [156, 1009] width 61 height 17
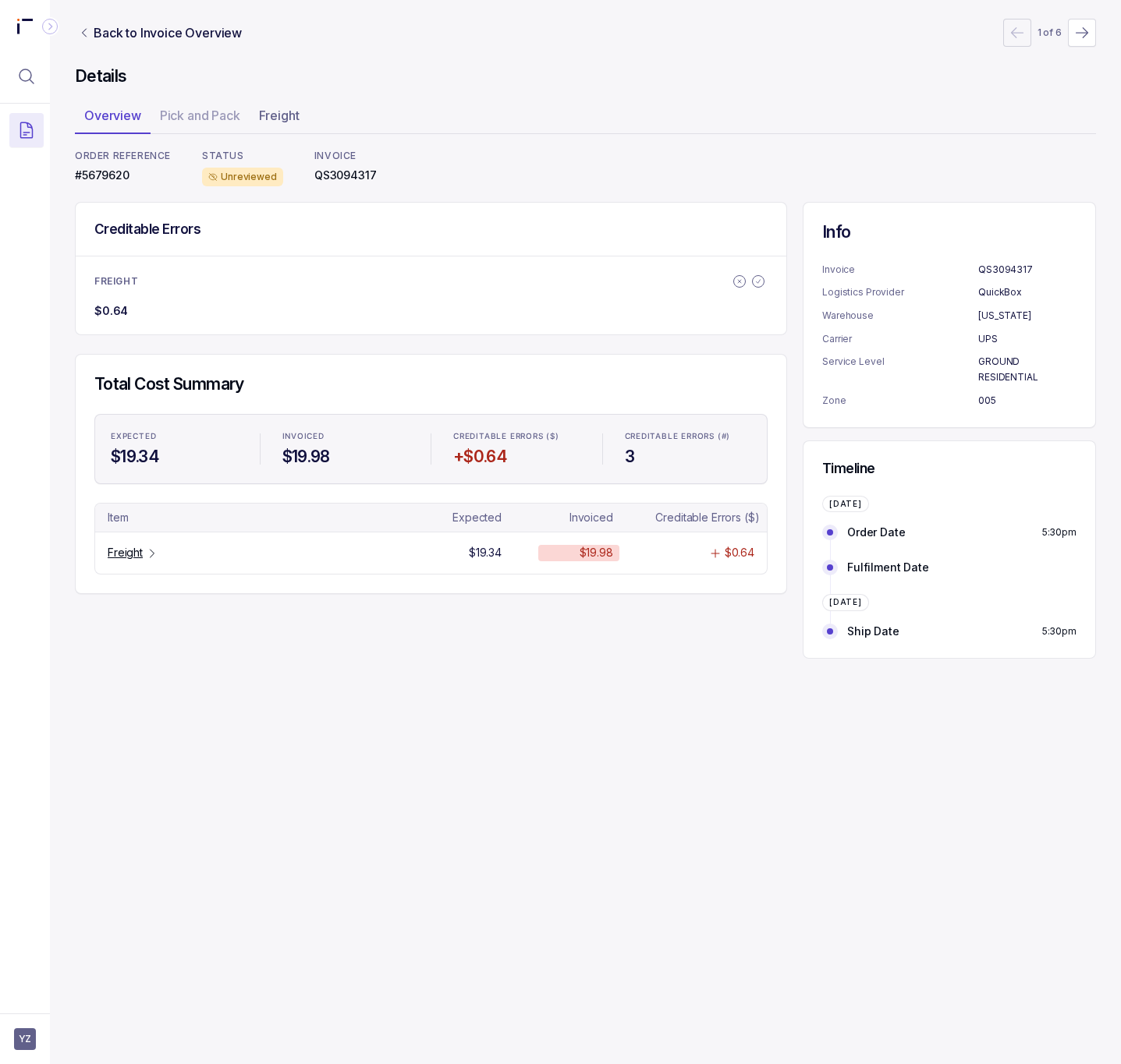
click at [105, 181] on p "#5679620" at bounding box center [123, 175] width 96 height 16
click at [129, 552] on p "Freight" at bounding box center [125, 552] width 35 height 16
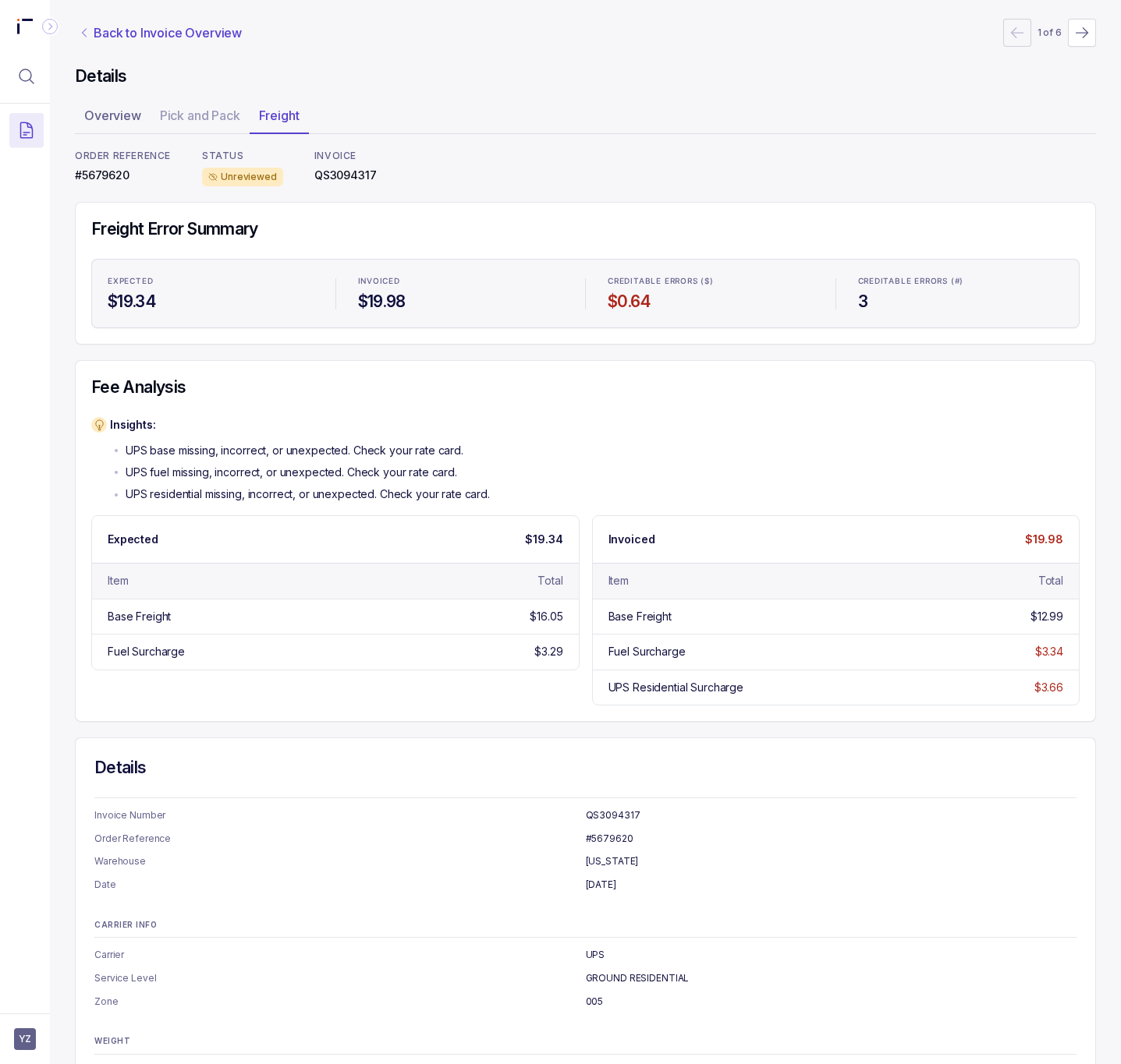
click at [137, 28] on p "Back to Invoice Overview" at bounding box center [168, 32] width 149 height 19
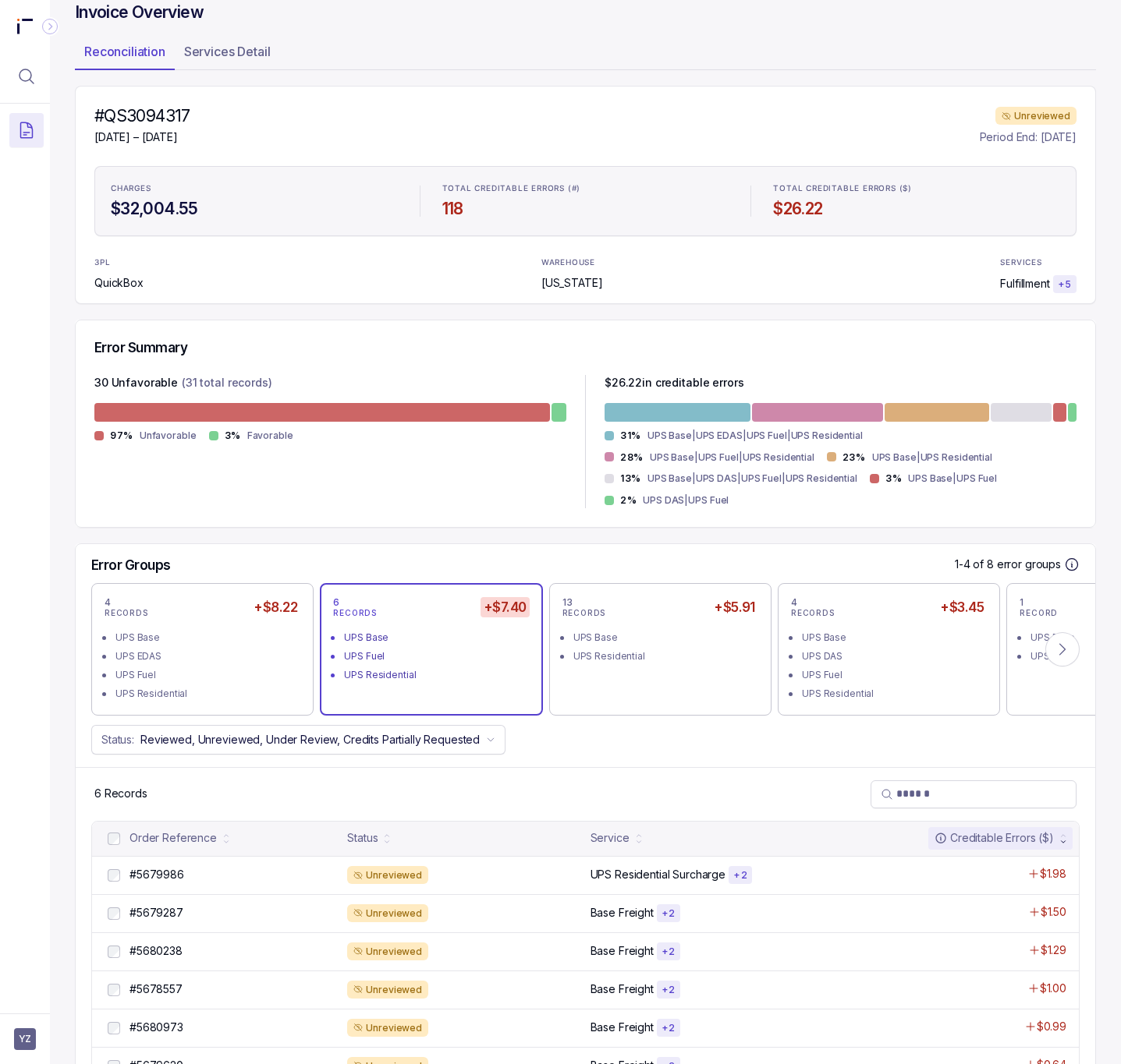
scroll to position [127, 0]
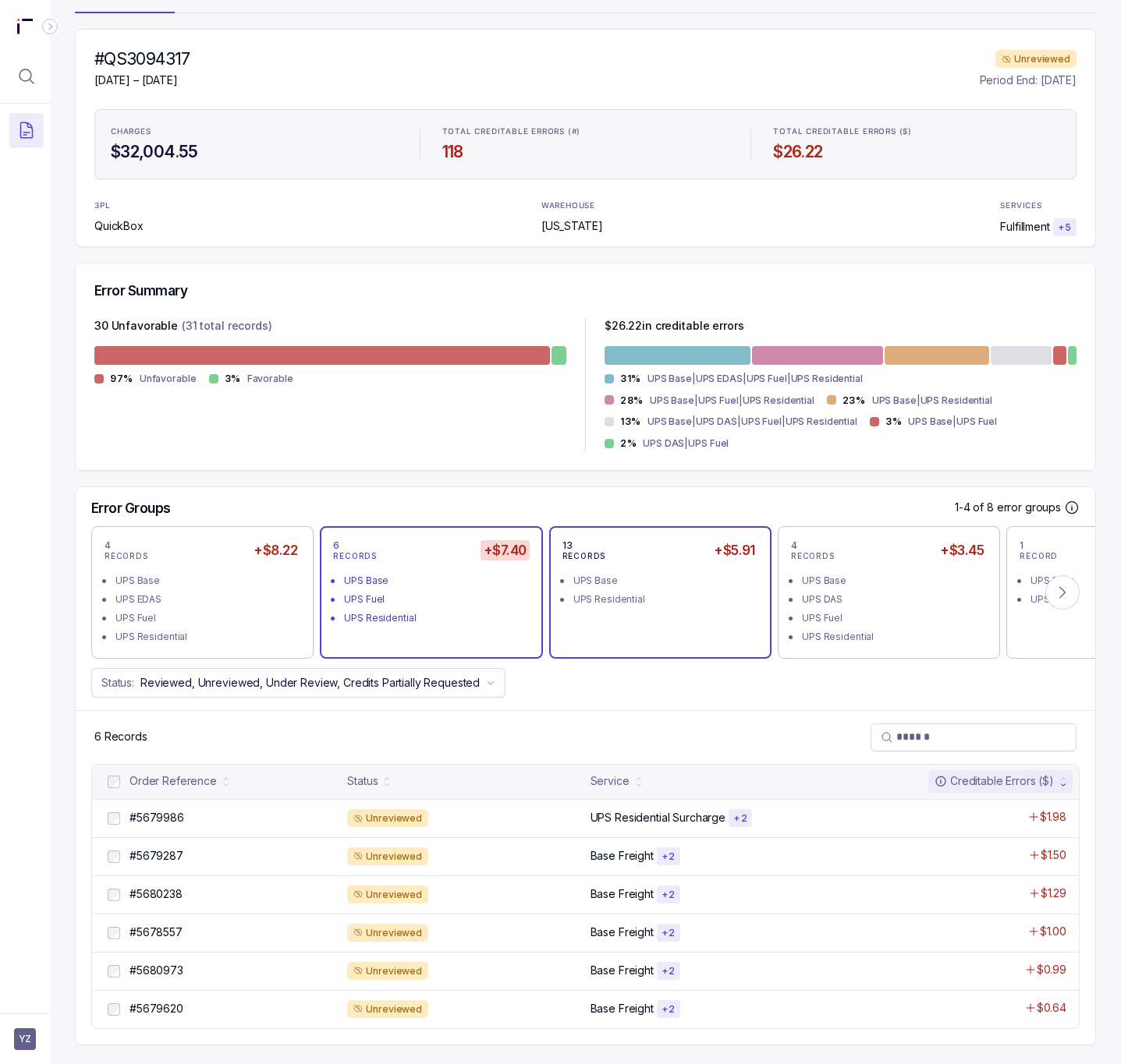
click at [658, 573] on div "UPS Base" at bounding box center [664, 580] width 183 height 16
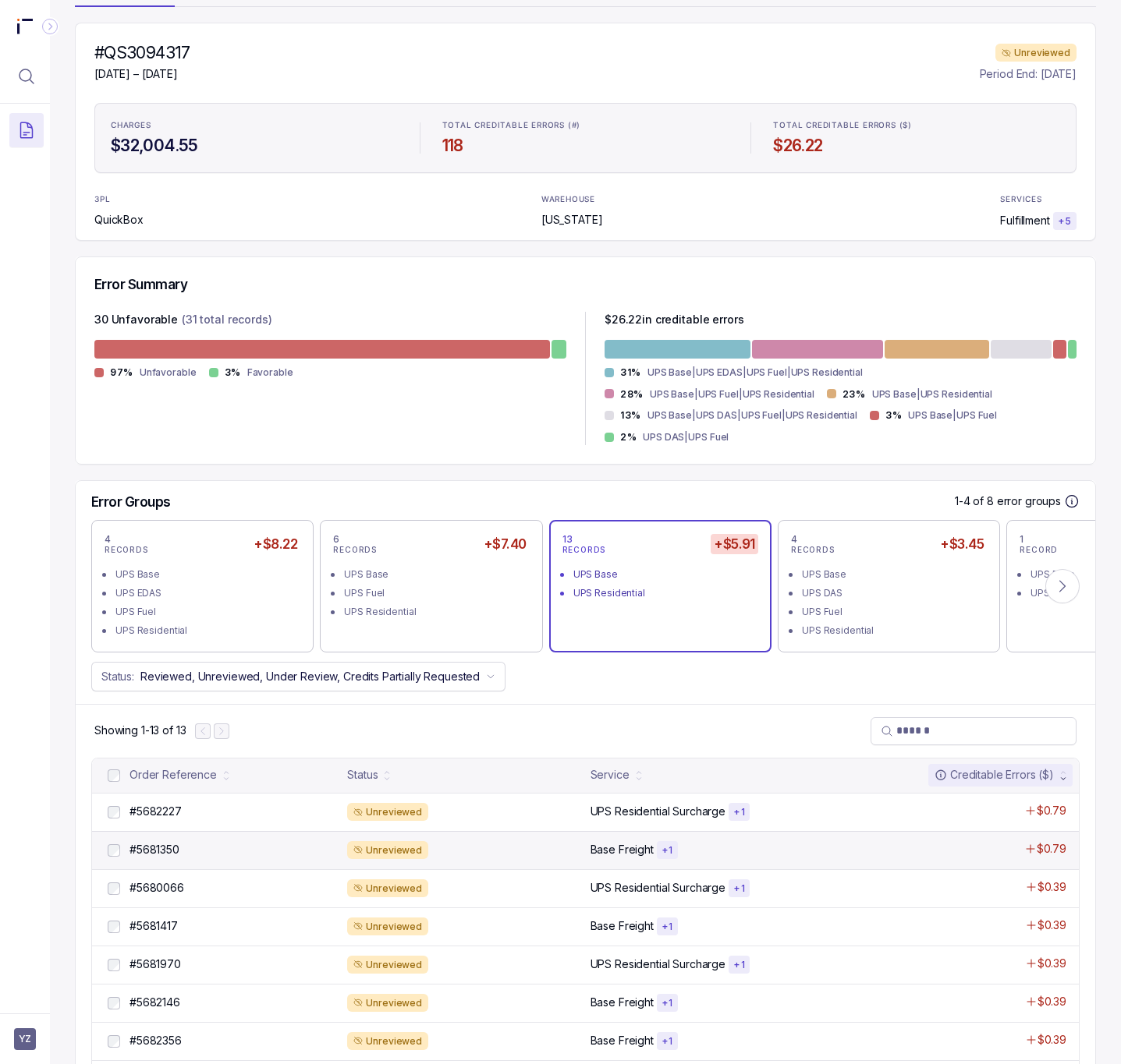
scroll to position [397, 0]
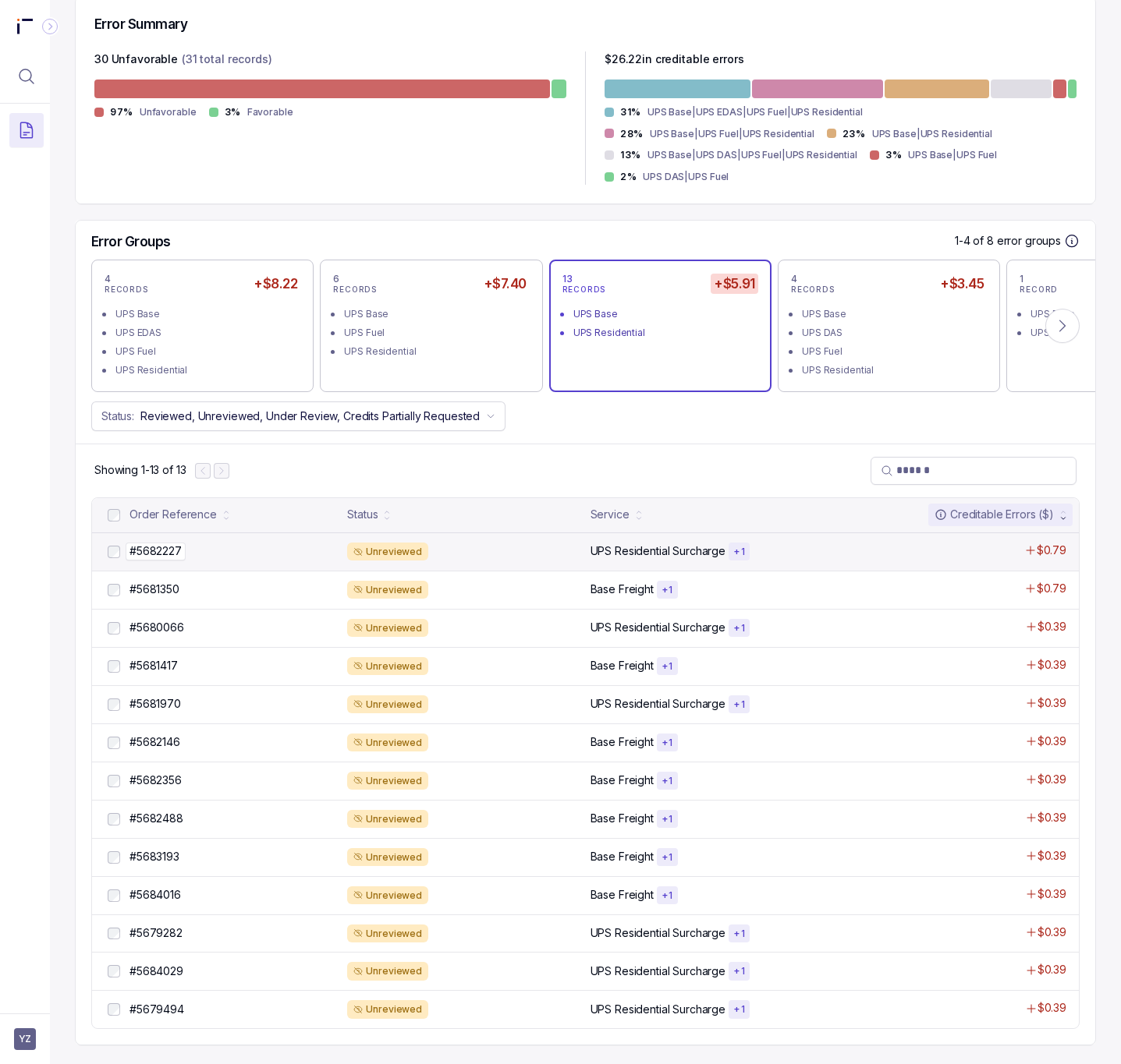
click at [162, 543] on p "#5682227" at bounding box center [155, 551] width 60 height 17
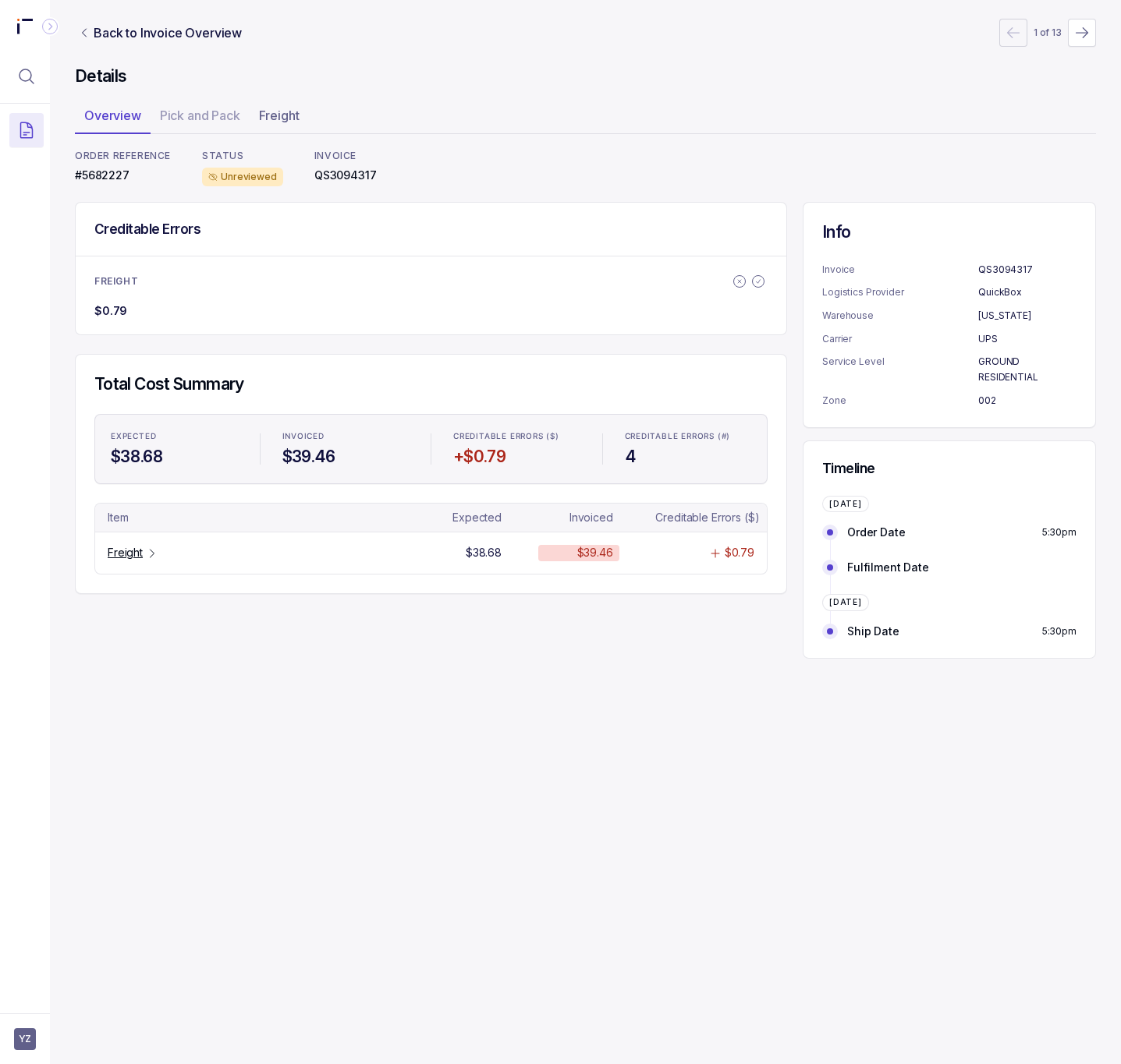
click at [82, 158] on p "ORDER REFERENCE" at bounding box center [123, 155] width 96 height 12
click at [82, 175] on p "#5682227" at bounding box center [123, 175] width 96 height 16
click at [105, 548] on div "Freight" at bounding box center [195, 552] width 188 height 16
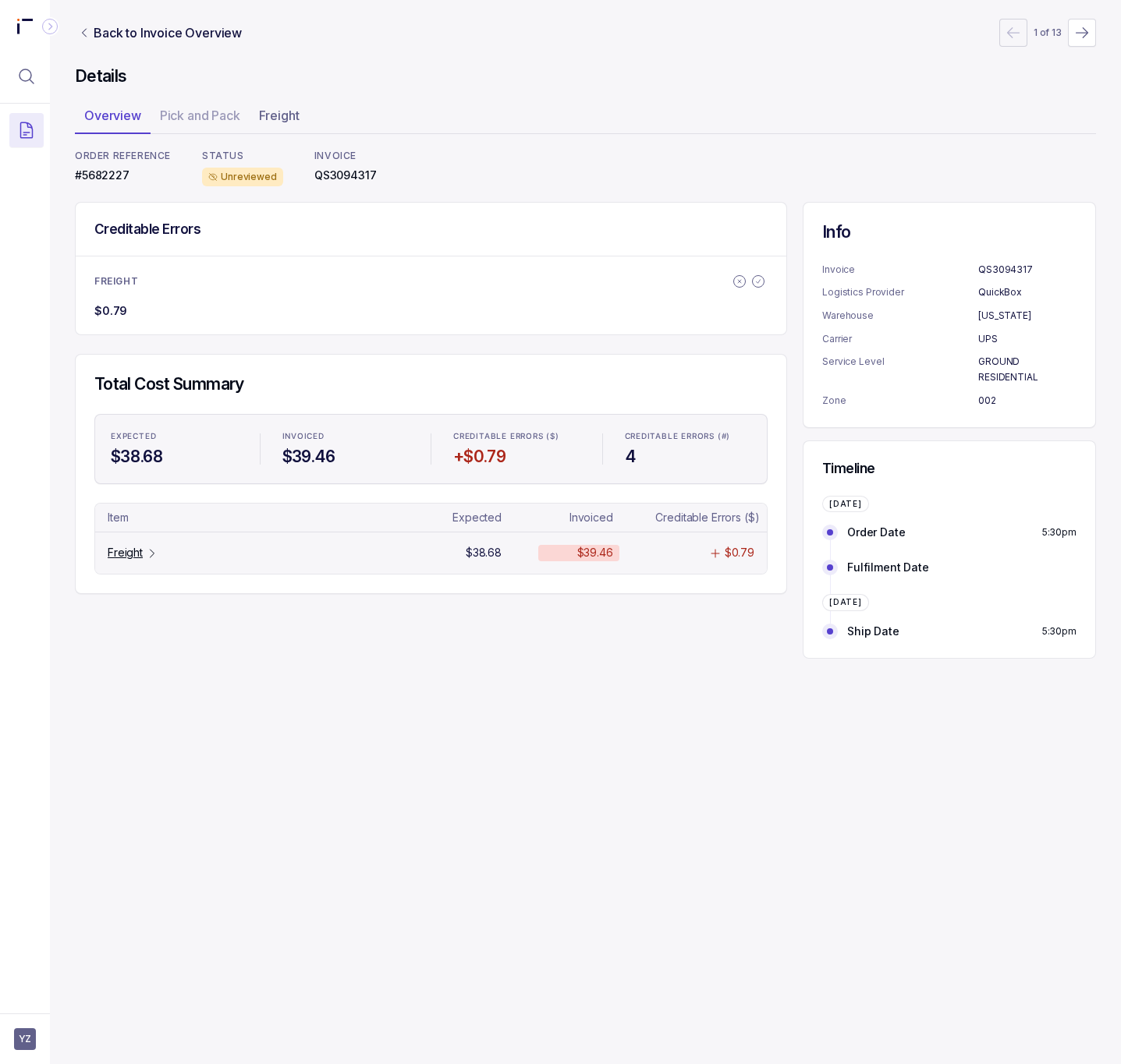
click at [127, 559] on p "Freight" at bounding box center [125, 552] width 35 height 16
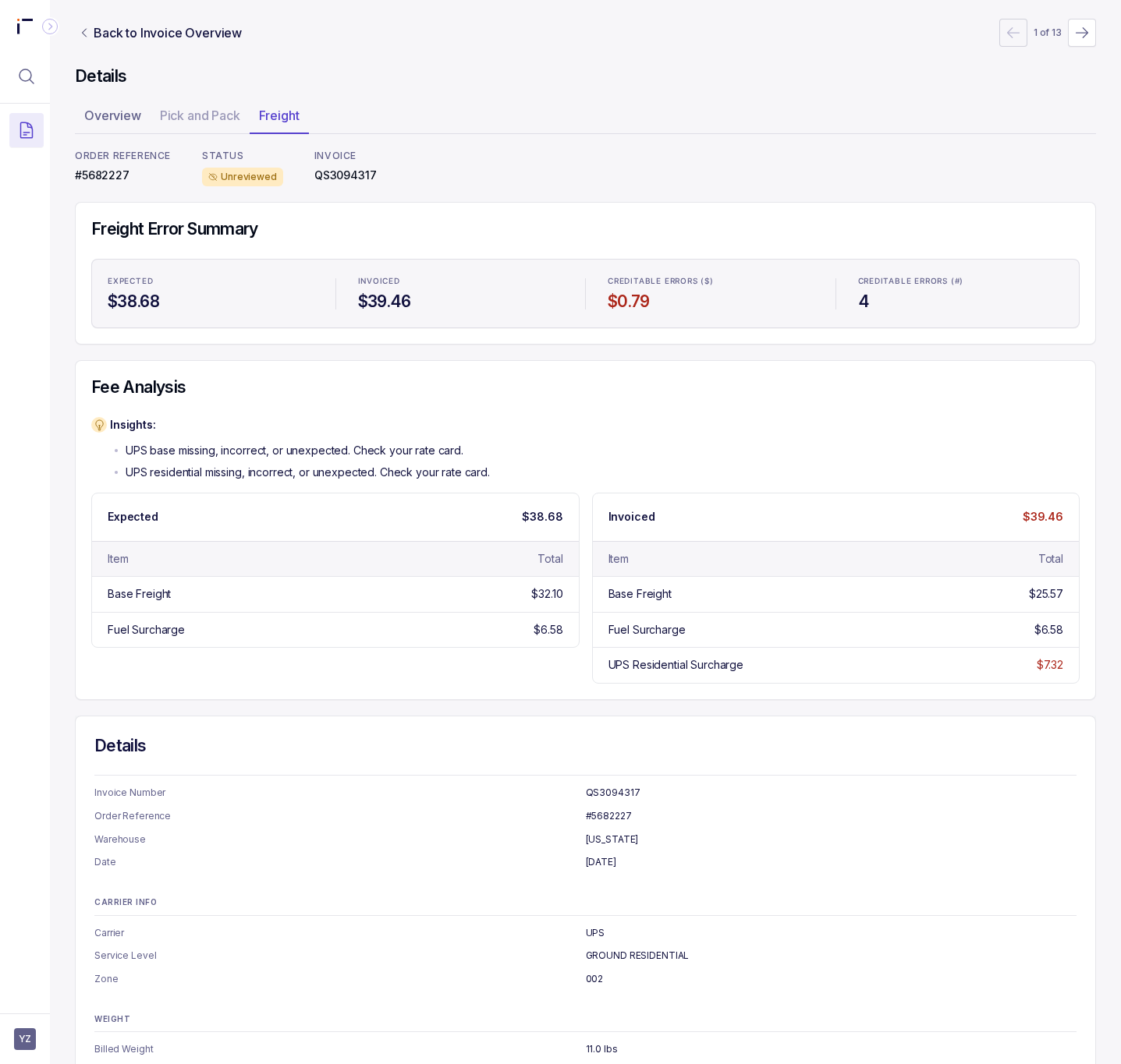
scroll to position [38, 0]
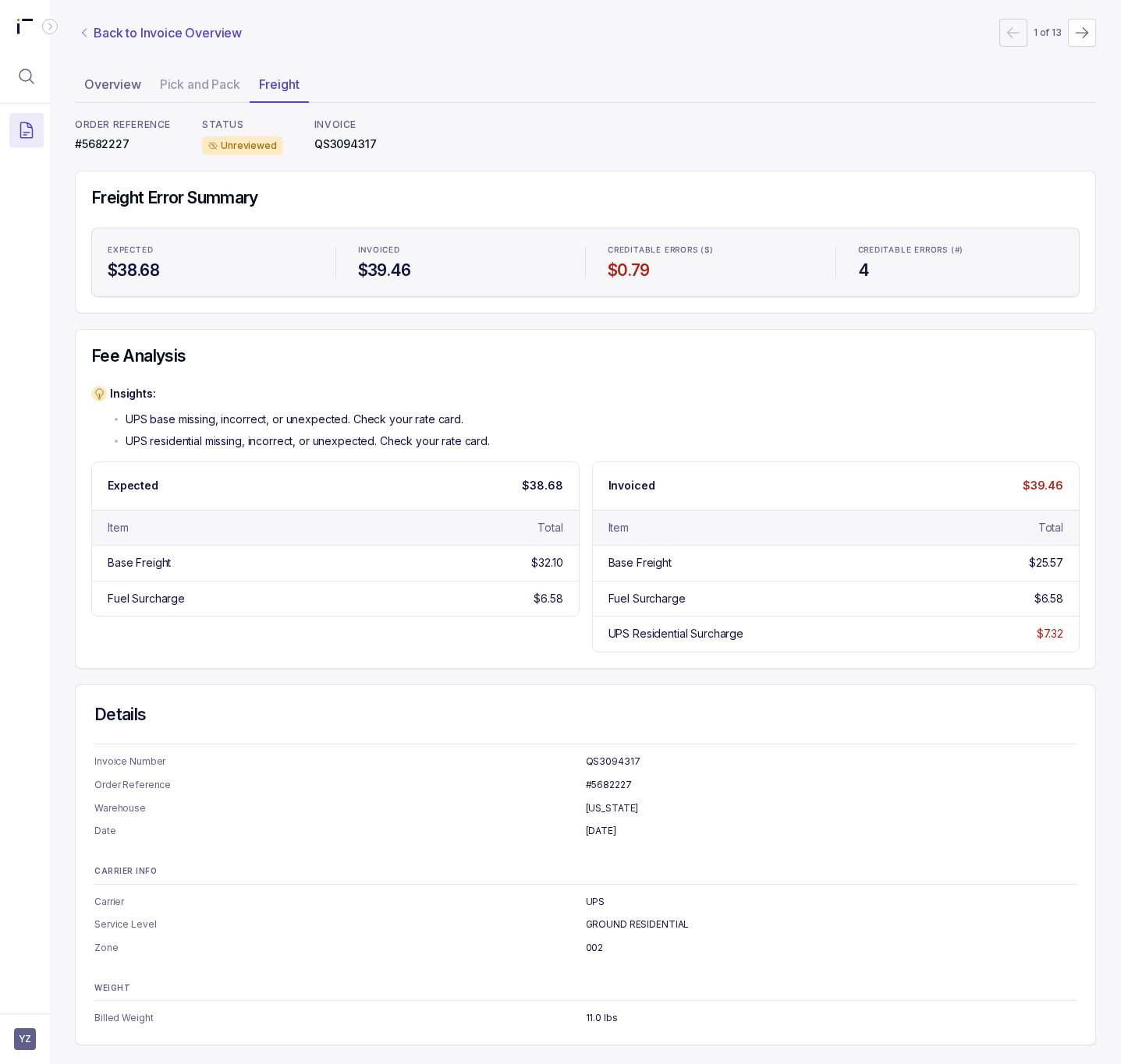
click at [120, 28] on p "Back to Invoice Overview" at bounding box center [168, 32] width 149 height 19
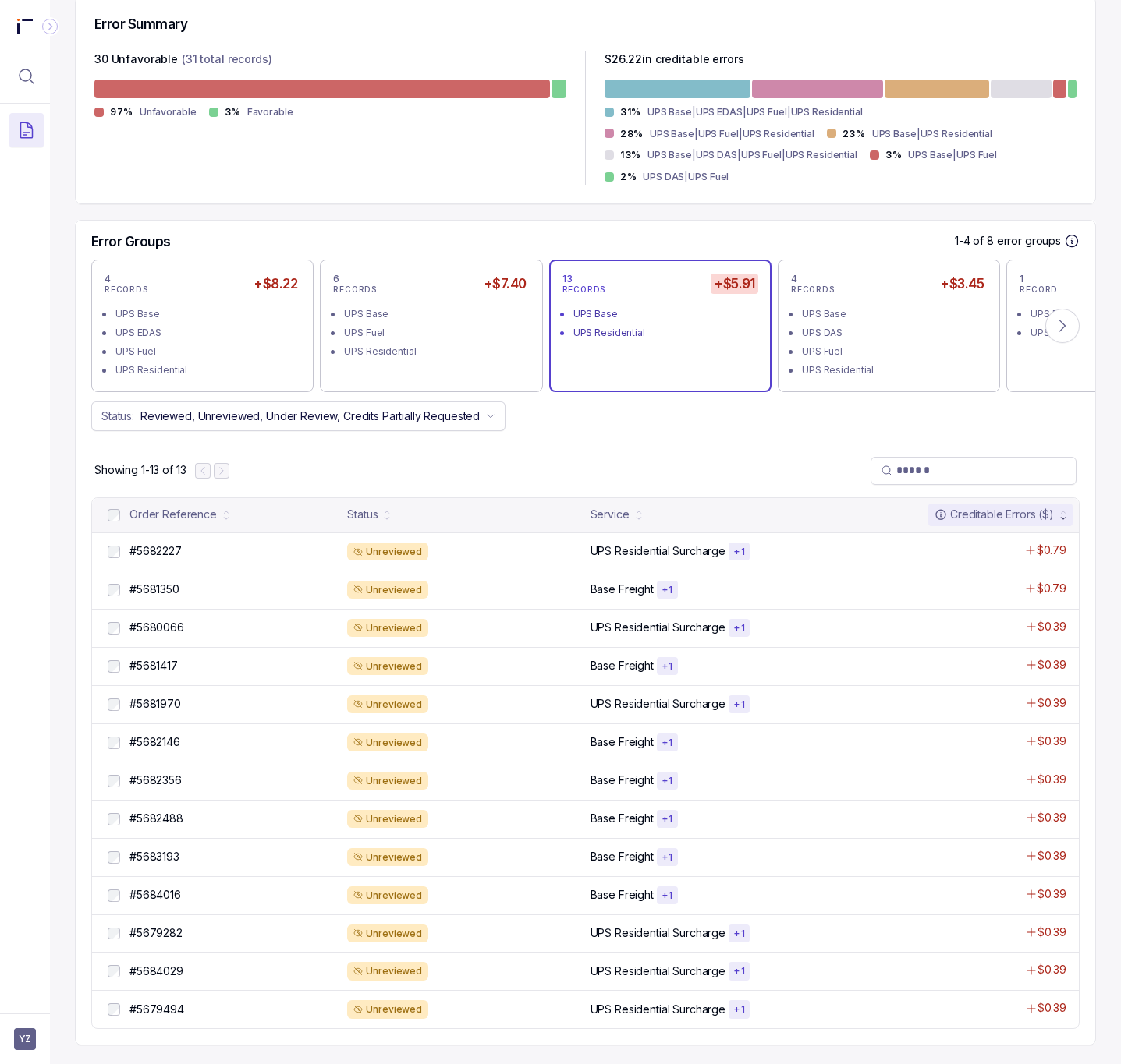
scroll to position [397, 0]
click at [172, 590] on p "#5681350" at bounding box center [154, 590] width 58 height 17
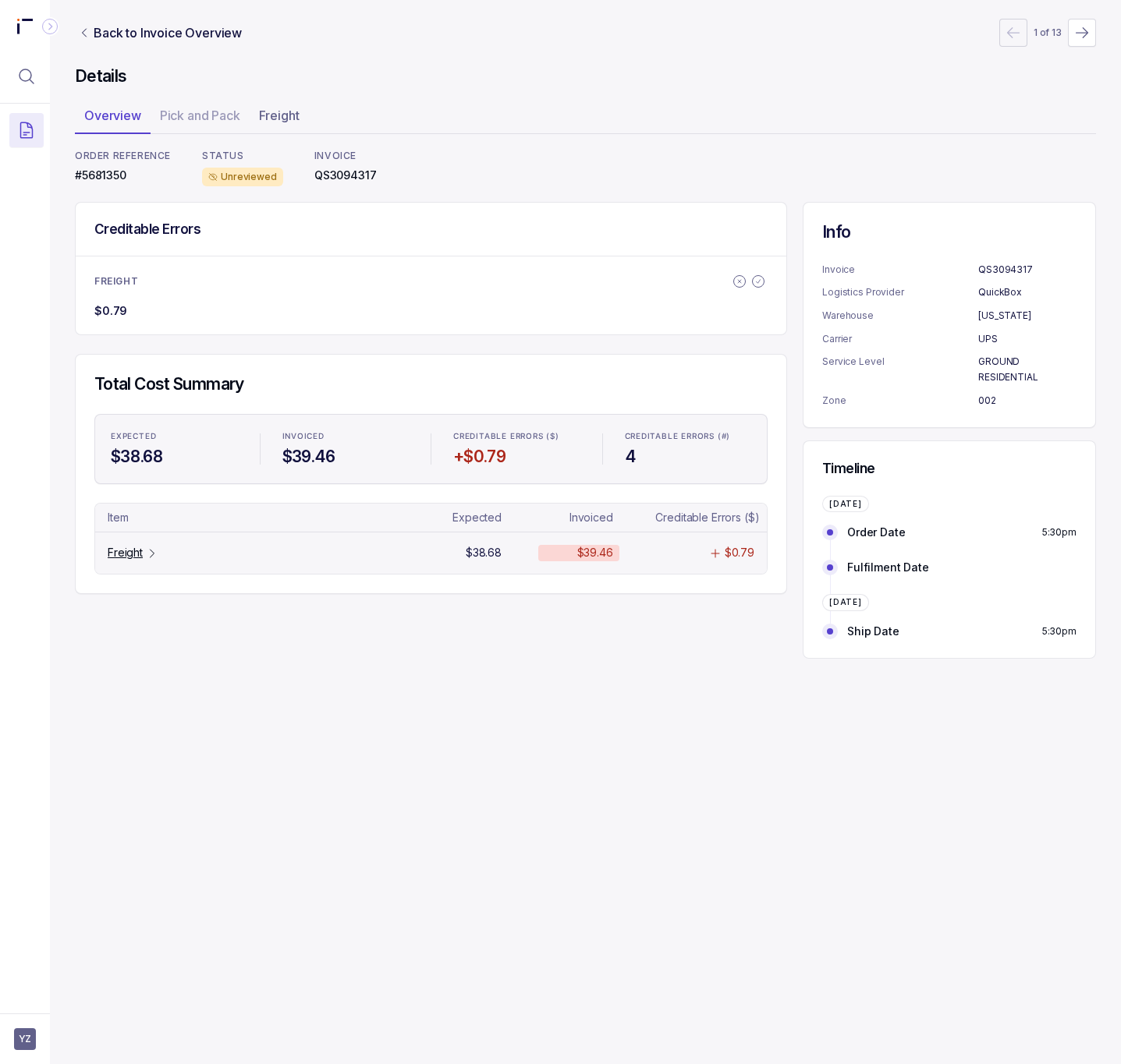
click at [138, 555] on p "Freight" at bounding box center [125, 552] width 35 height 16
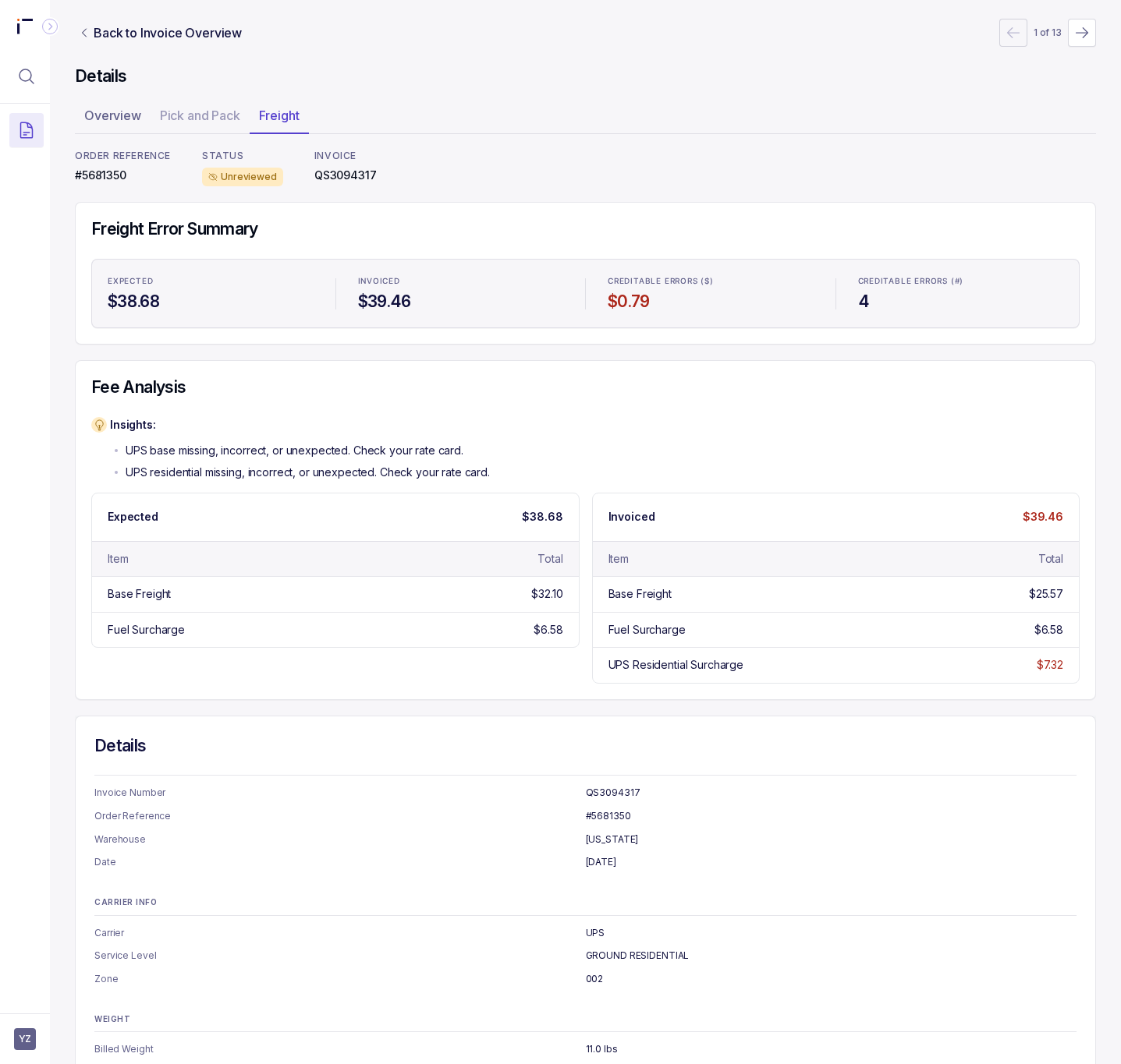
click at [112, 181] on p "#5681350" at bounding box center [123, 175] width 96 height 16
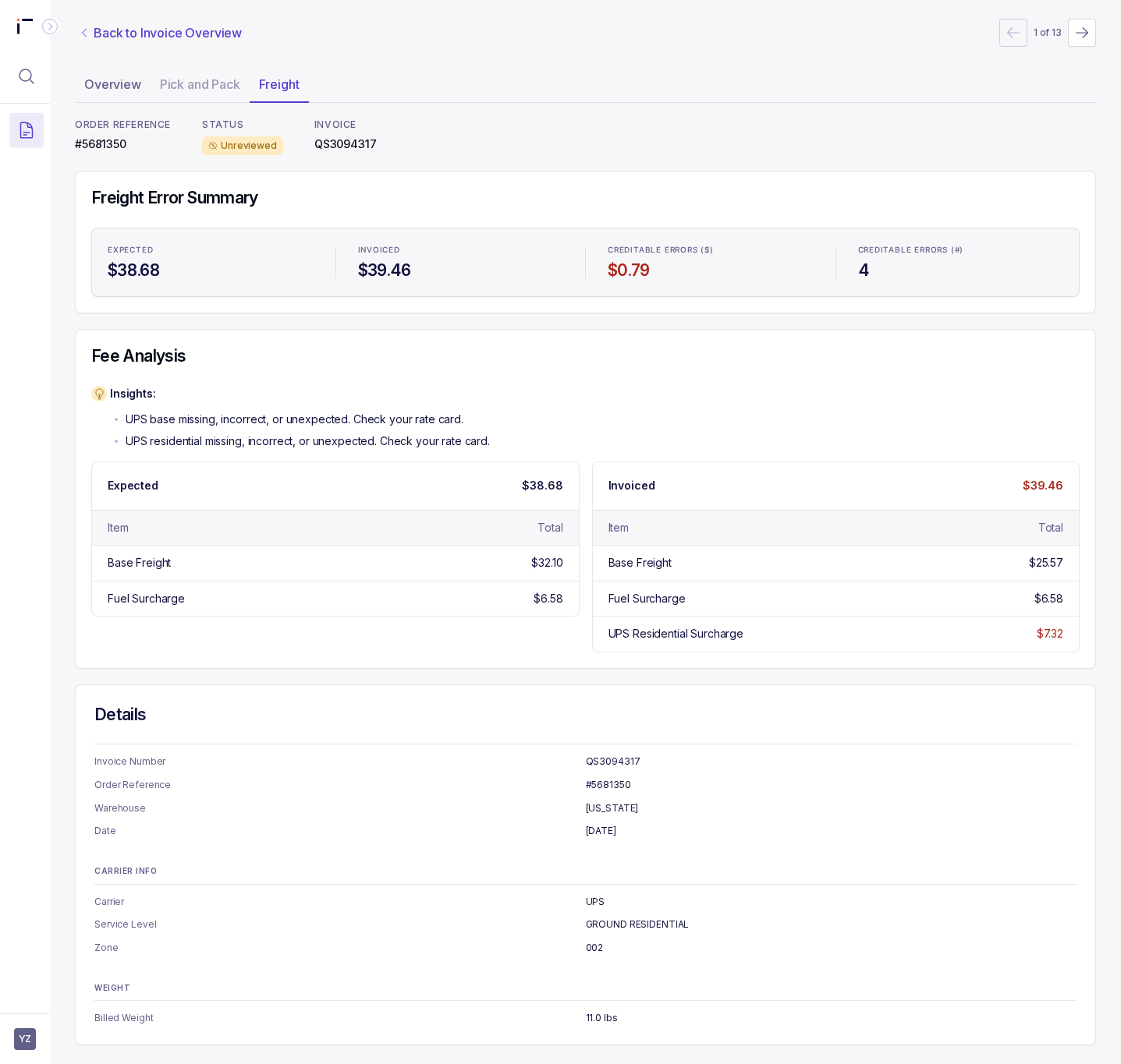
click at [129, 23] on p "Back to Invoice Overview" at bounding box center [168, 32] width 149 height 19
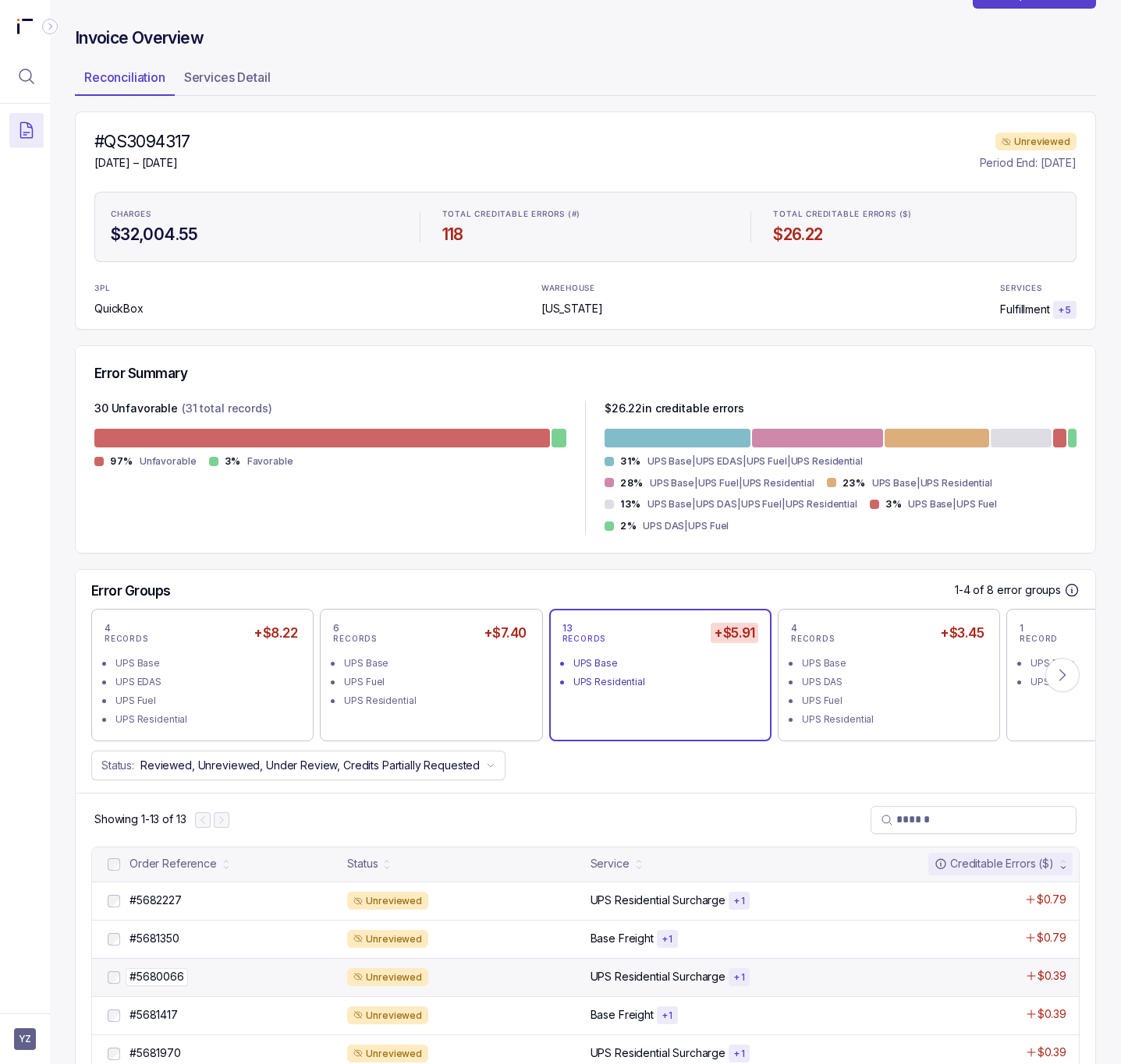
click at [173, 978] on p "#5680066" at bounding box center [156, 977] width 62 height 17
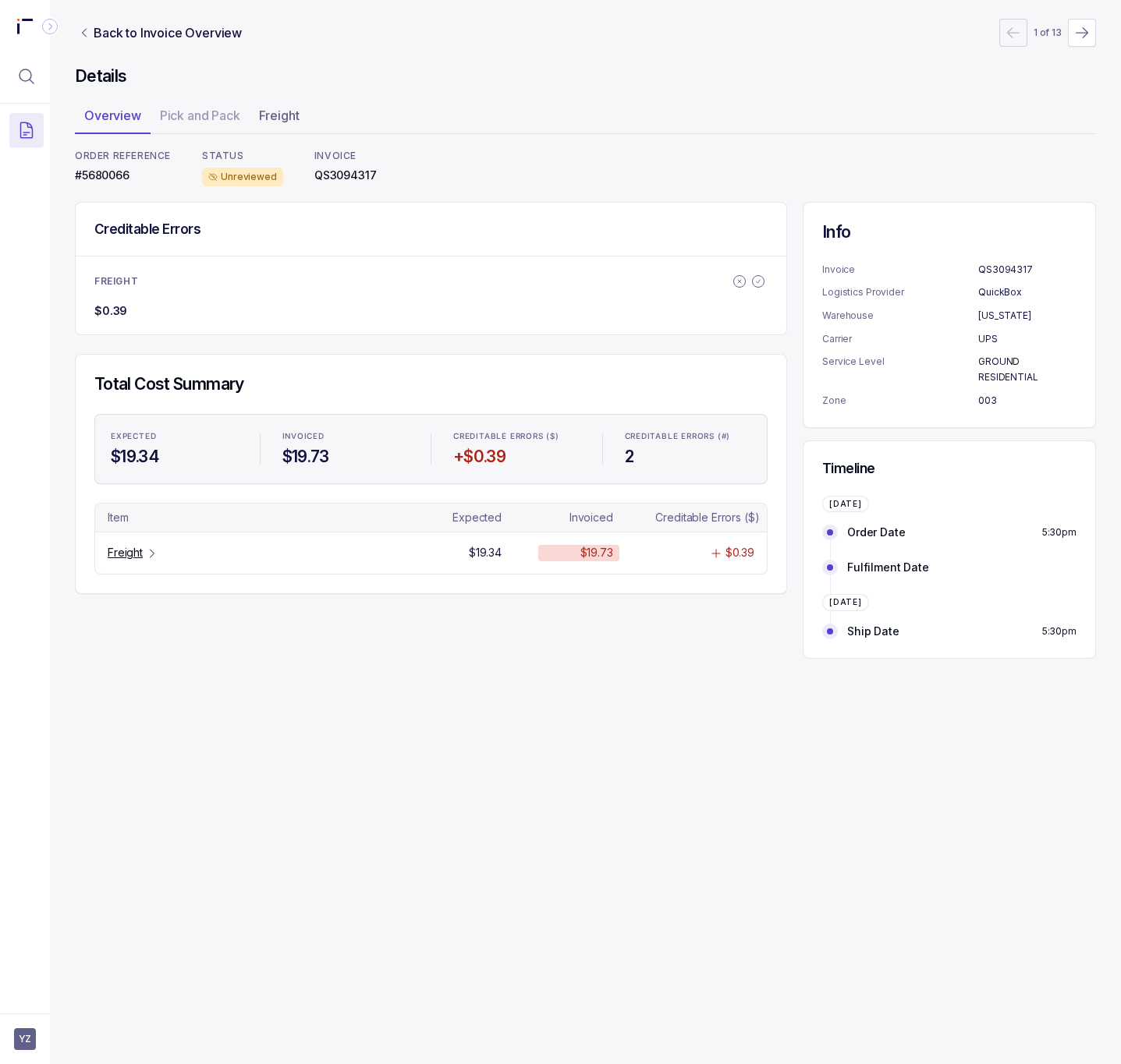
click at [111, 181] on p "#5680066" at bounding box center [123, 175] width 96 height 16
click at [138, 552] on p "Freight" at bounding box center [125, 552] width 35 height 16
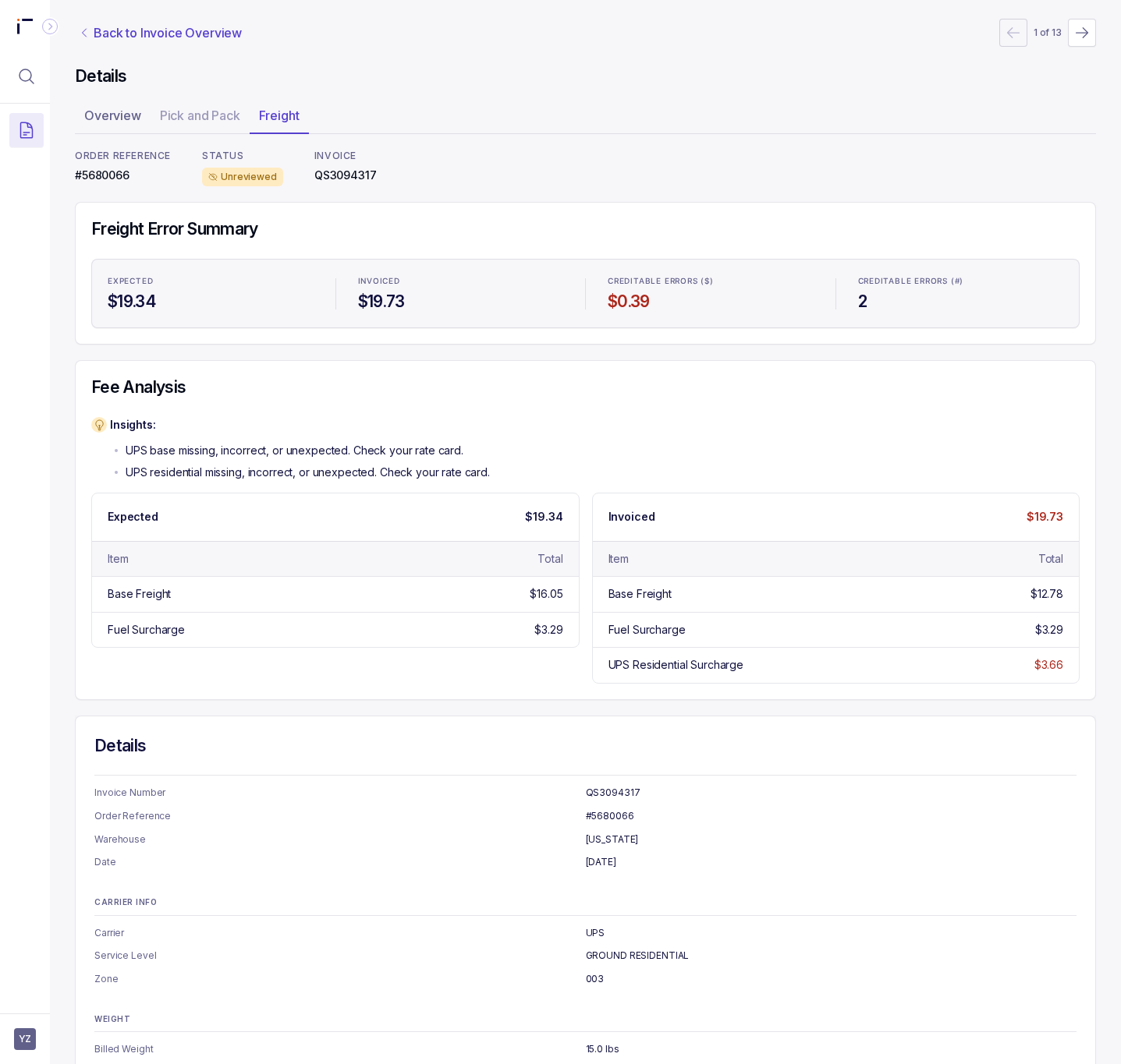
click at [160, 27] on p "Back to Invoice Overview" at bounding box center [168, 32] width 149 height 19
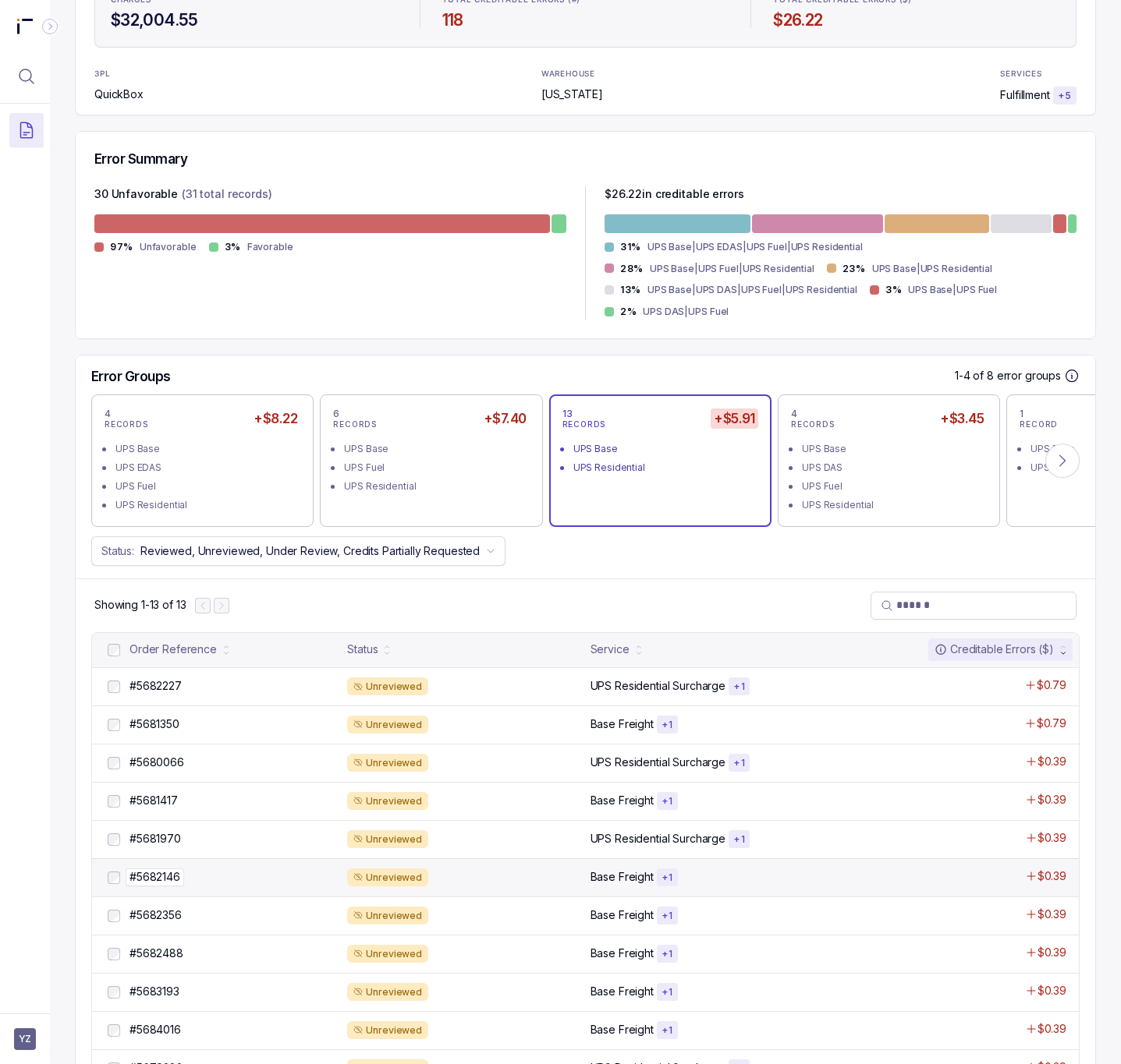
scroll to position [397, 0]
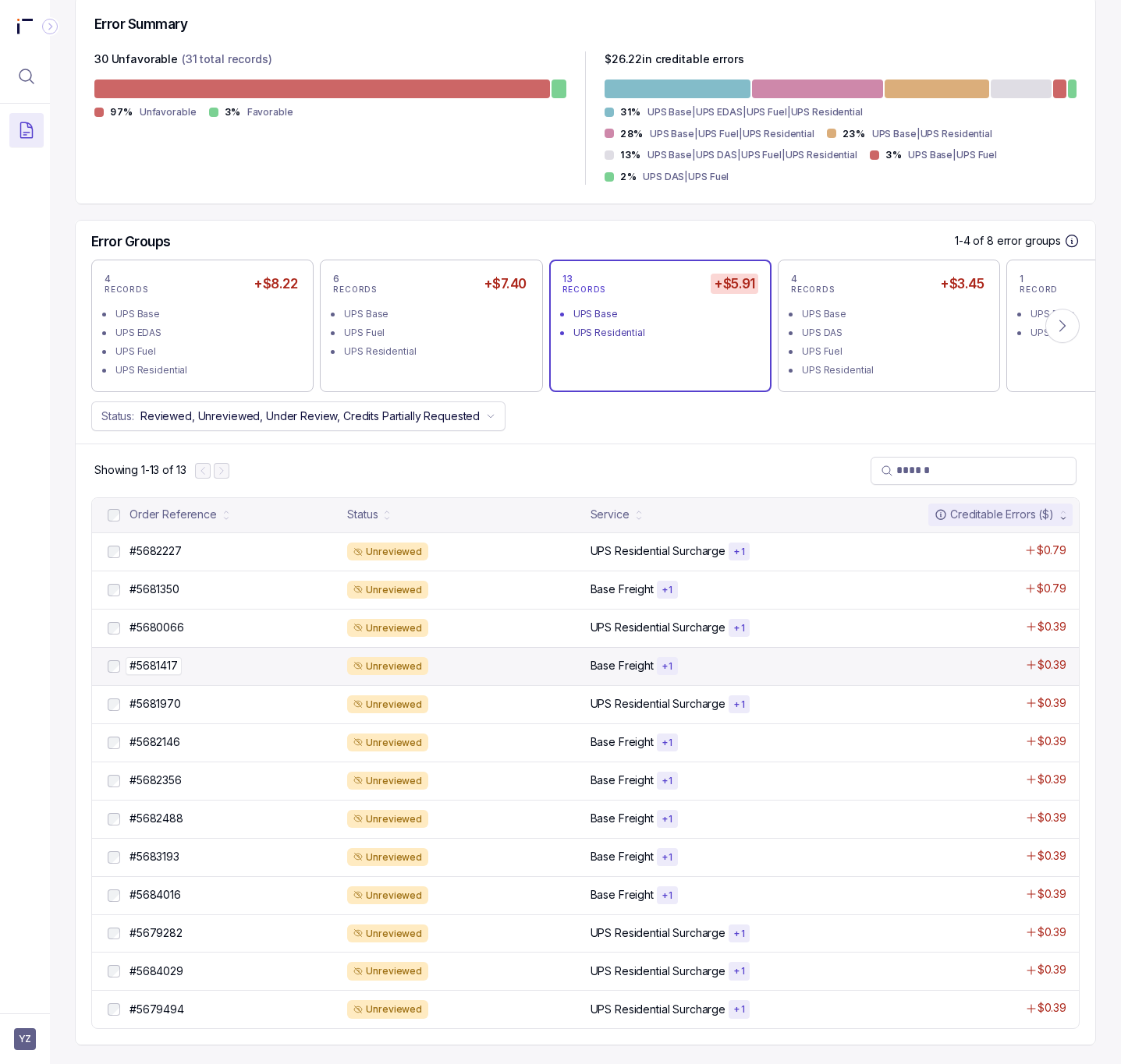
click at [171, 660] on p "#5681417" at bounding box center [153, 666] width 56 height 17
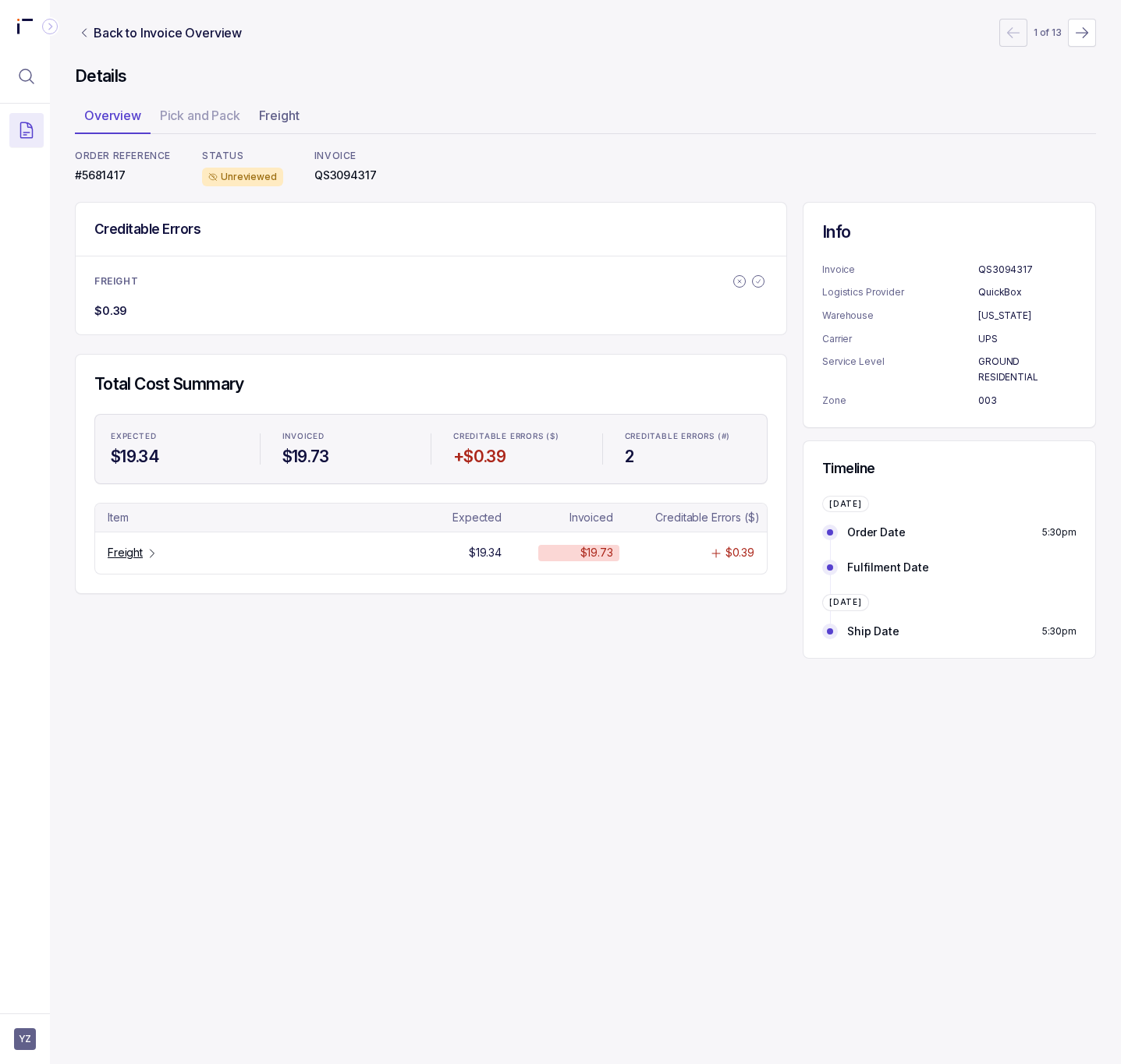
click at [103, 175] on p "#5681417" at bounding box center [123, 175] width 96 height 16
click at [153, 555] on icon "Table Cell-link 0" at bounding box center [152, 553] width 4 height 7
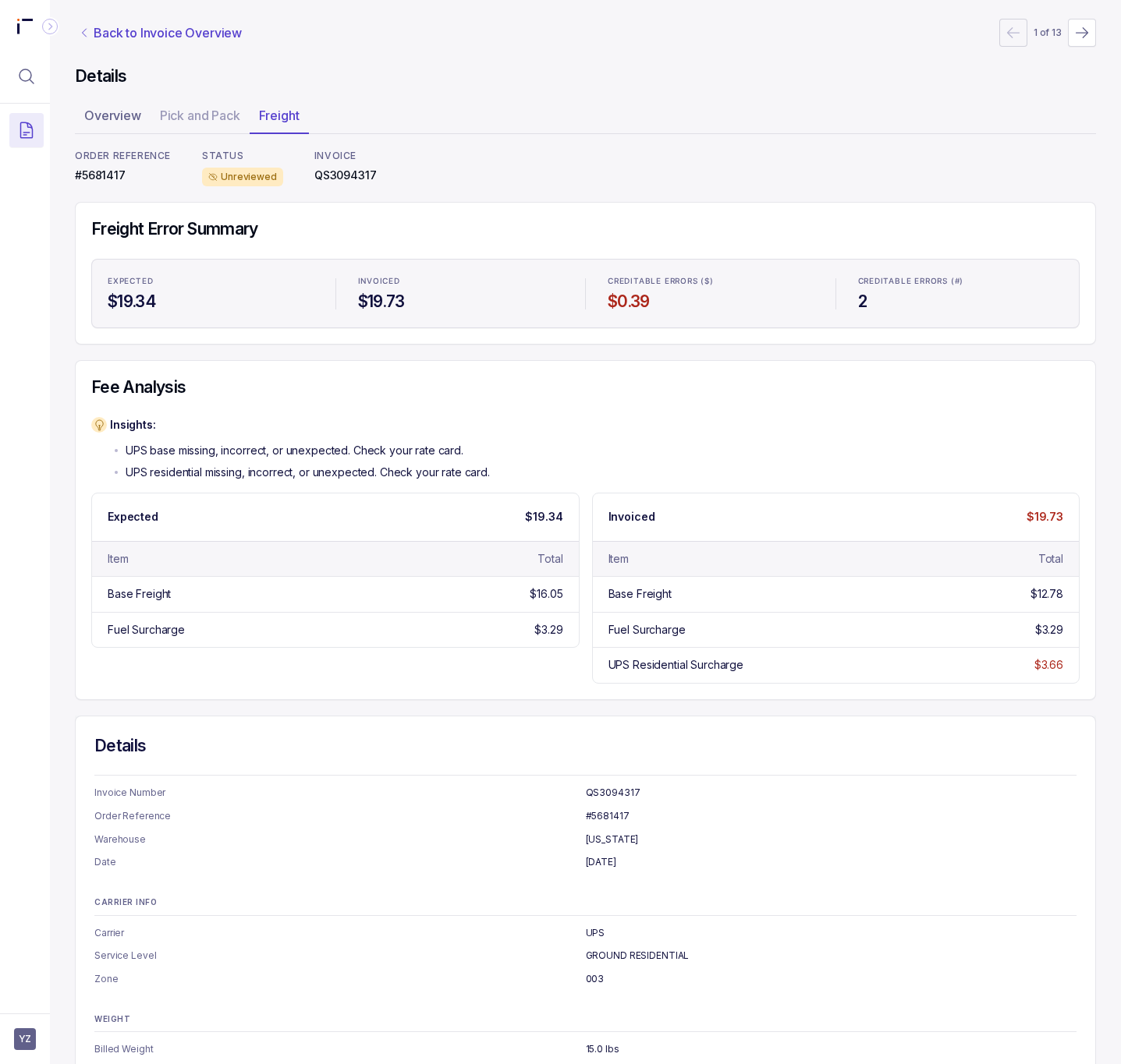
click at [143, 37] on p "Back to Invoice Overview" at bounding box center [168, 32] width 149 height 19
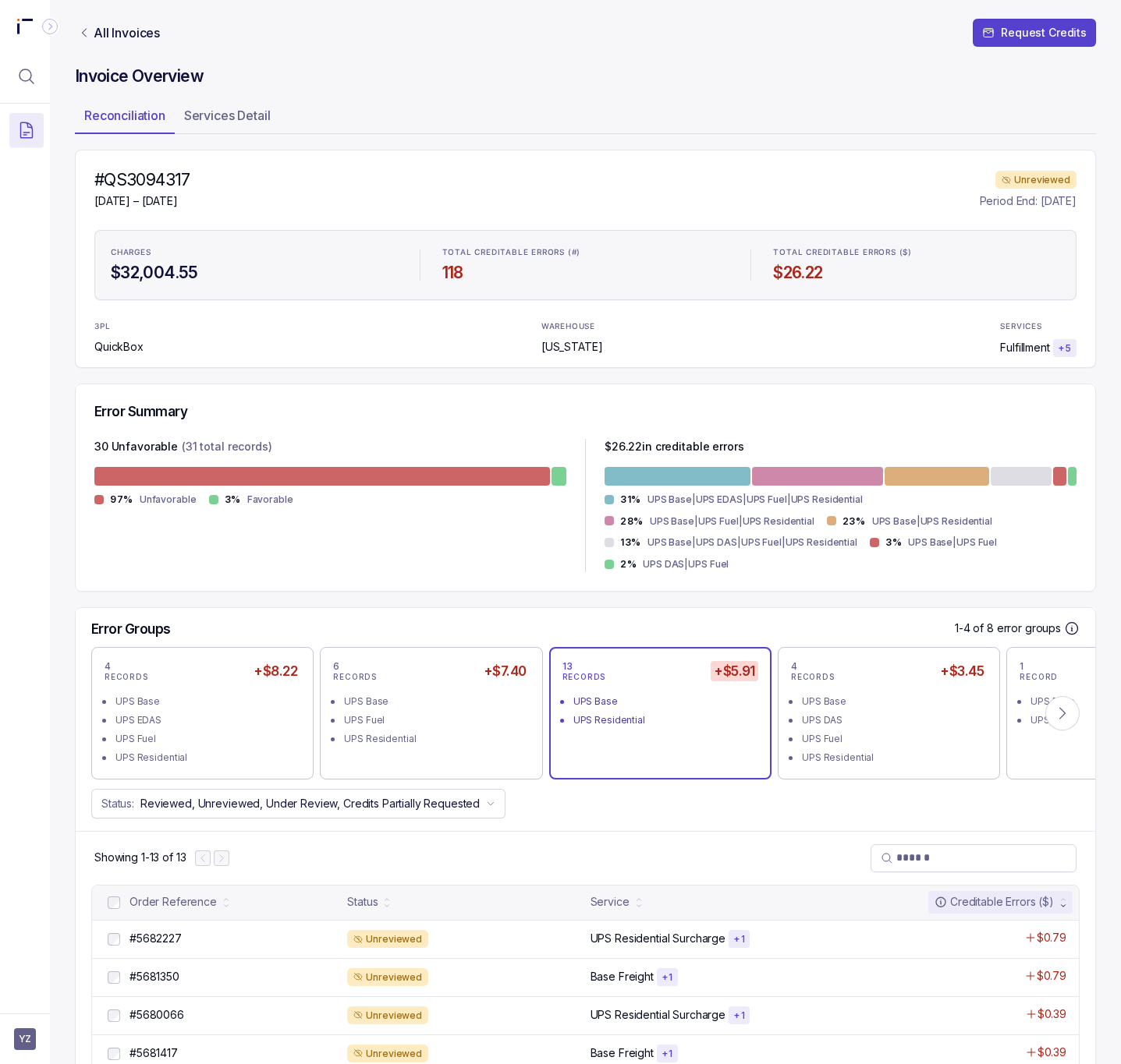
scroll to position [397, 0]
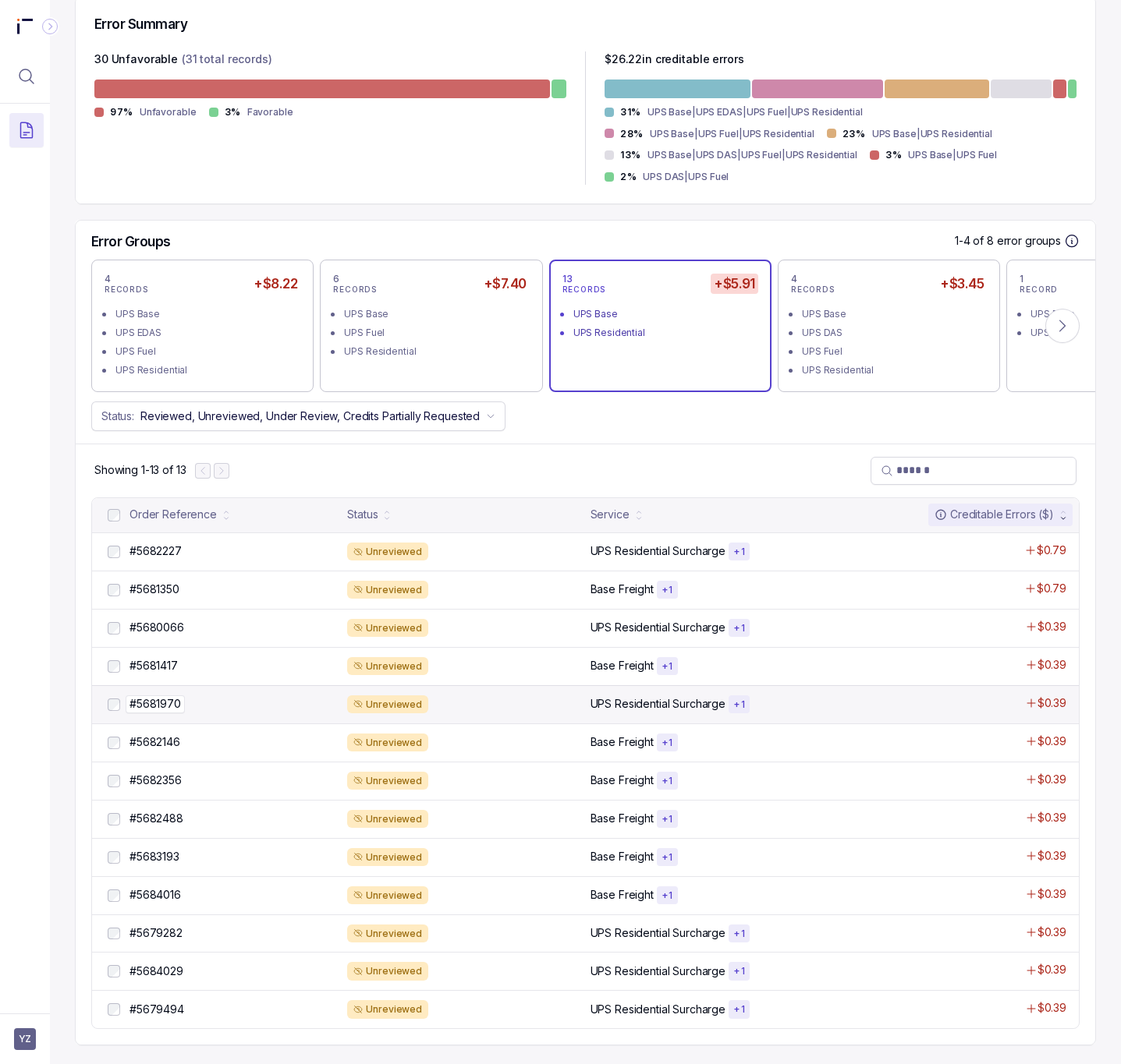
click at [148, 700] on p "#5681970" at bounding box center [155, 704] width 59 height 17
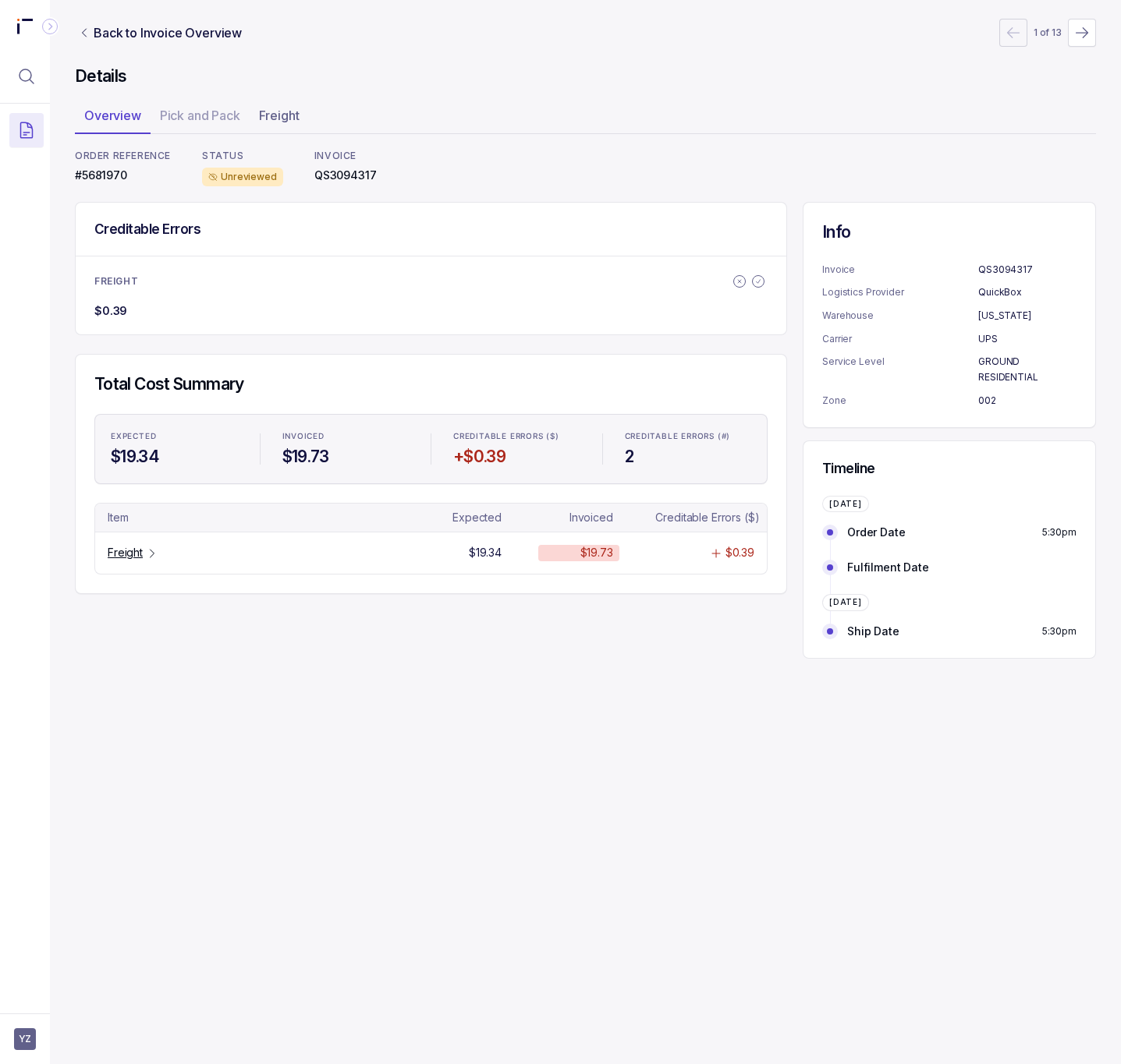
click at [106, 172] on p "#5681970" at bounding box center [123, 175] width 96 height 16
click at [113, 560] on p "Freight" at bounding box center [125, 552] width 35 height 16
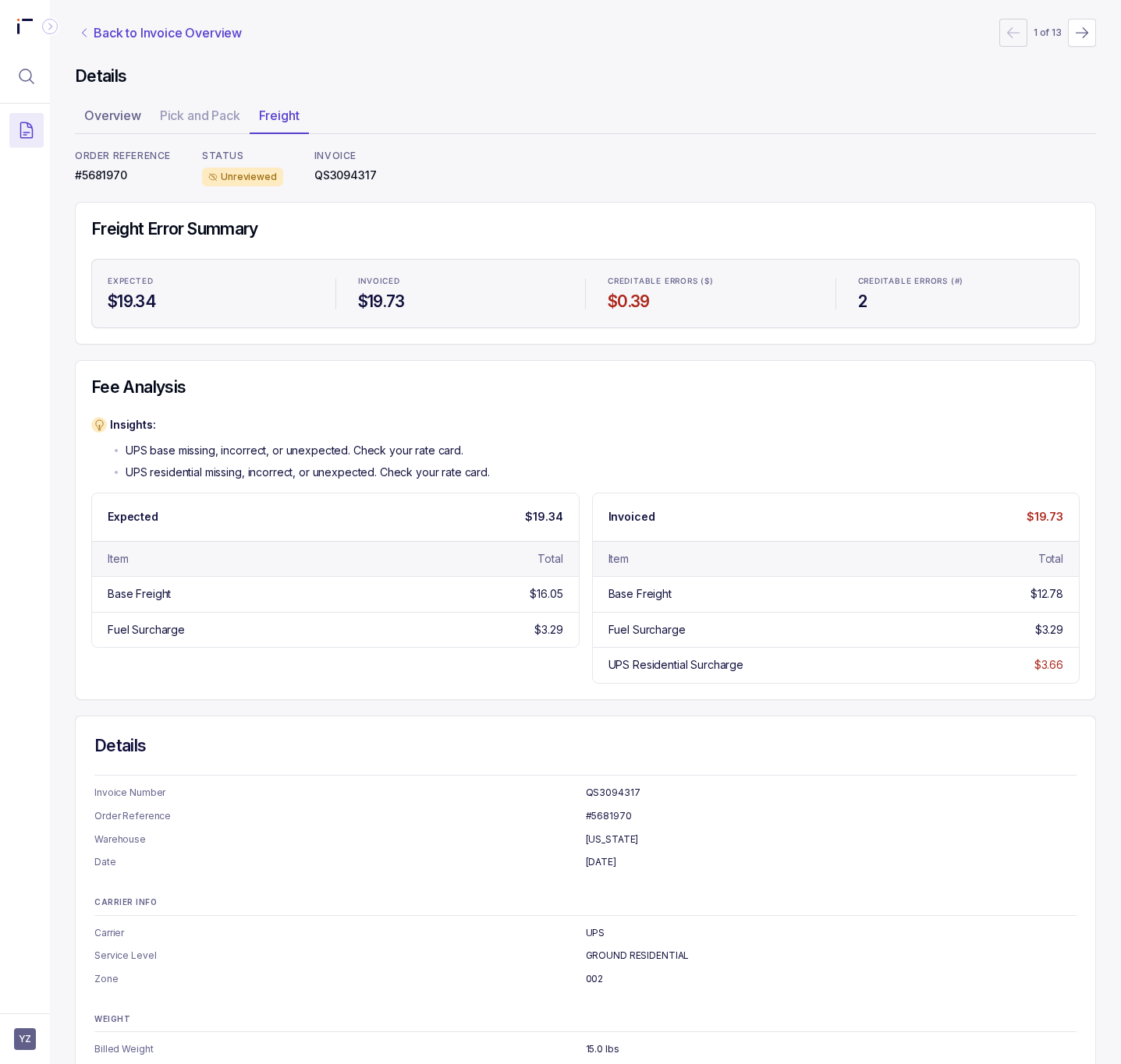
click at [148, 35] on p "Back to Invoice Overview" at bounding box center [168, 32] width 149 height 19
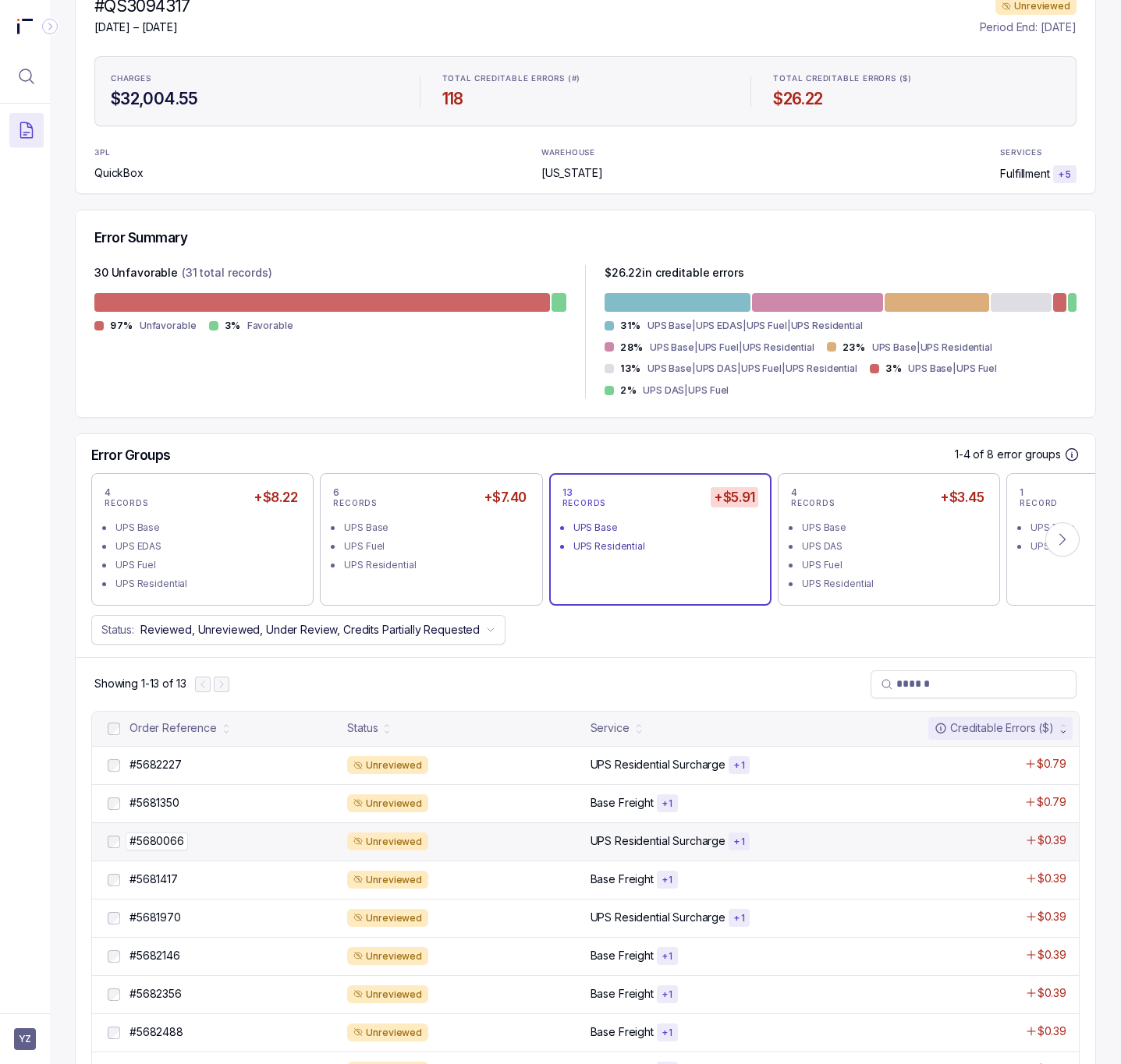
scroll to position [397, 0]
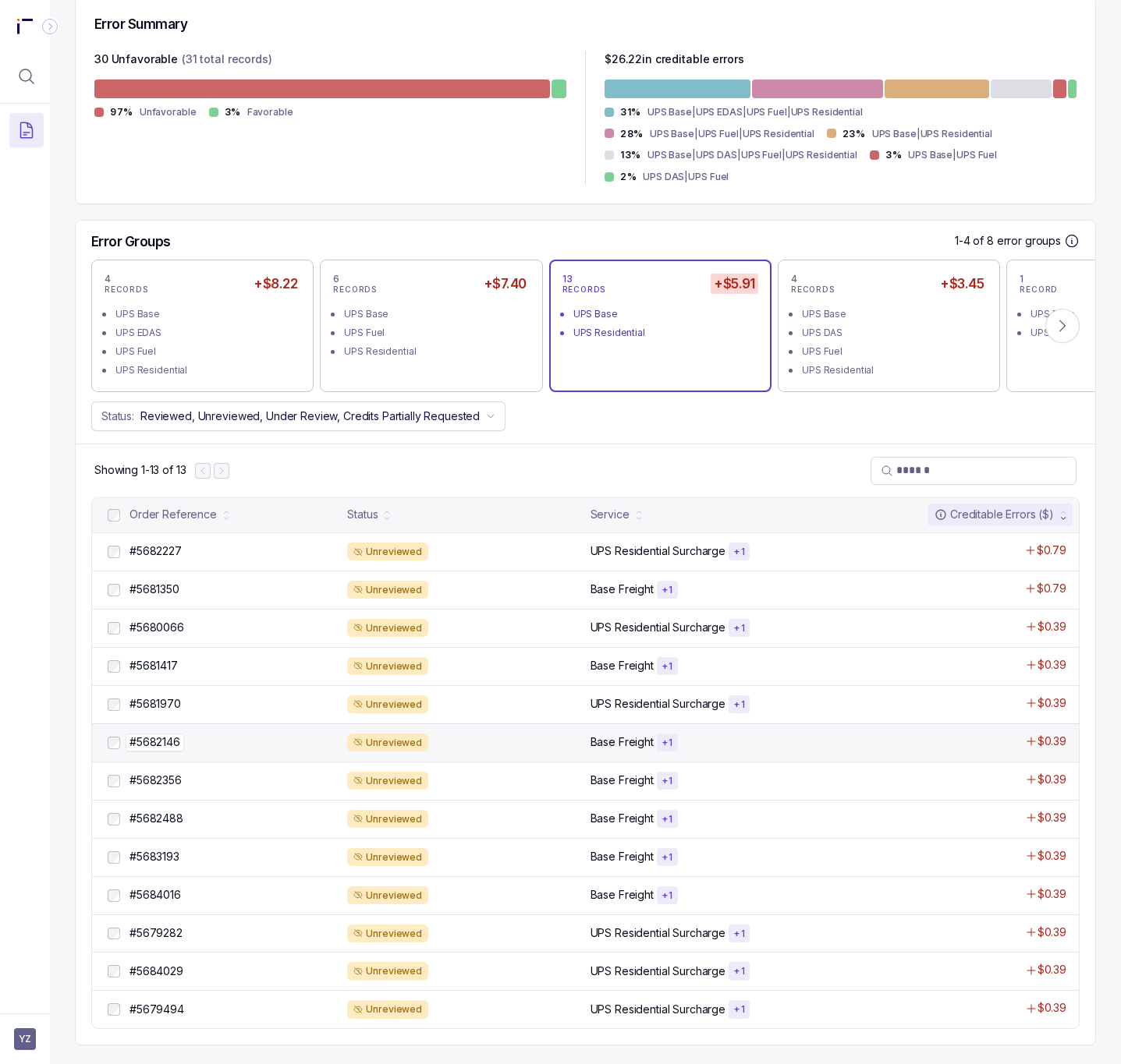
click at [171, 734] on p "#5682146" at bounding box center [154, 742] width 59 height 17
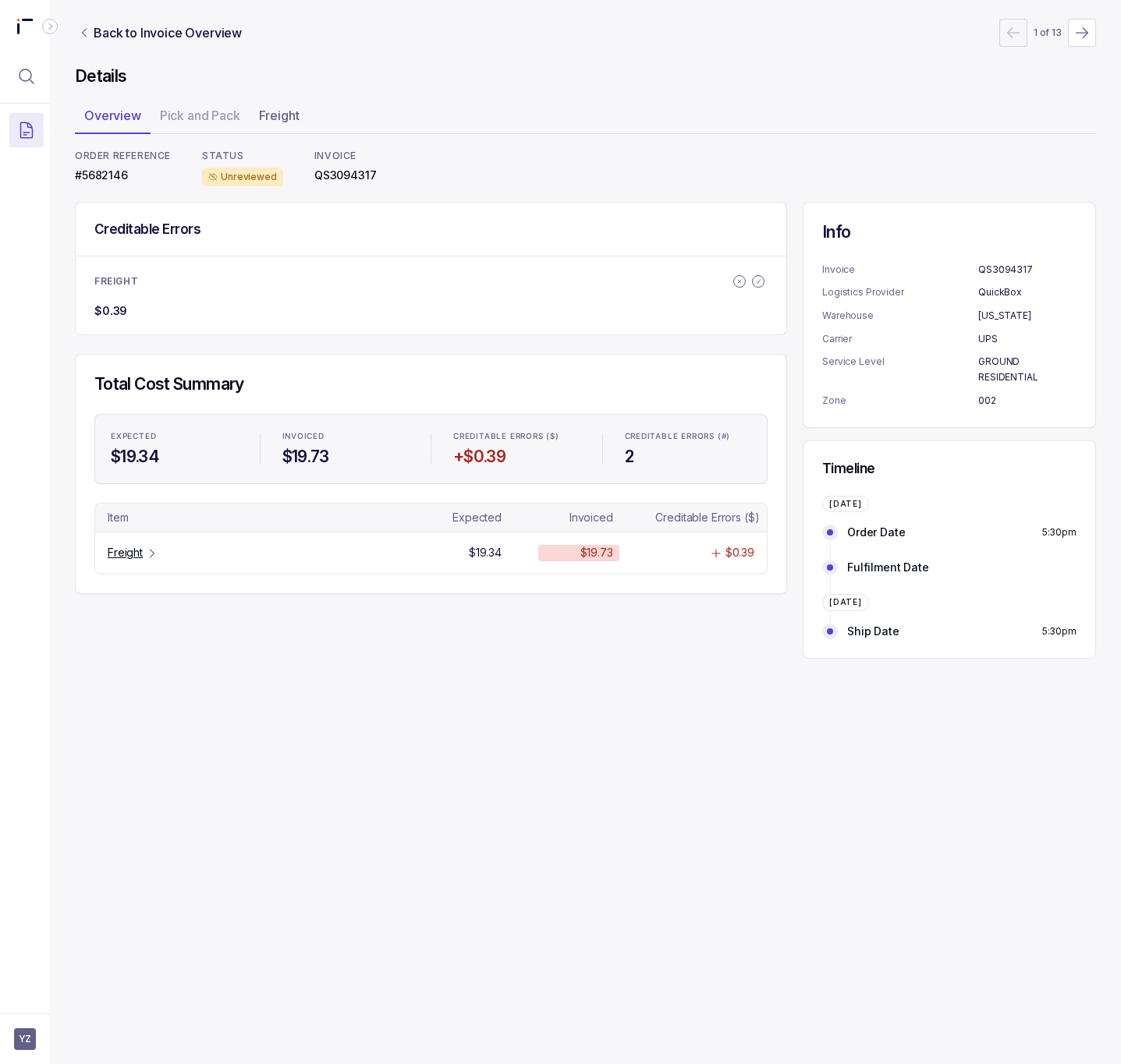
click at [100, 175] on p "#5682146" at bounding box center [123, 175] width 96 height 16
click at [120, 561] on p "Freight" at bounding box center [125, 552] width 35 height 16
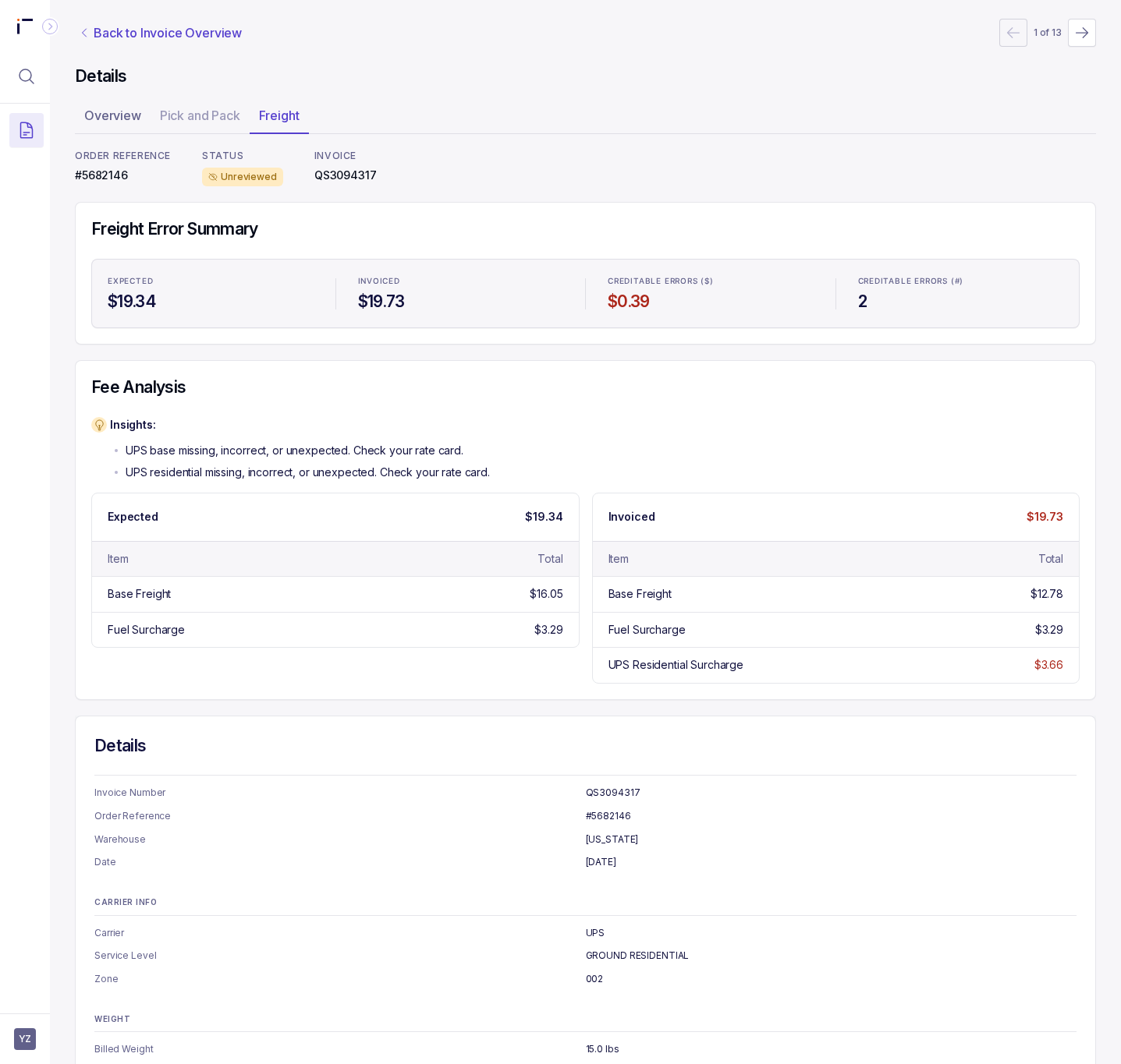
click at [120, 32] on p "Back to Invoice Overview" at bounding box center [168, 32] width 149 height 19
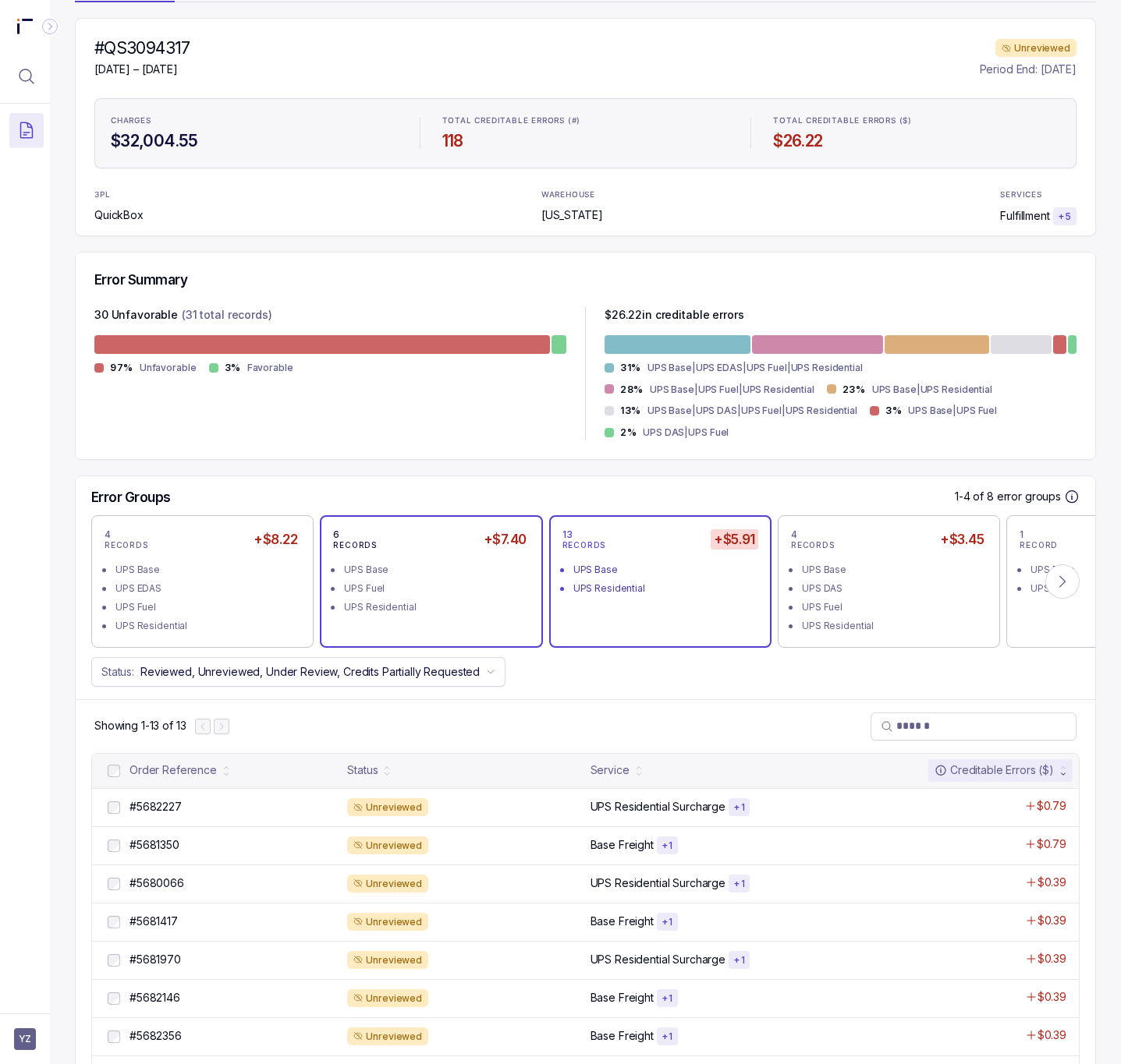
scroll to position [397, 0]
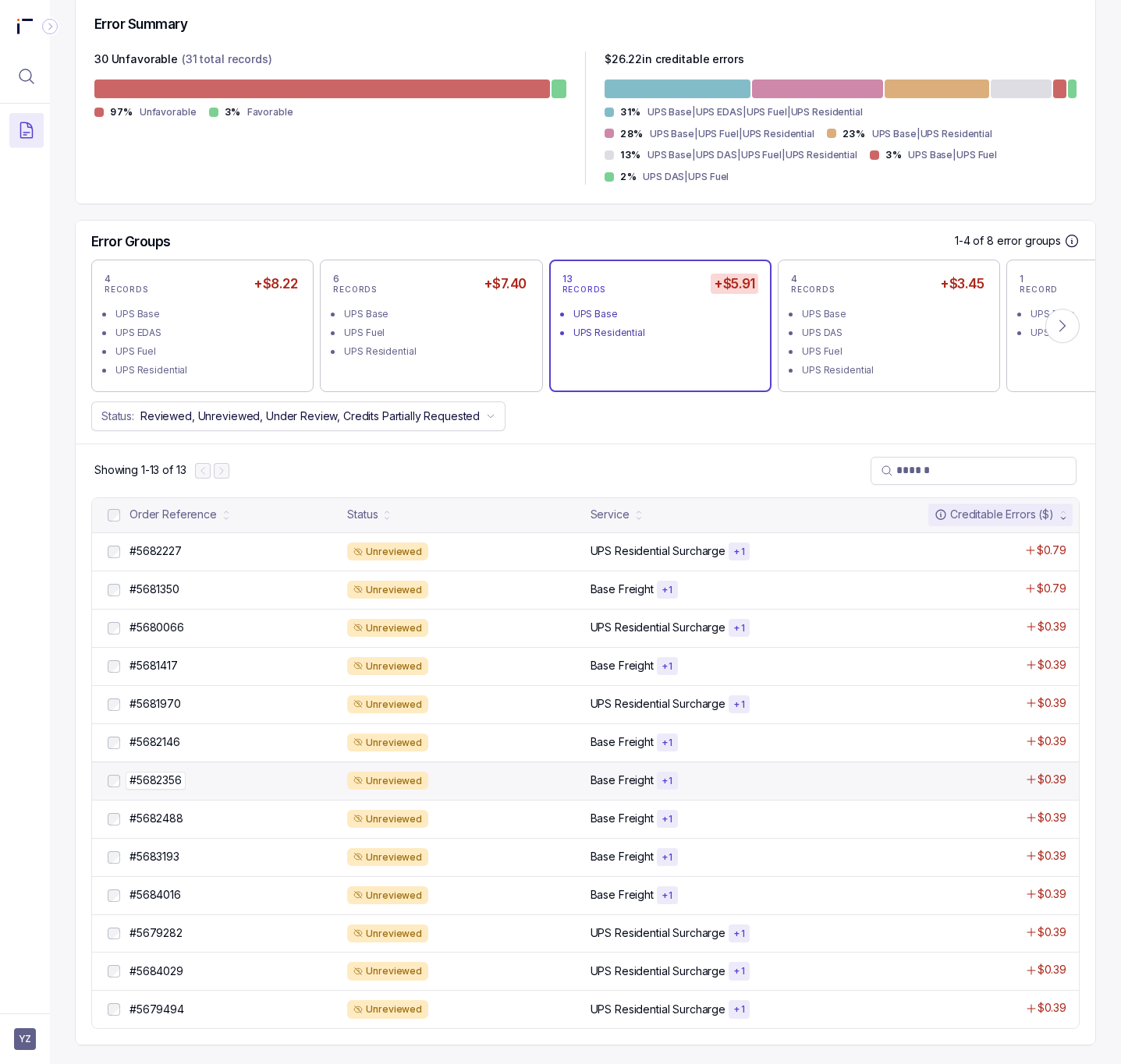
click at [180, 785] on p "#5682356" at bounding box center [155, 780] width 60 height 17
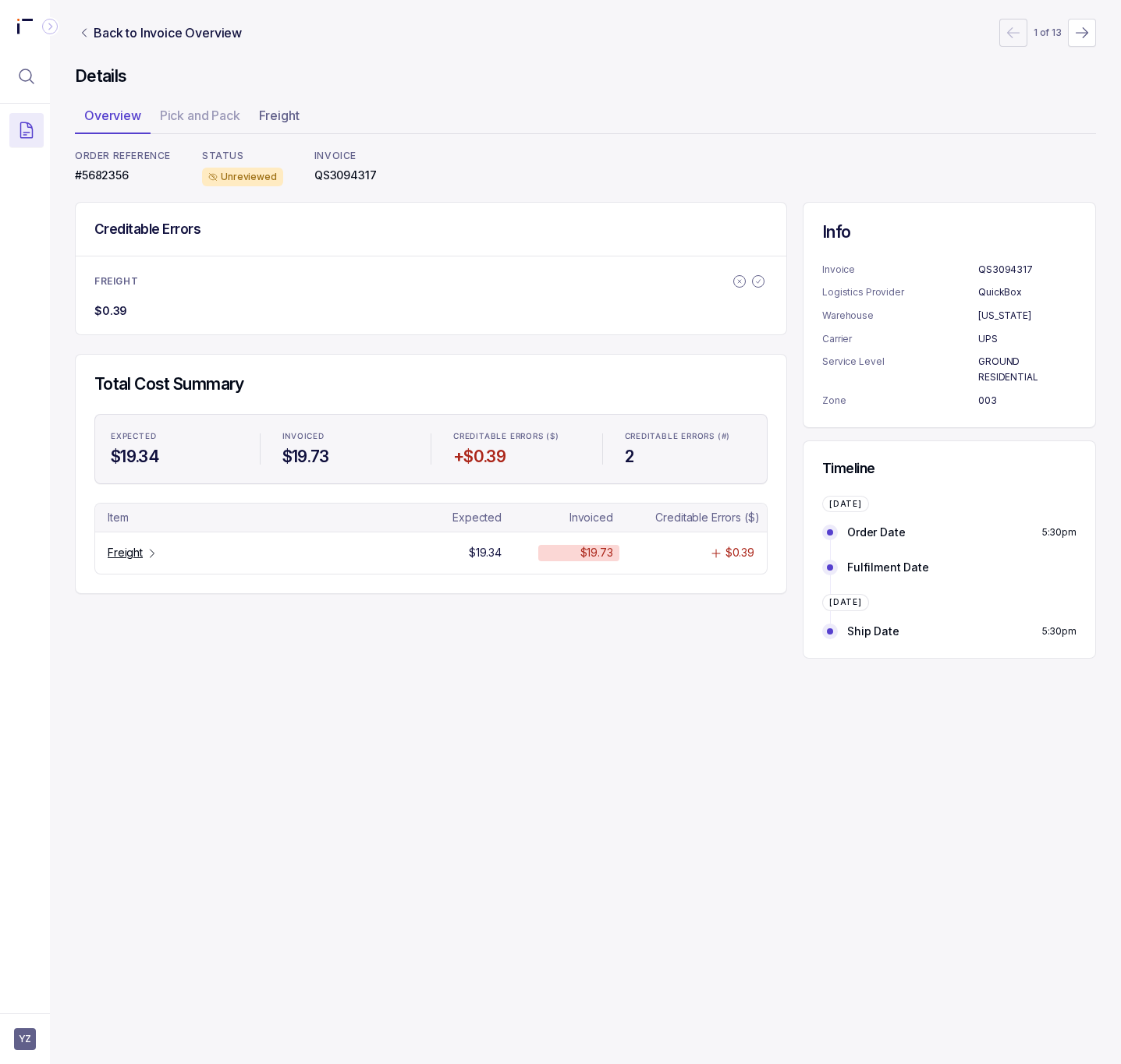
click at [97, 173] on p "#5682356" at bounding box center [123, 175] width 96 height 16
click at [127, 557] on p "Freight" at bounding box center [125, 552] width 35 height 16
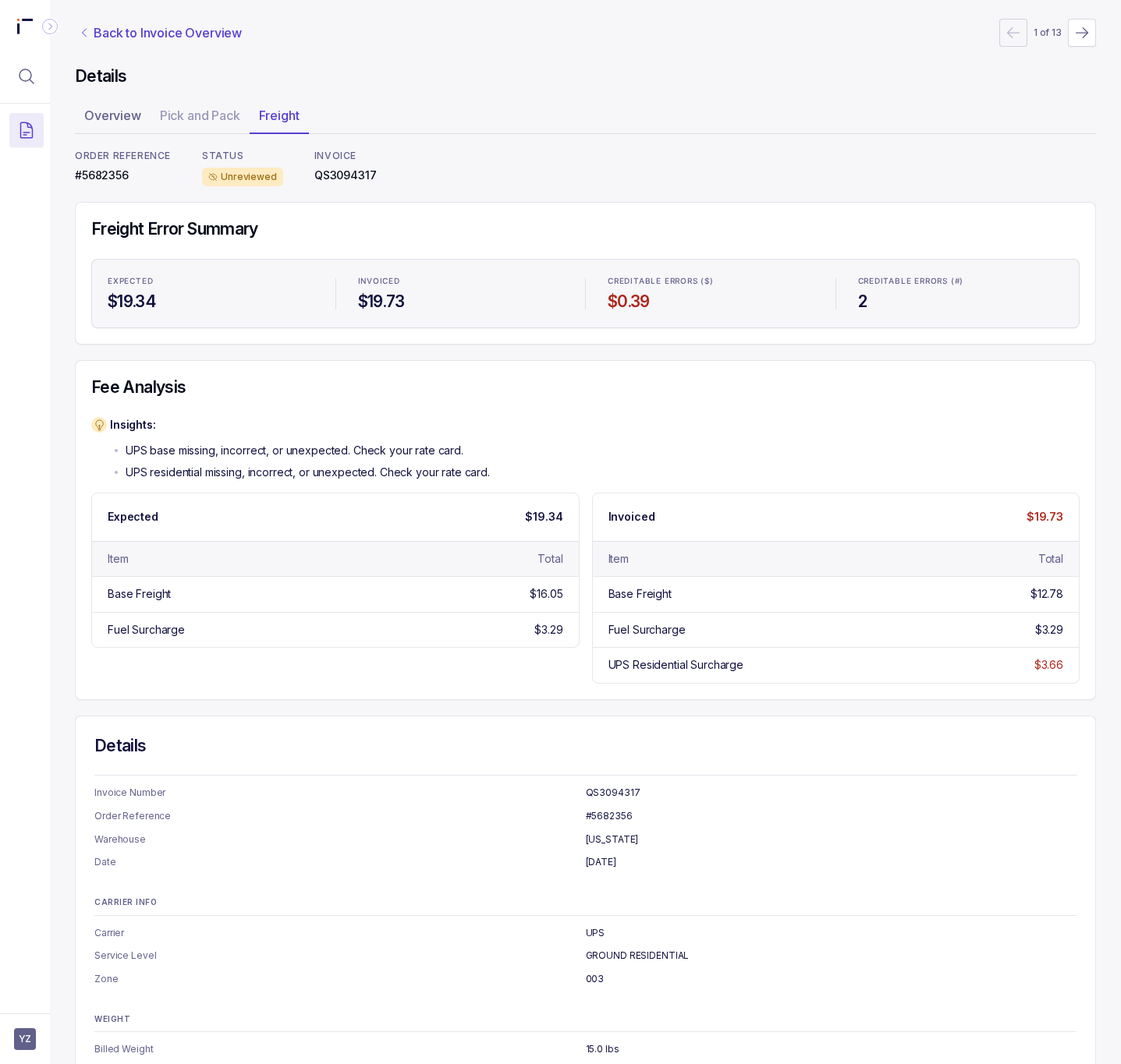
click at [124, 28] on p "Back to Invoice Overview" at bounding box center [168, 32] width 149 height 19
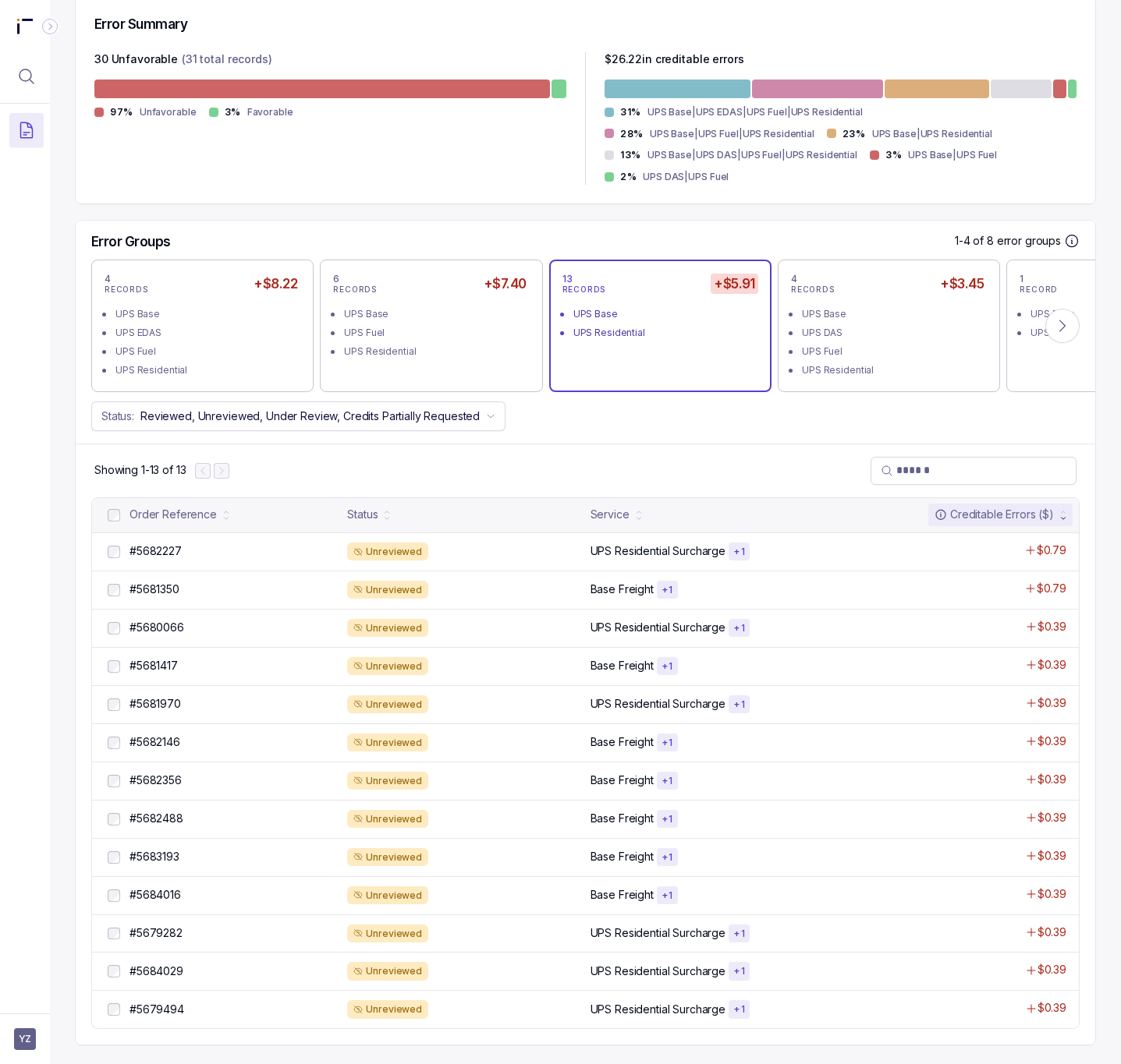
scroll to position [397, 0]
click at [166, 821] on p "#5682488" at bounding box center [156, 819] width 61 height 17
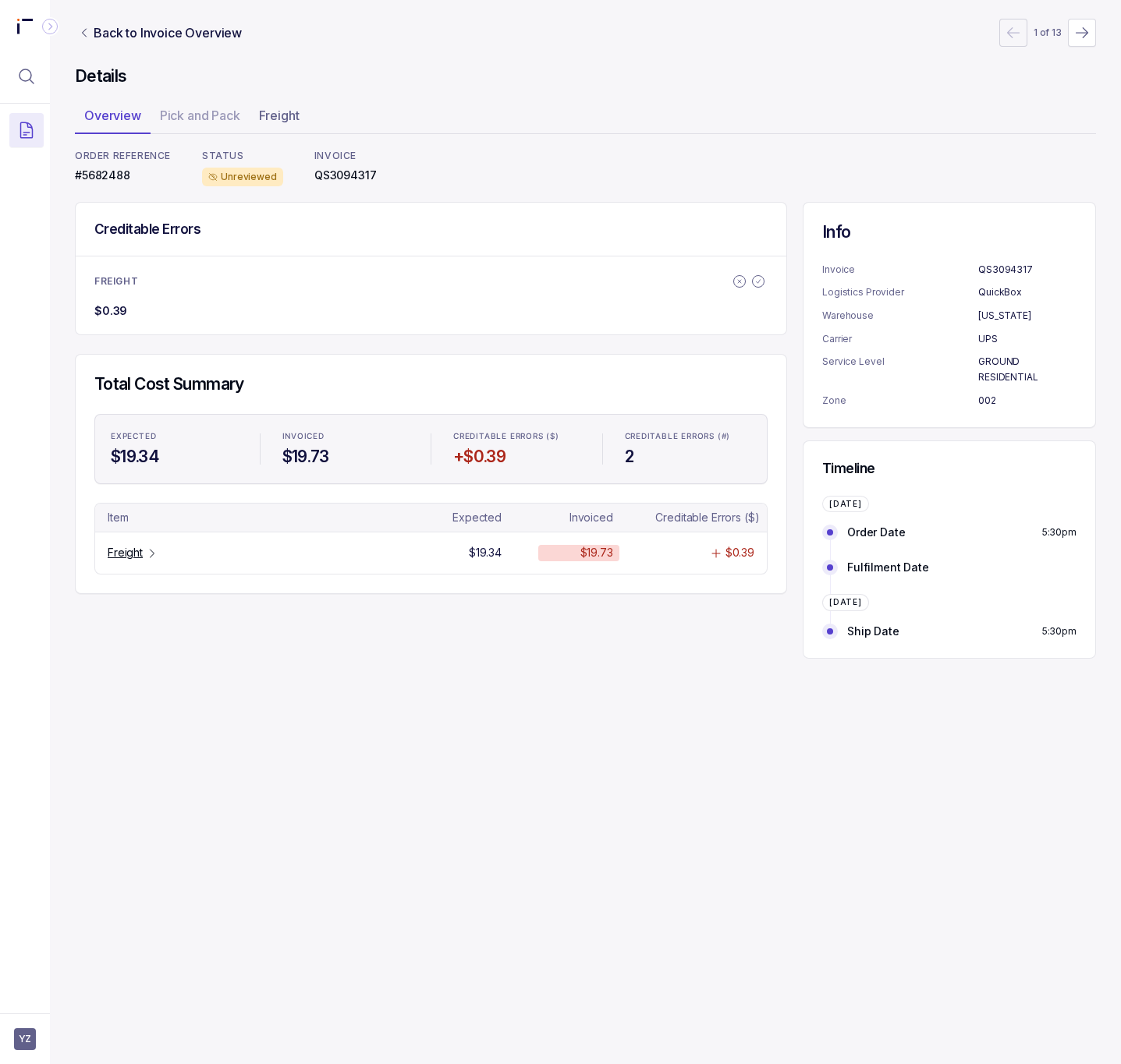
click at [98, 183] on p "#5682488" at bounding box center [123, 175] width 96 height 16
click at [99, 166] on div "ORDER REFERENCE #5682488" at bounding box center [123, 167] width 96 height 36
click at [100, 168] on p "#5682488" at bounding box center [123, 175] width 96 height 16
click at [126, 559] on p "Freight" at bounding box center [125, 552] width 35 height 16
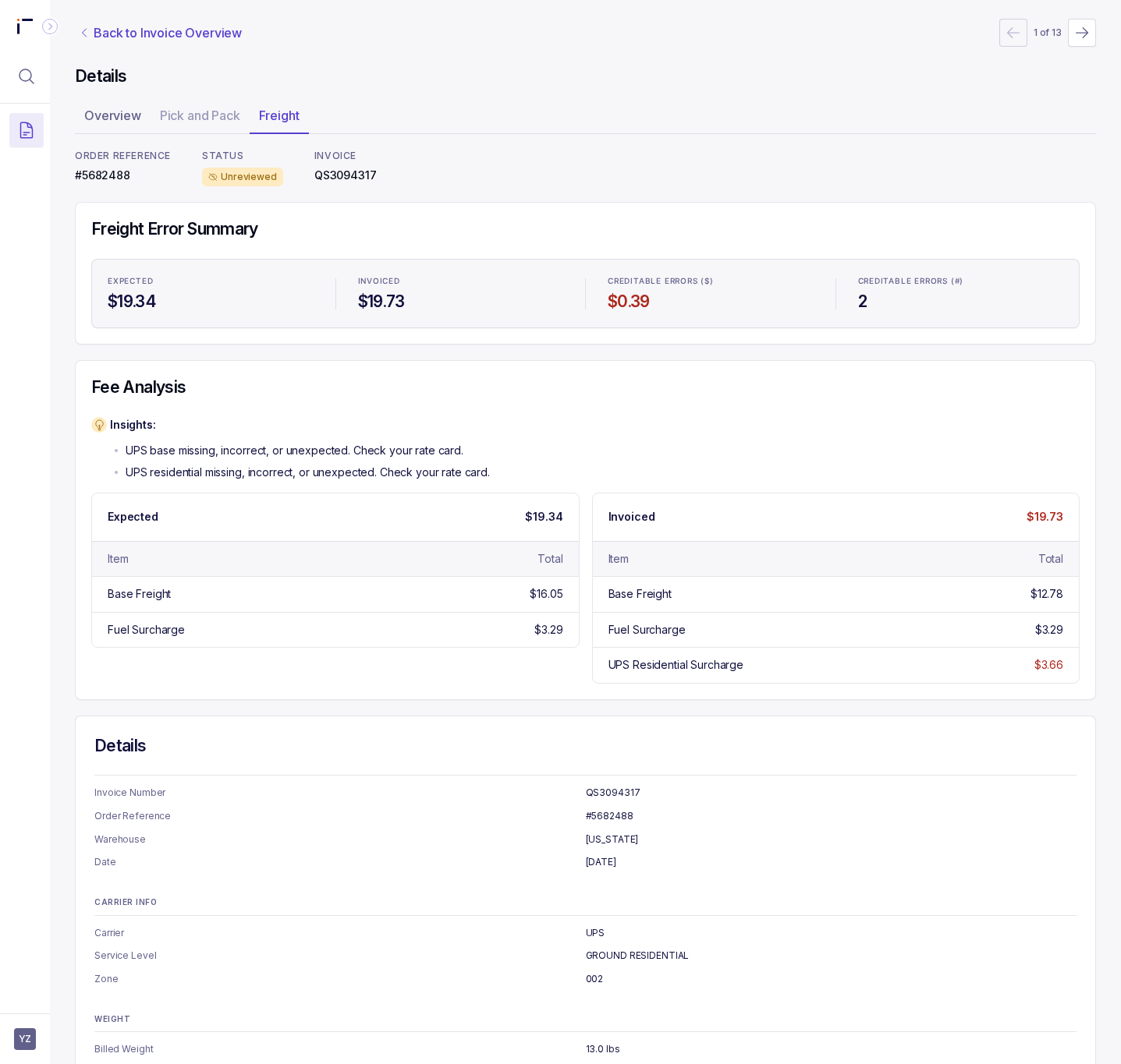
click at [134, 29] on p "Back to Invoice Overview" at bounding box center [168, 32] width 149 height 19
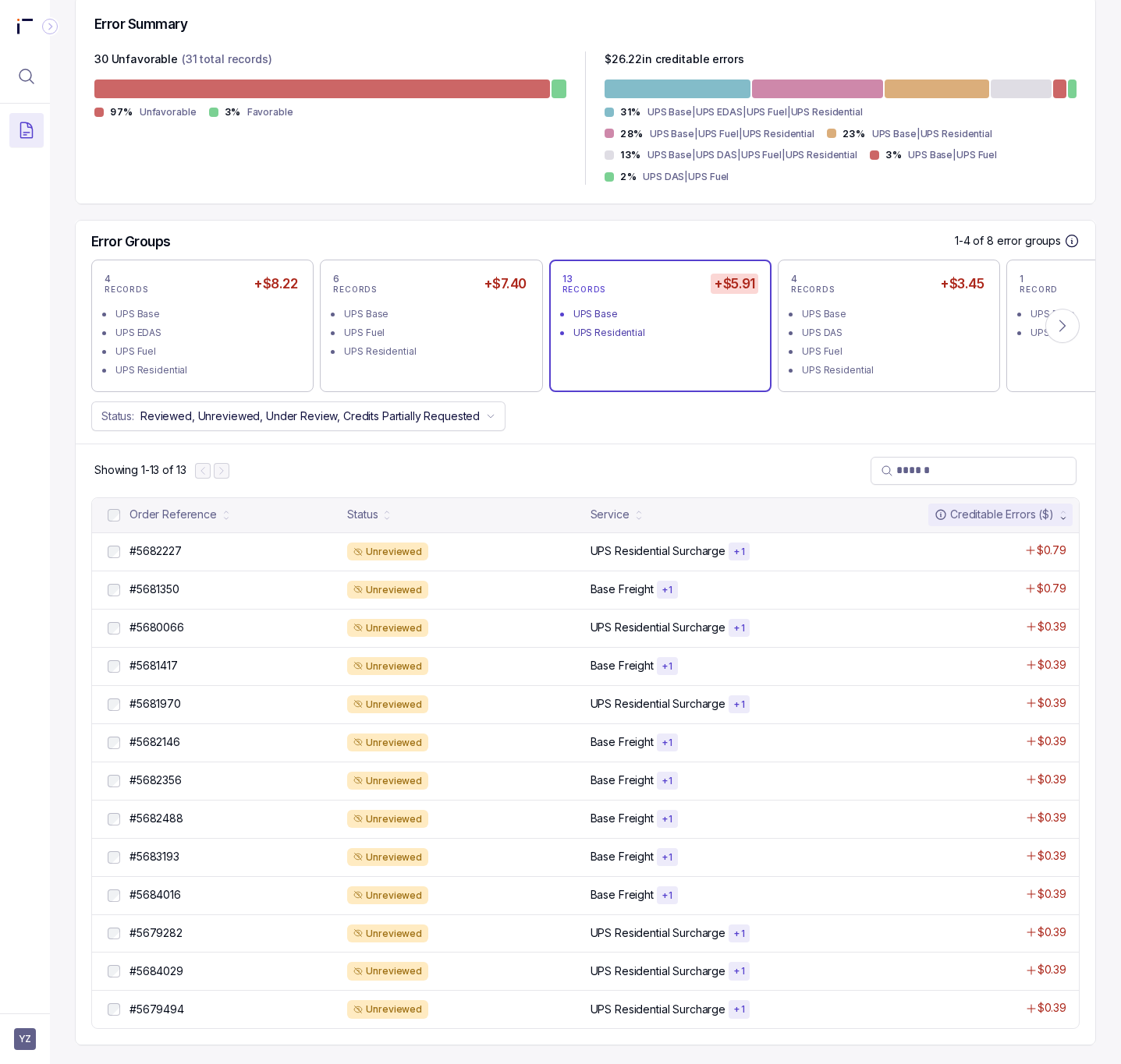
scroll to position [397, 0]
click at [162, 854] on p "#5683193" at bounding box center [154, 857] width 58 height 17
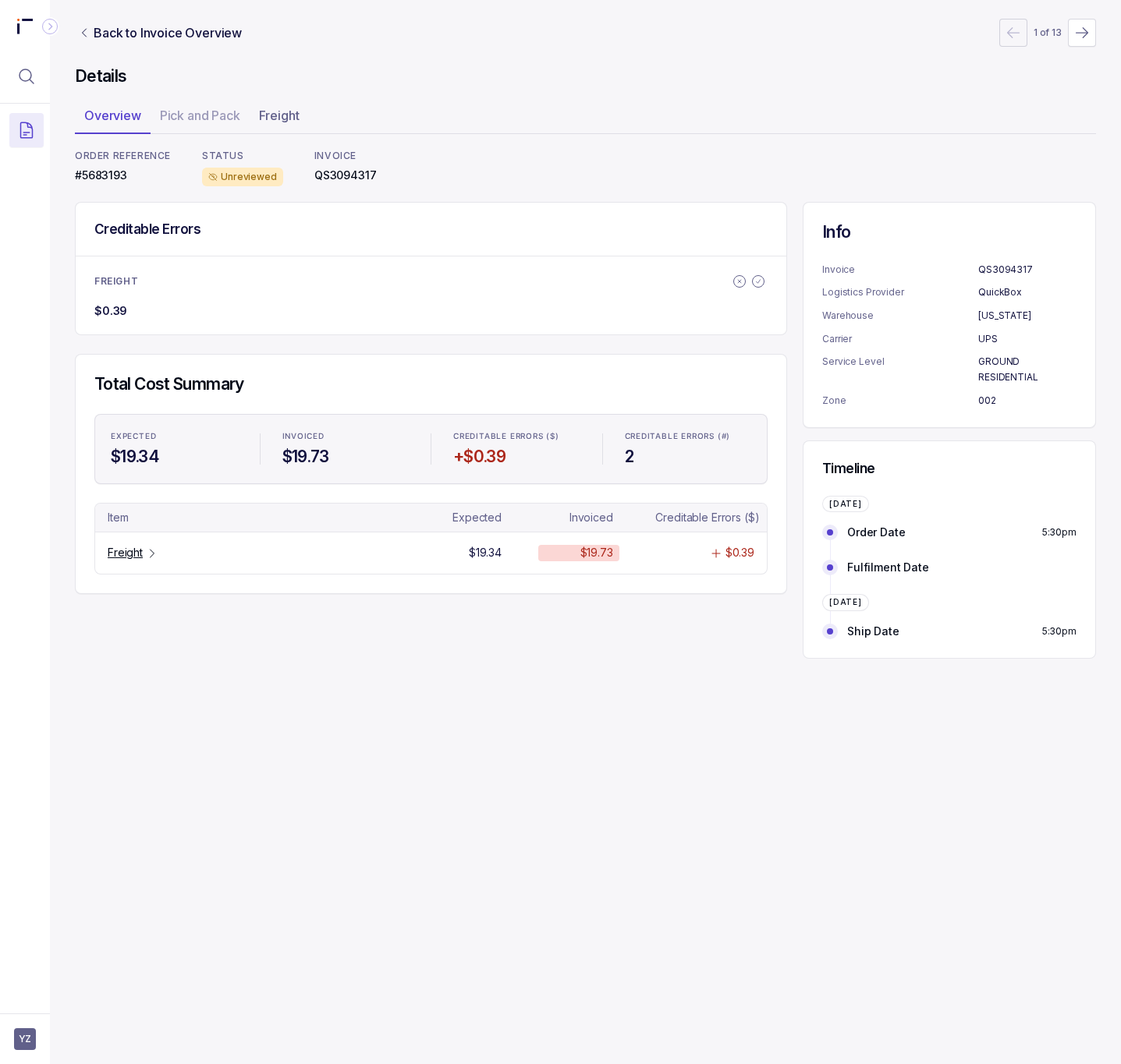
click at [100, 180] on p "#5683193" at bounding box center [123, 175] width 96 height 16
click at [140, 559] on p "Freight" at bounding box center [125, 552] width 35 height 16
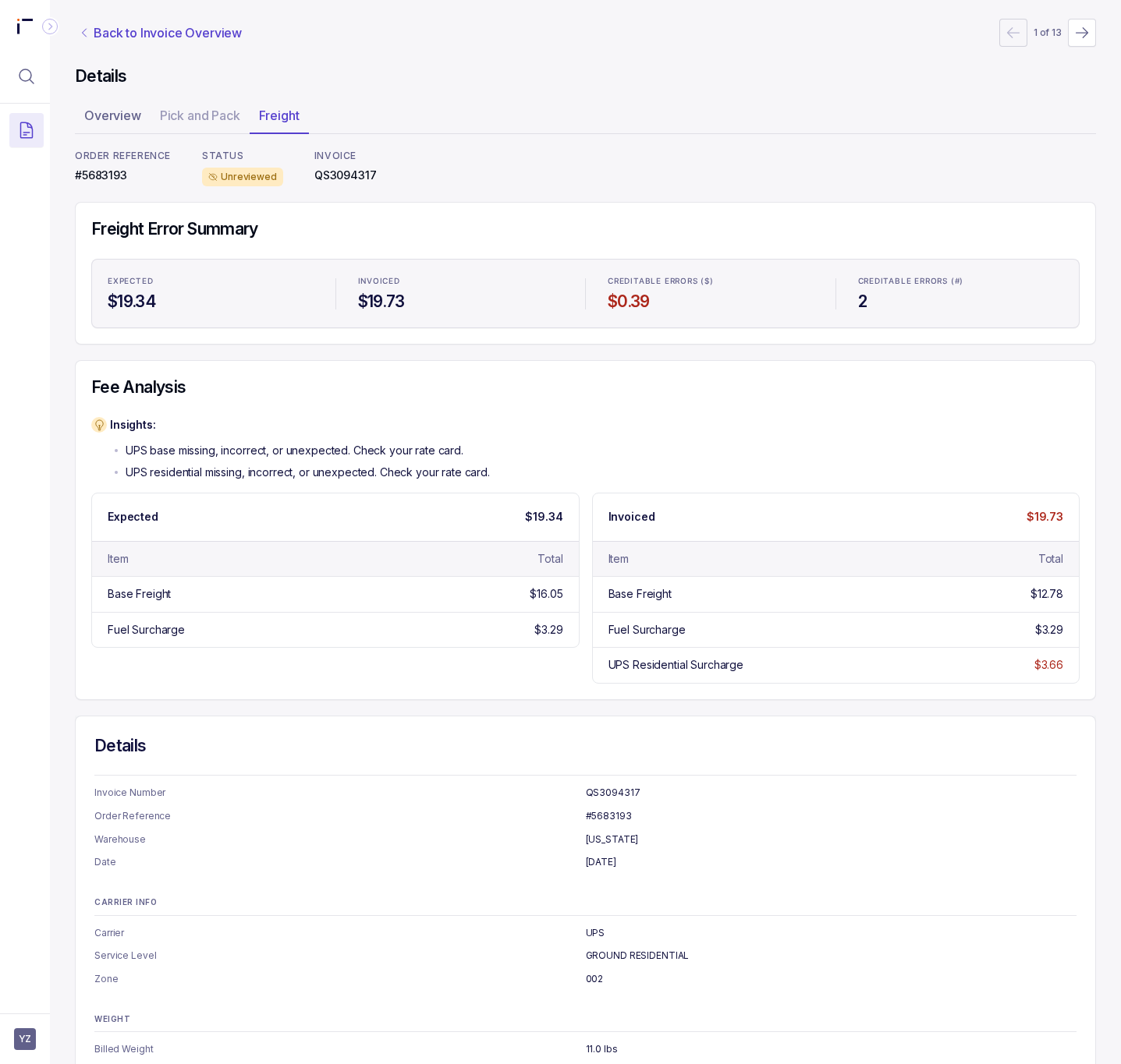
click at [203, 38] on p "Back to Invoice Overview" at bounding box center [168, 32] width 149 height 19
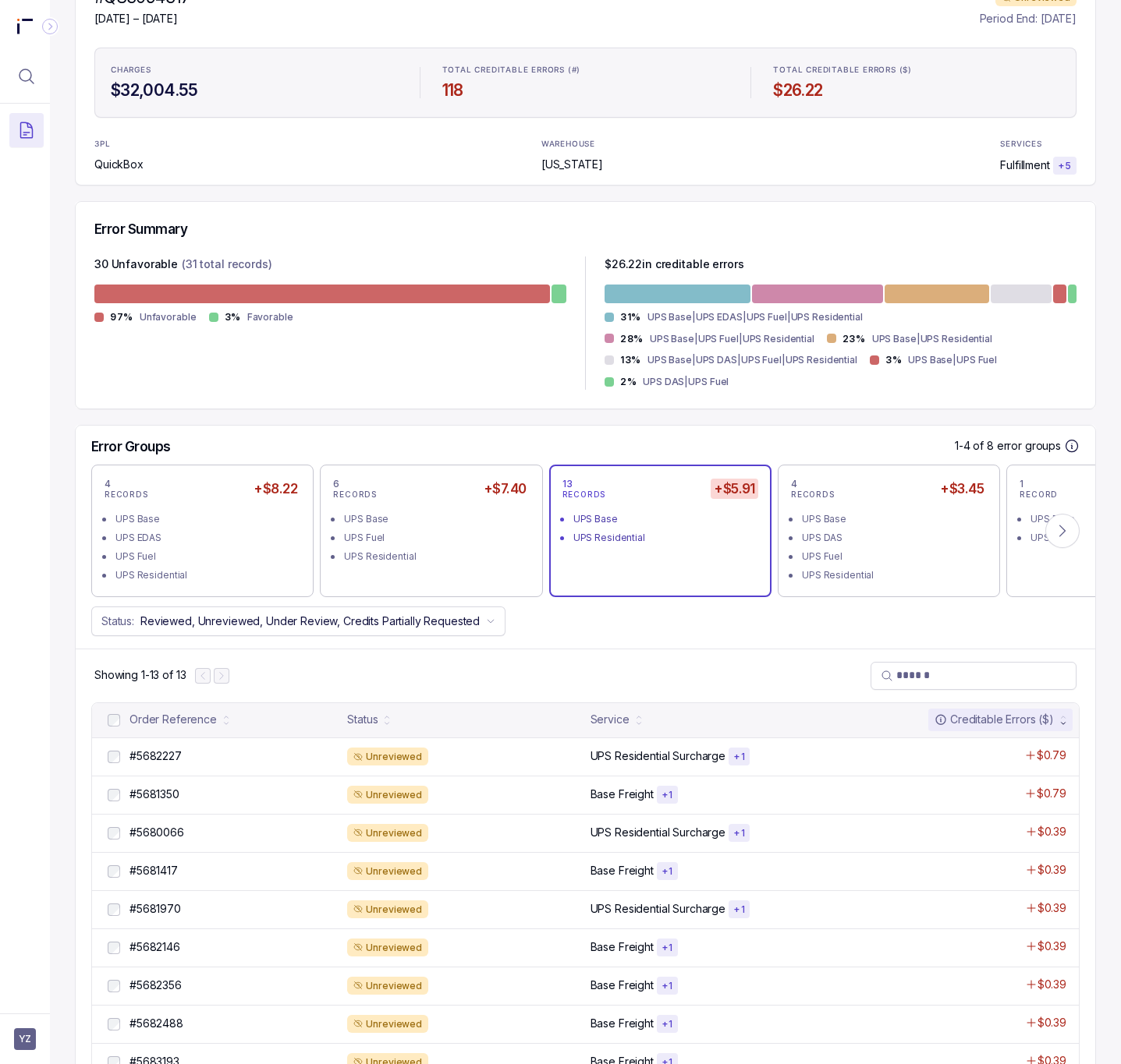
scroll to position [397, 0]
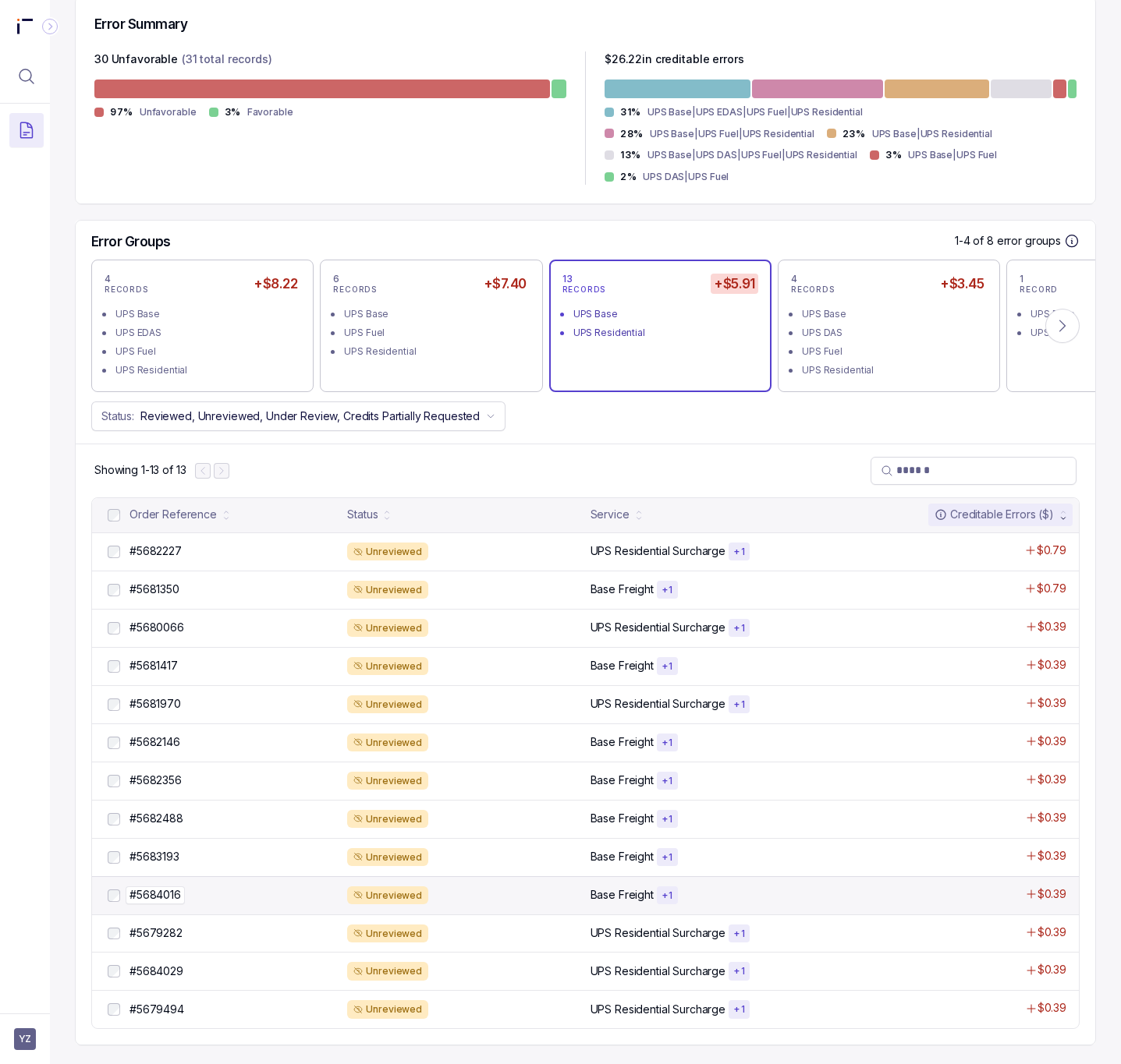
click at [169, 891] on p "#5684016" at bounding box center [155, 895] width 59 height 17
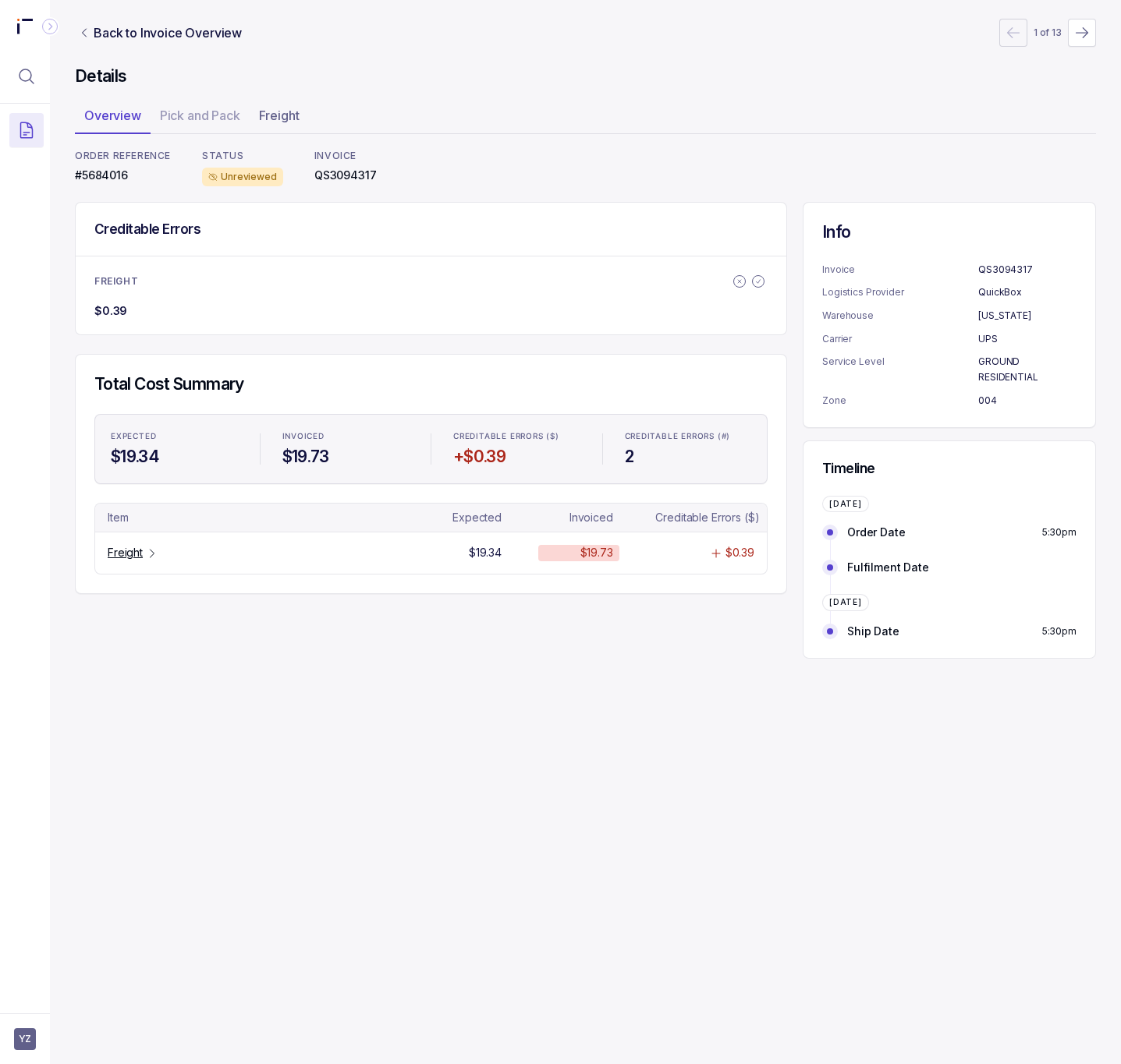
click at [113, 169] on p "#5684016" at bounding box center [123, 175] width 96 height 16
click at [145, 559] on div "Freight" at bounding box center [133, 552] width 51 height 16
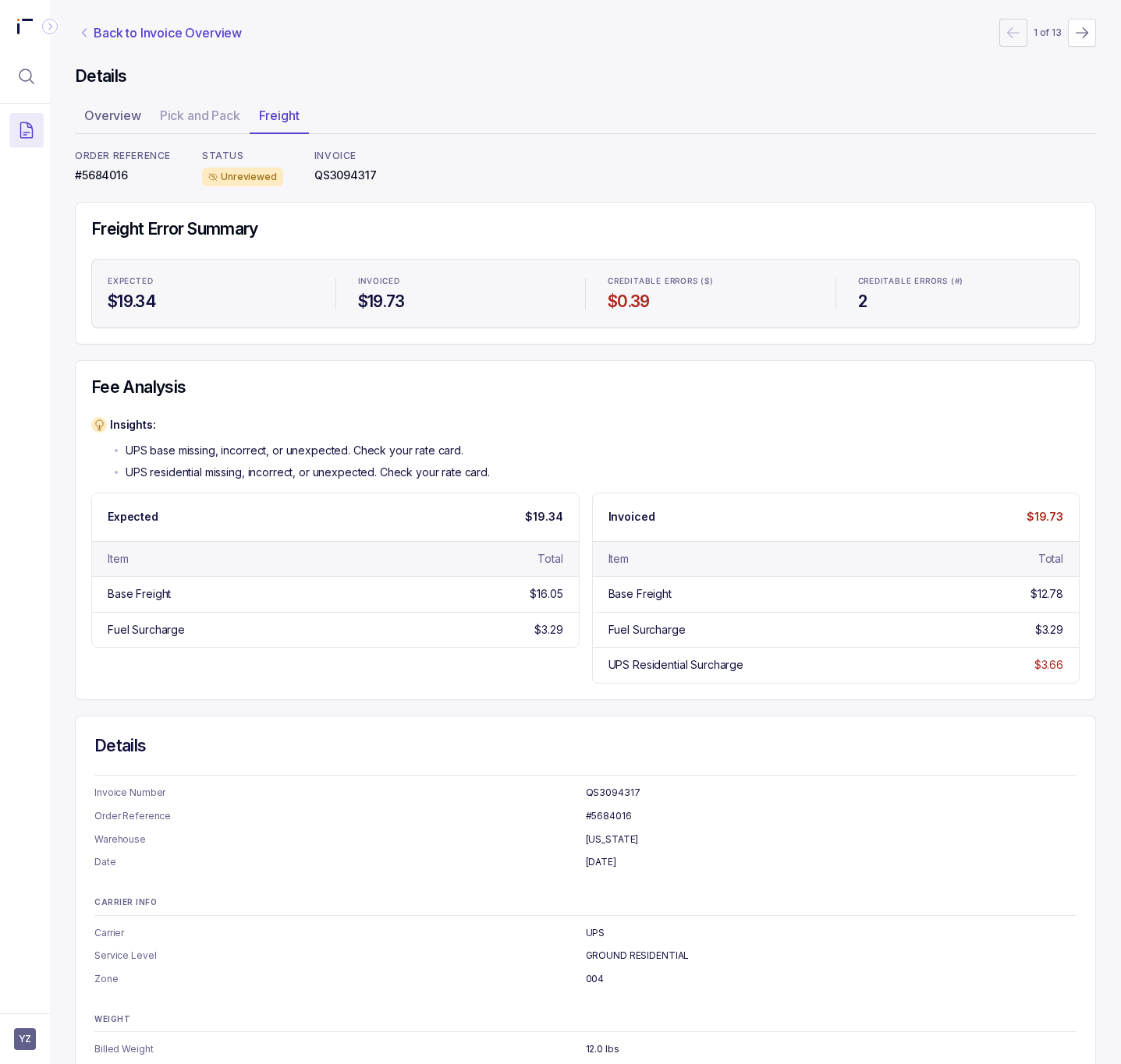
click at [160, 31] on p "Back to Invoice Overview" at bounding box center [168, 32] width 149 height 19
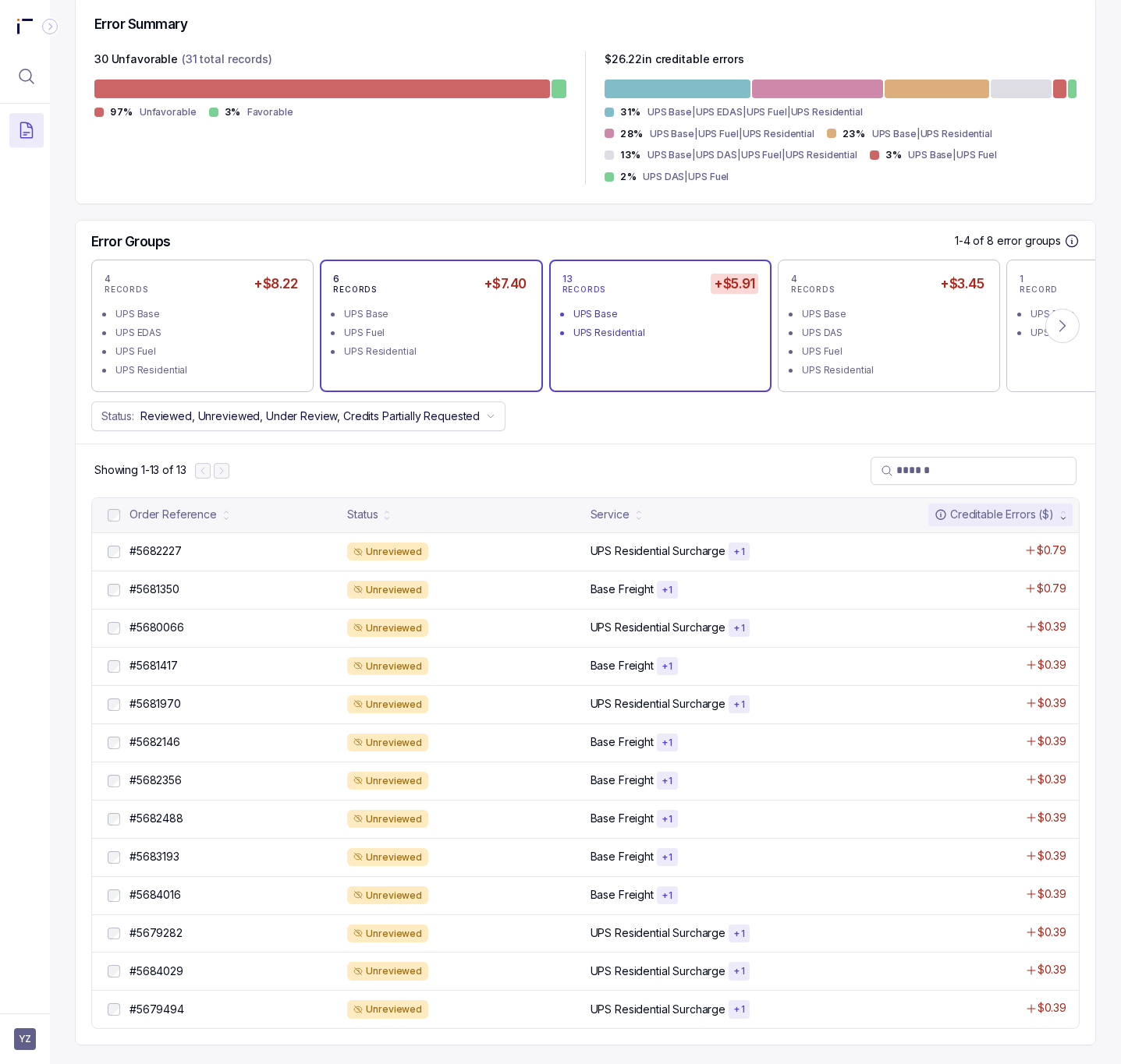
scroll to position [397, 0]
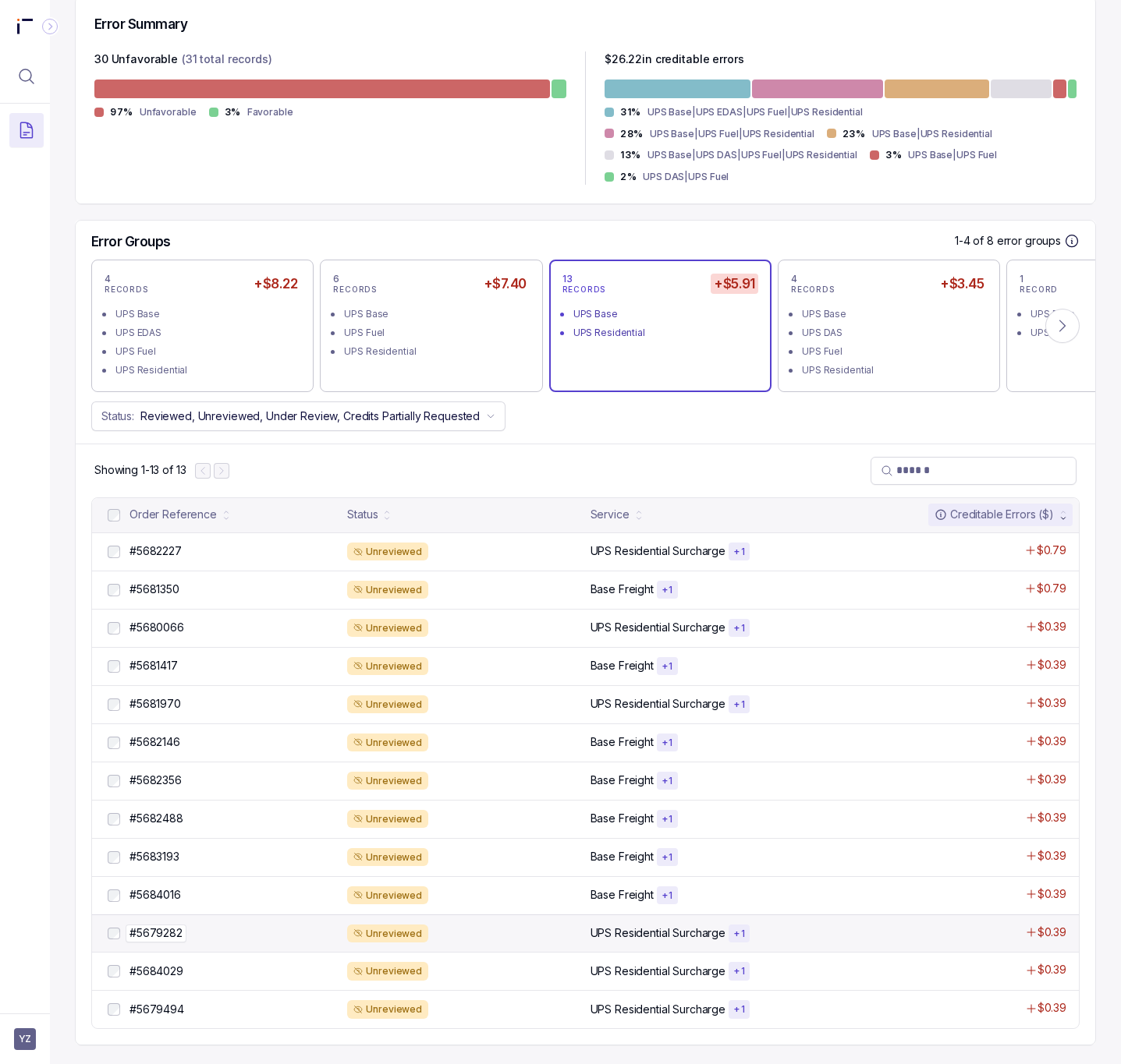
click at [176, 936] on p "#5679282" at bounding box center [156, 933] width 61 height 17
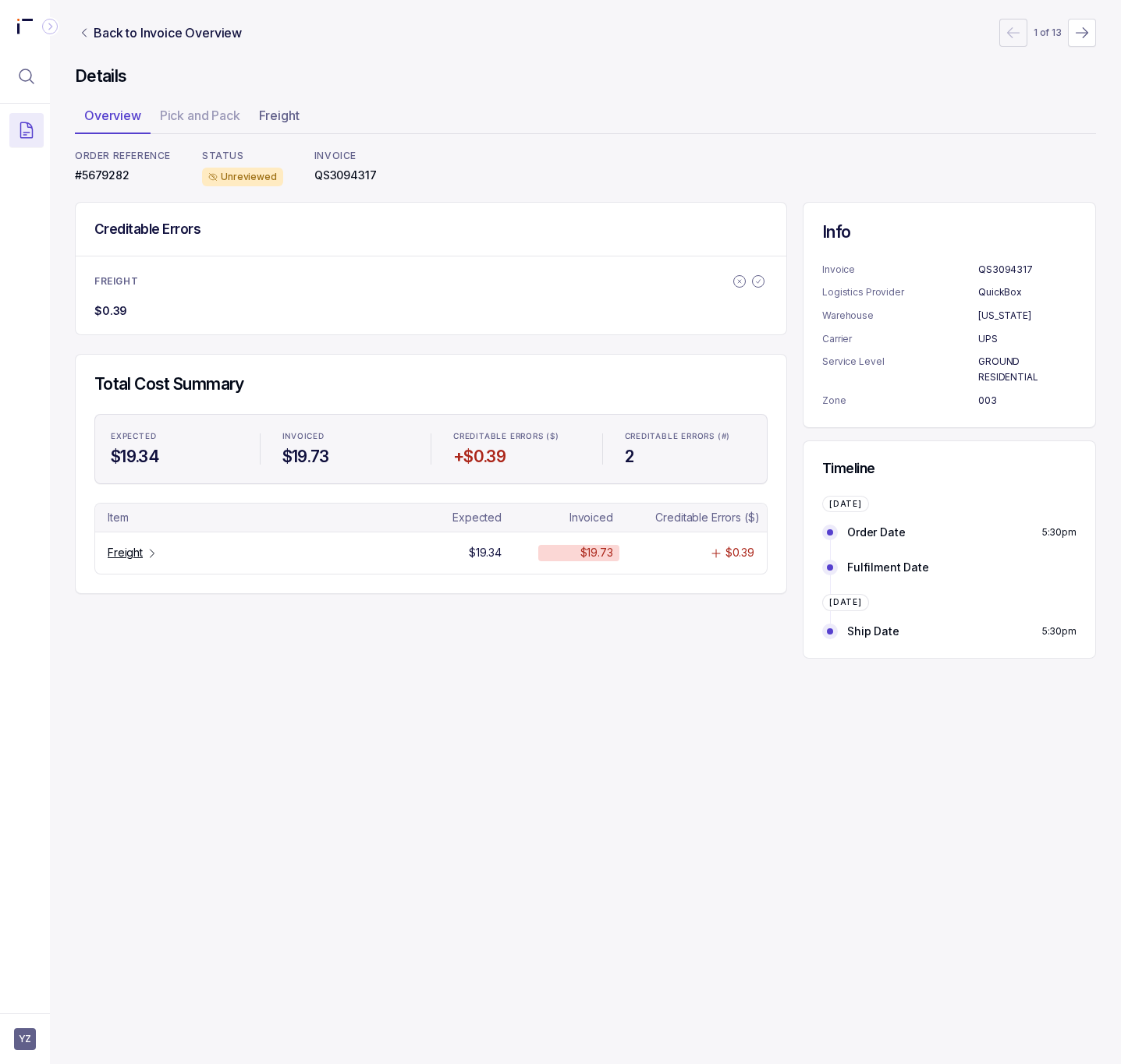
click at [95, 177] on p "#5679282" at bounding box center [123, 175] width 96 height 16
click at [120, 554] on p "Freight" at bounding box center [125, 552] width 35 height 16
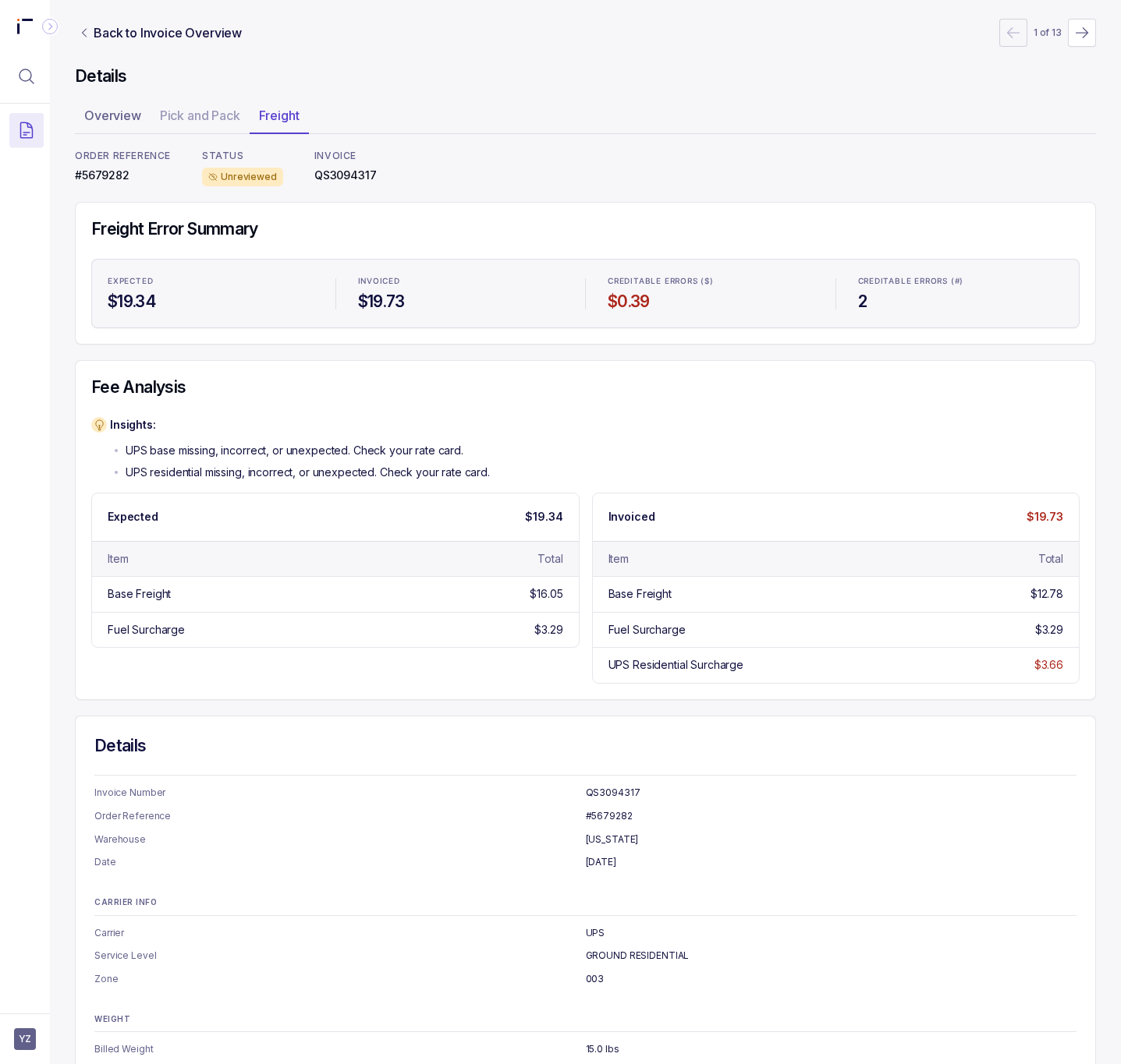
scroll to position [38, 0]
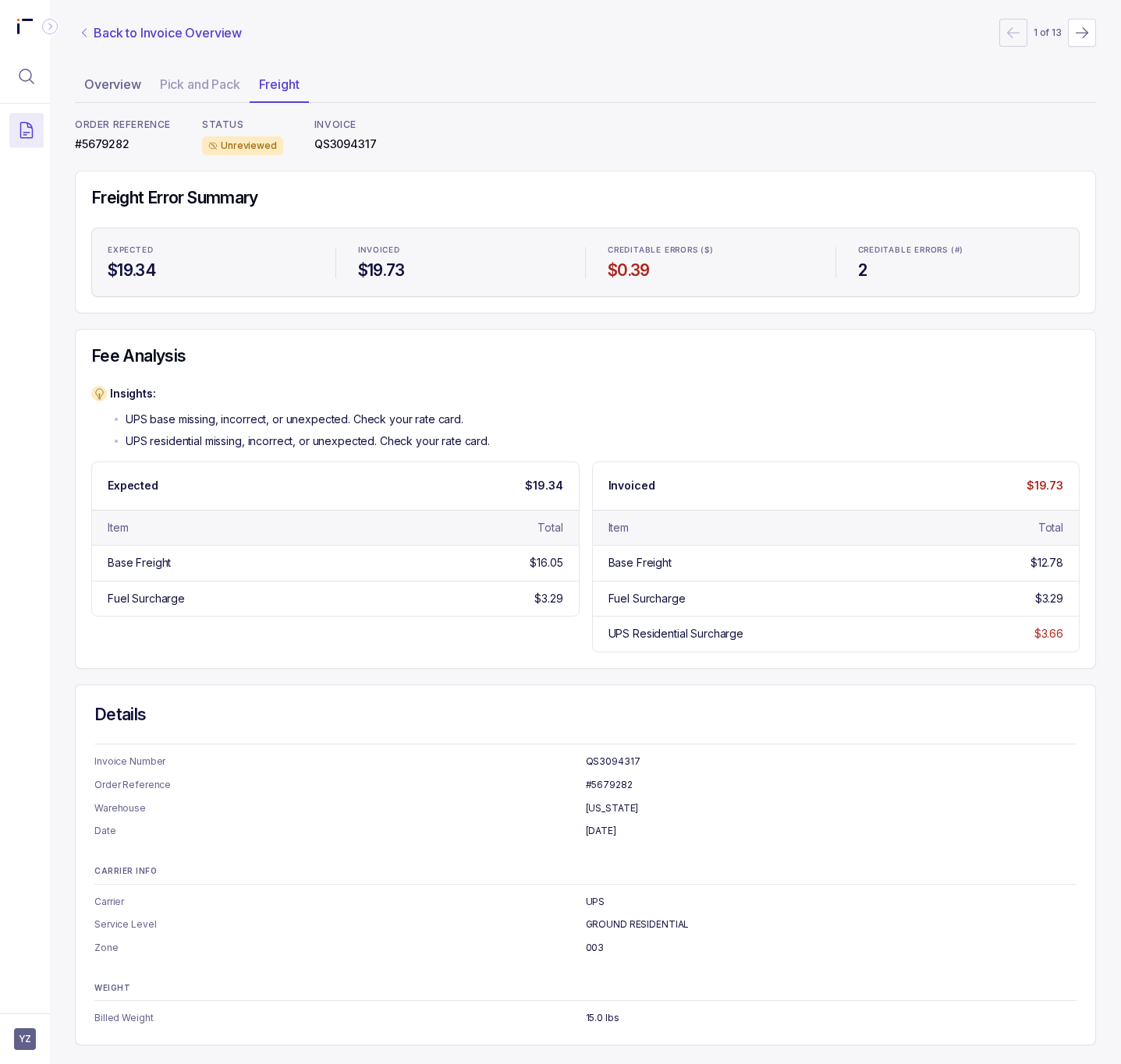
click at [112, 36] on p "Back to Invoice Overview" at bounding box center [168, 32] width 149 height 19
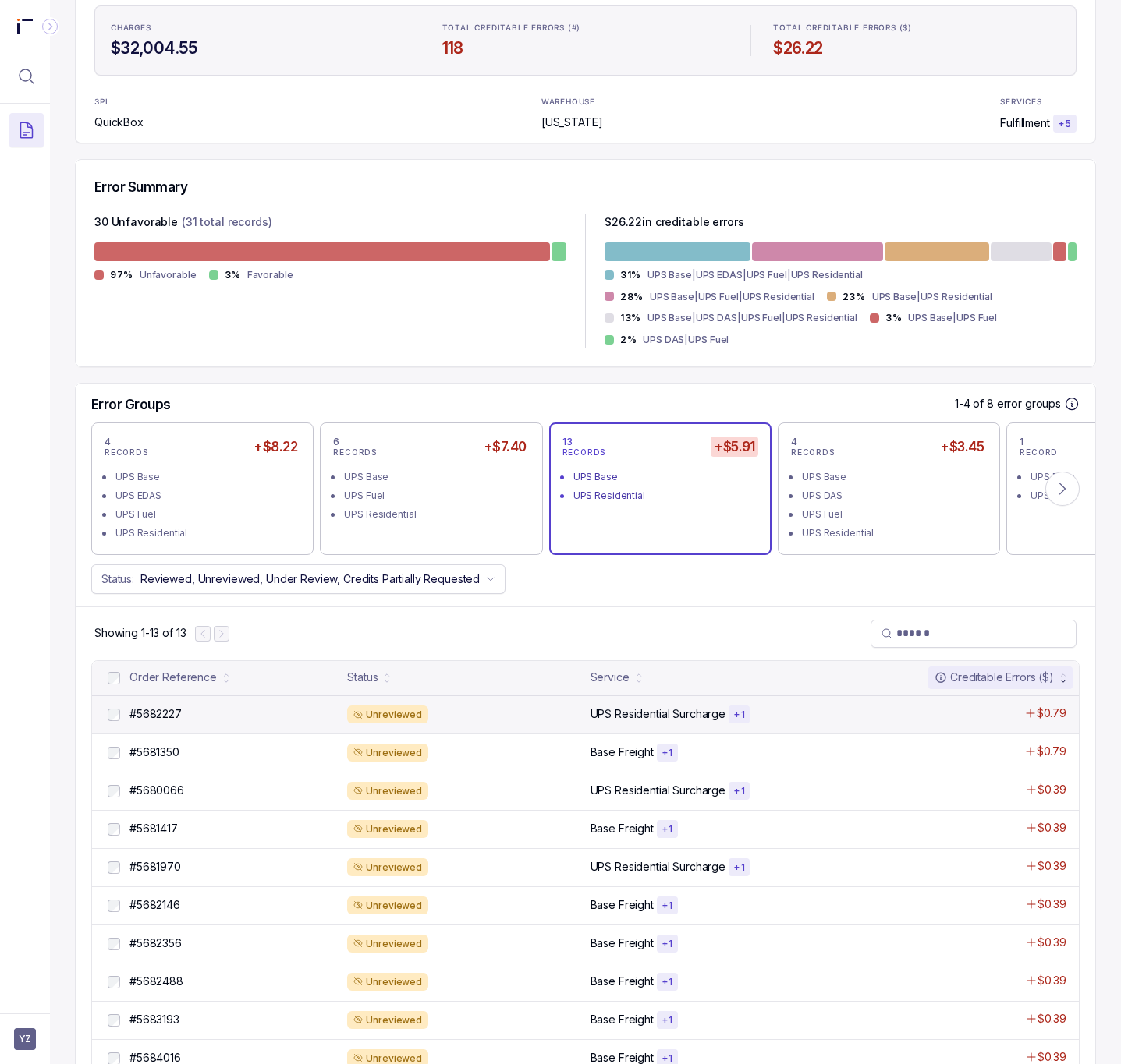
scroll to position [397, 0]
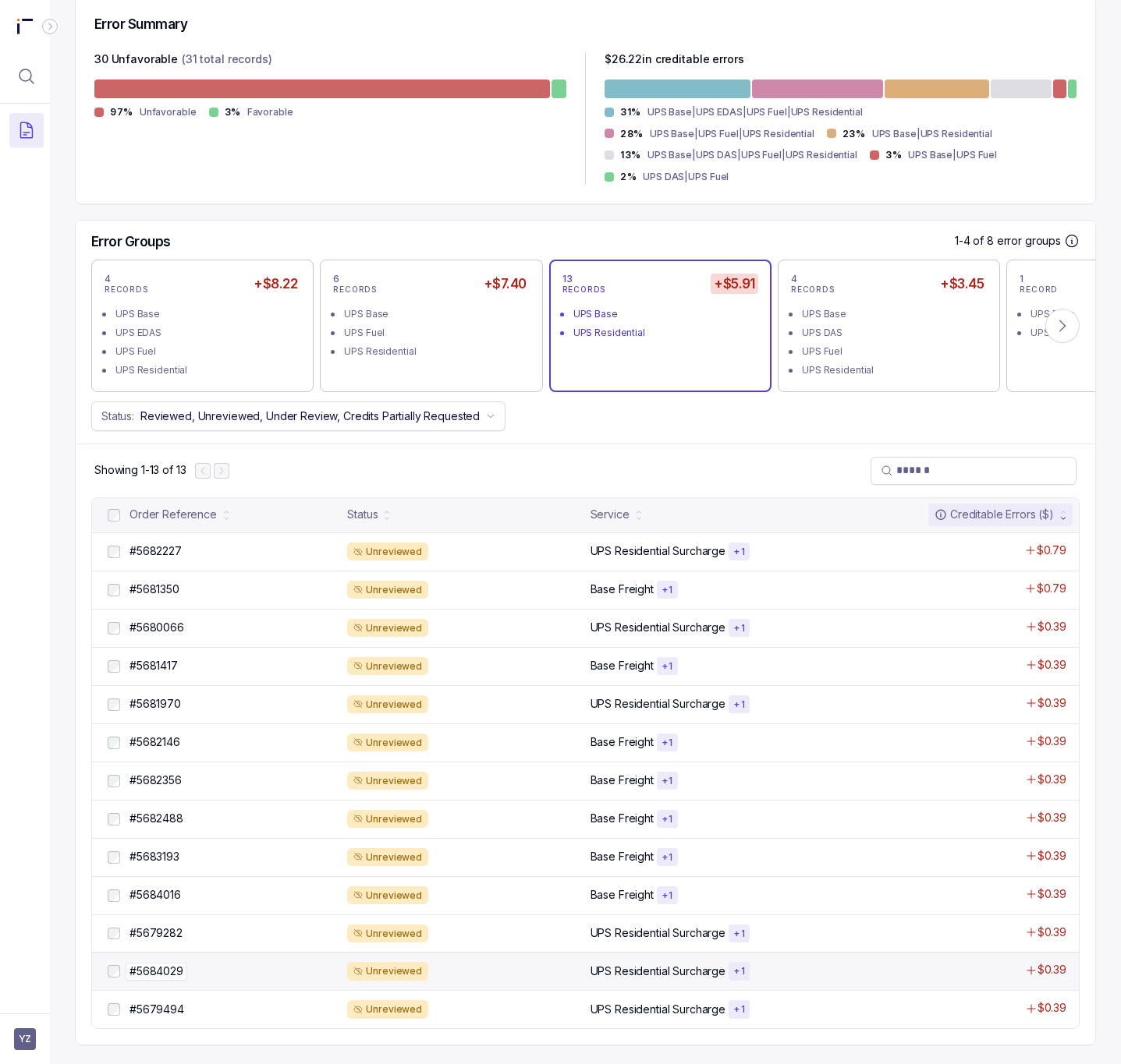
click at [173, 967] on p "#5684029" at bounding box center [156, 971] width 61 height 17
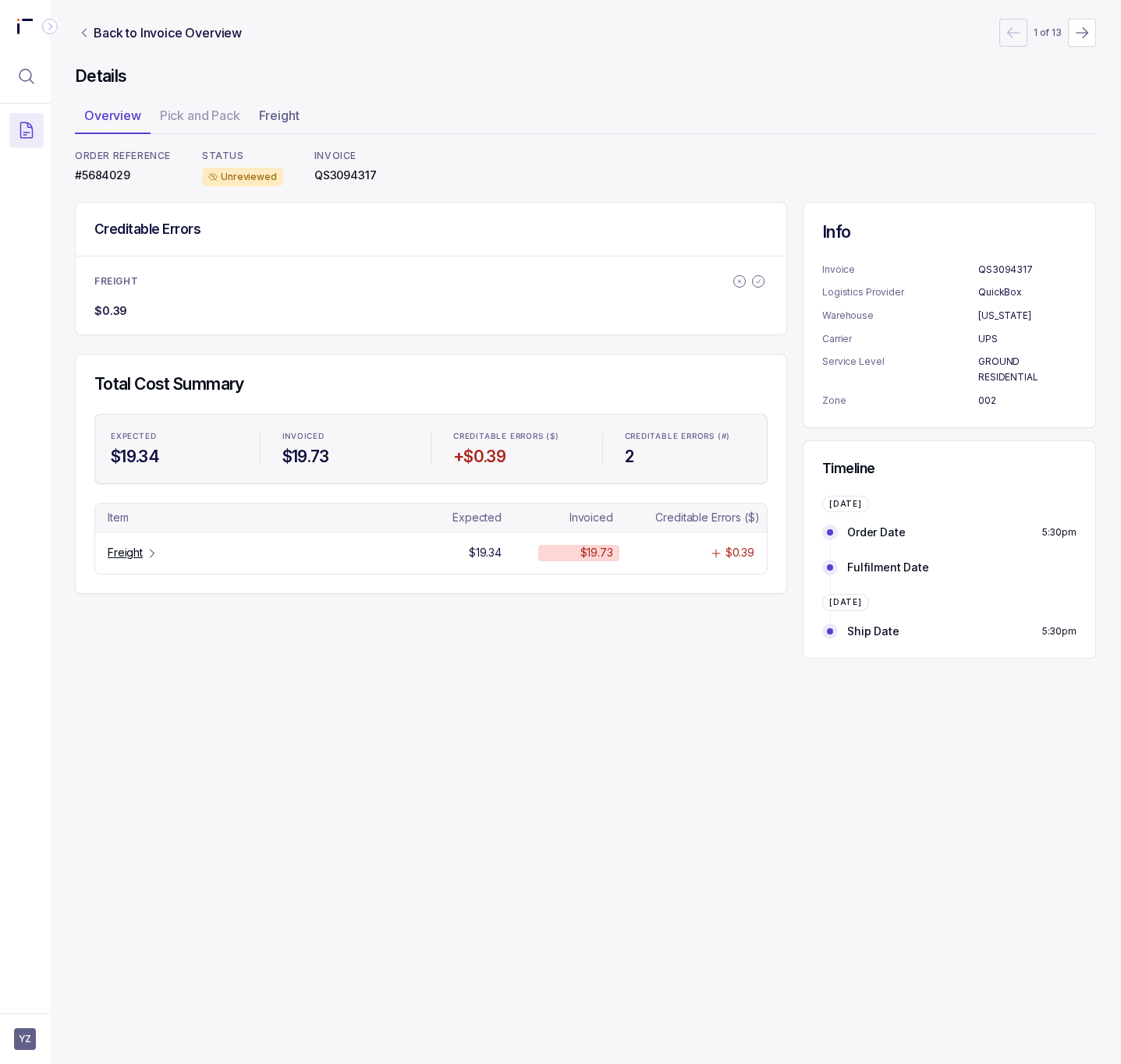
click at [90, 176] on p "#5684029" at bounding box center [123, 175] width 96 height 16
click at [127, 559] on p "Freight" at bounding box center [125, 552] width 35 height 16
